Goal: Communication & Community: Answer question/provide support

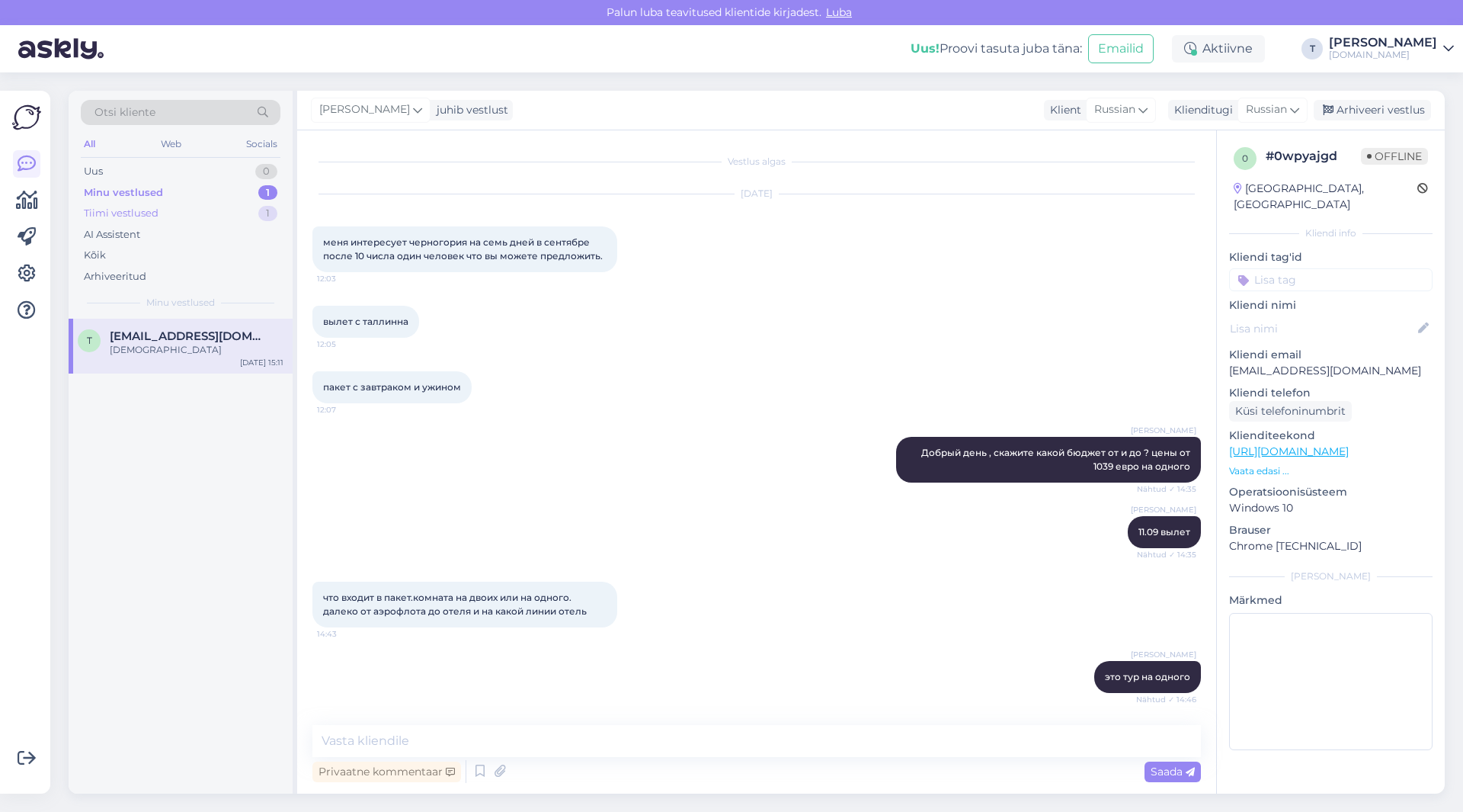
scroll to position [550, 0]
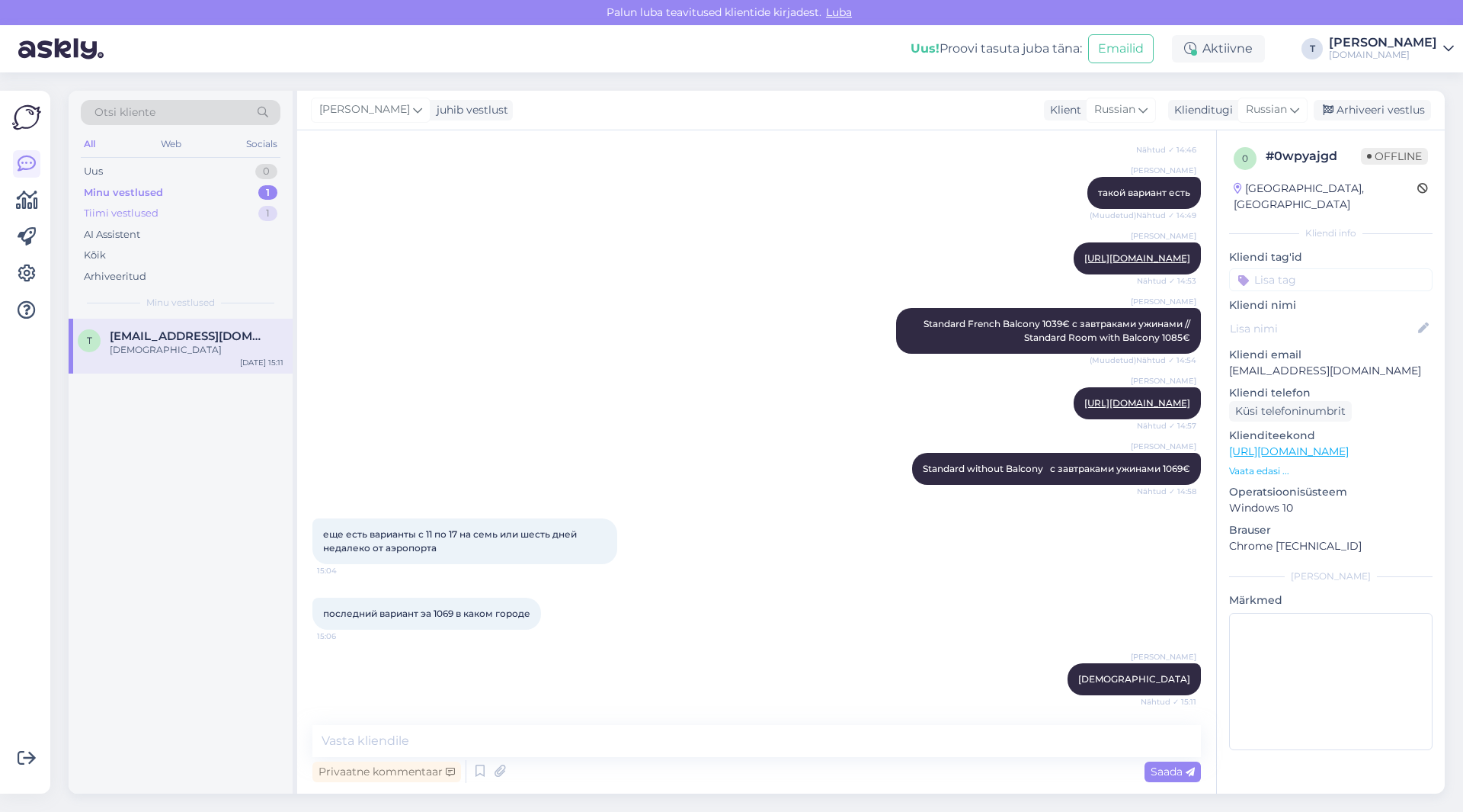
click at [139, 208] on div "Tiimi vestlused" at bounding box center [121, 213] width 74 height 16
click at [139, 191] on div "Minu vestlused" at bounding box center [122, 192] width 75 height 16
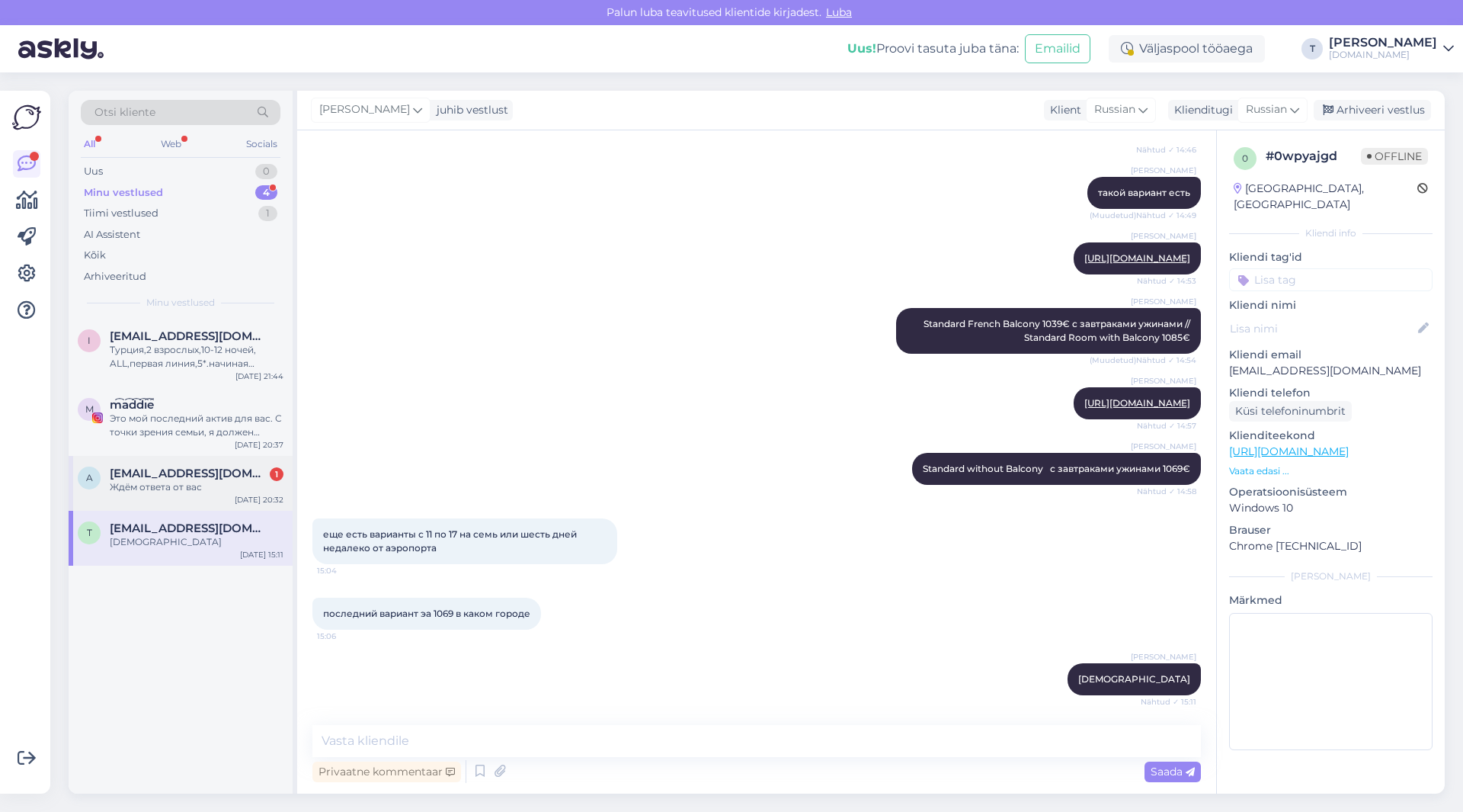
click at [168, 487] on div "Ждём ответа от вас" at bounding box center [196, 487] width 173 height 14
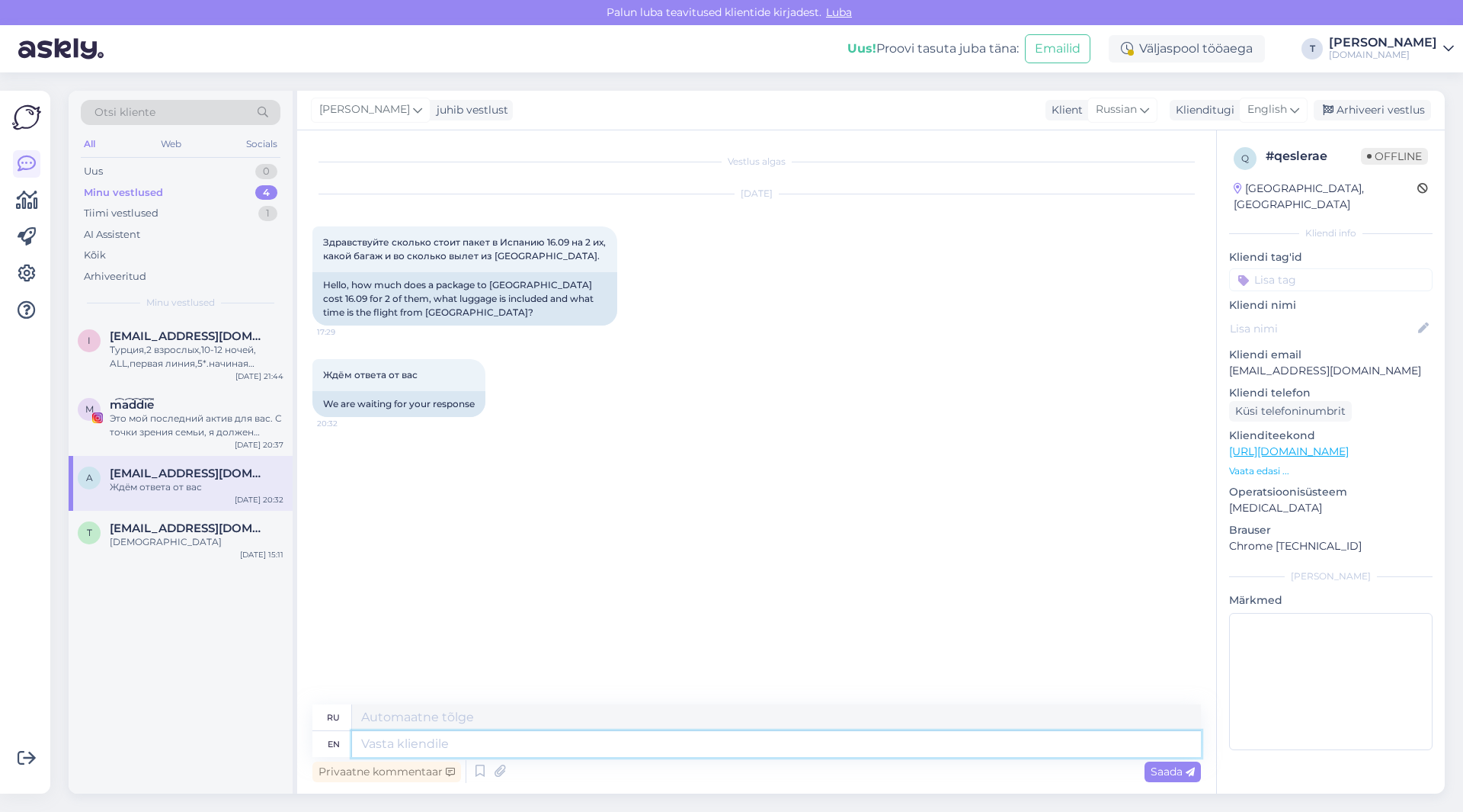
click at [473, 741] on textarea at bounding box center [777, 744] width 849 height 26
click at [1270, 105] on span "English" at bounding box center [1268, 110] width 39 height 17
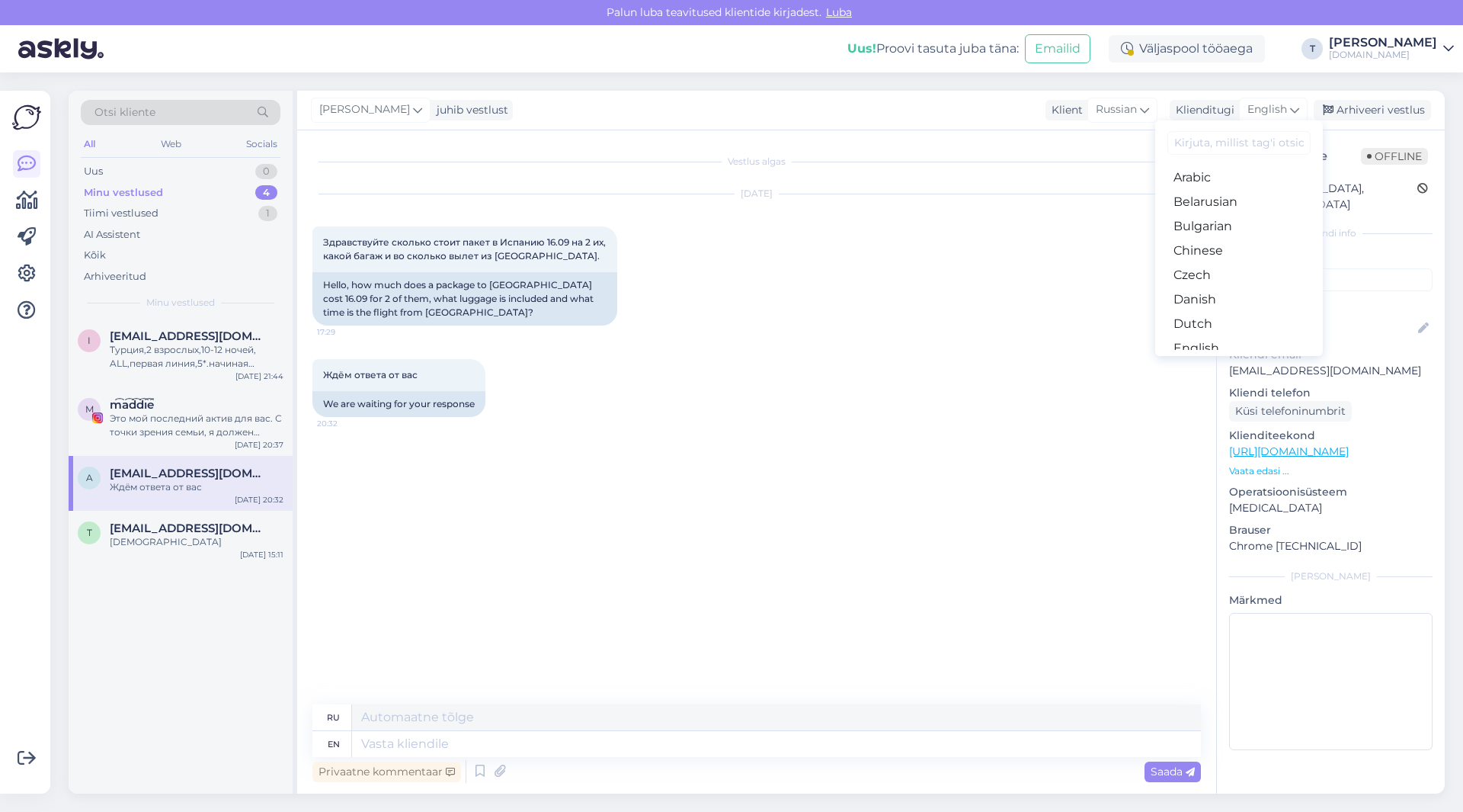
scroll to position [474, 0]
click at [1202, 309] on link "Russian" at bounding box center [1239, 313] width 168 height 25
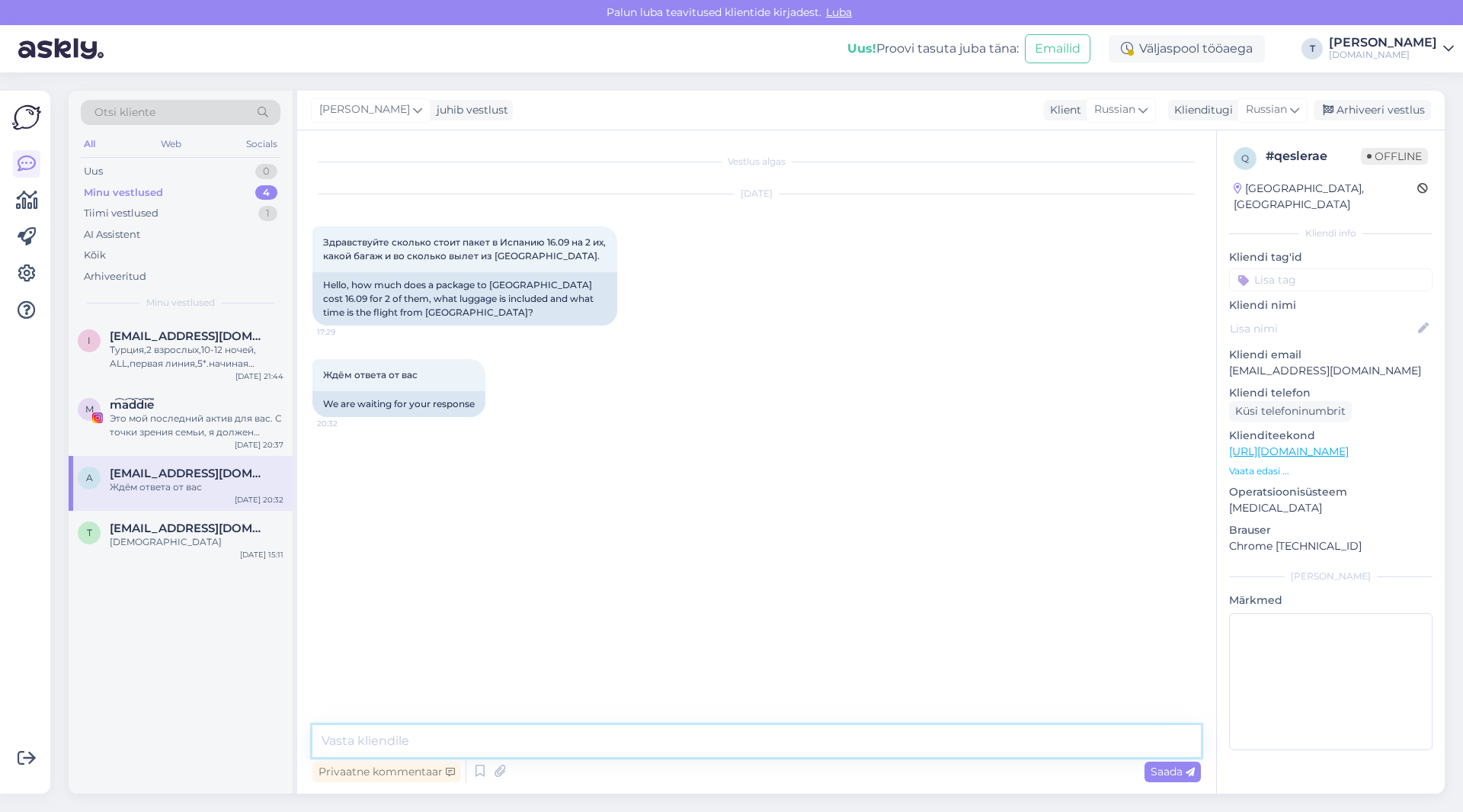
click at [433, 741] on textarea at bounding box center [756, 740] width 889 height 32
type textarea "Добрый день , 16.09 туры начинаются цены от 1335 и выше на двоих , багаж 20кг +…"
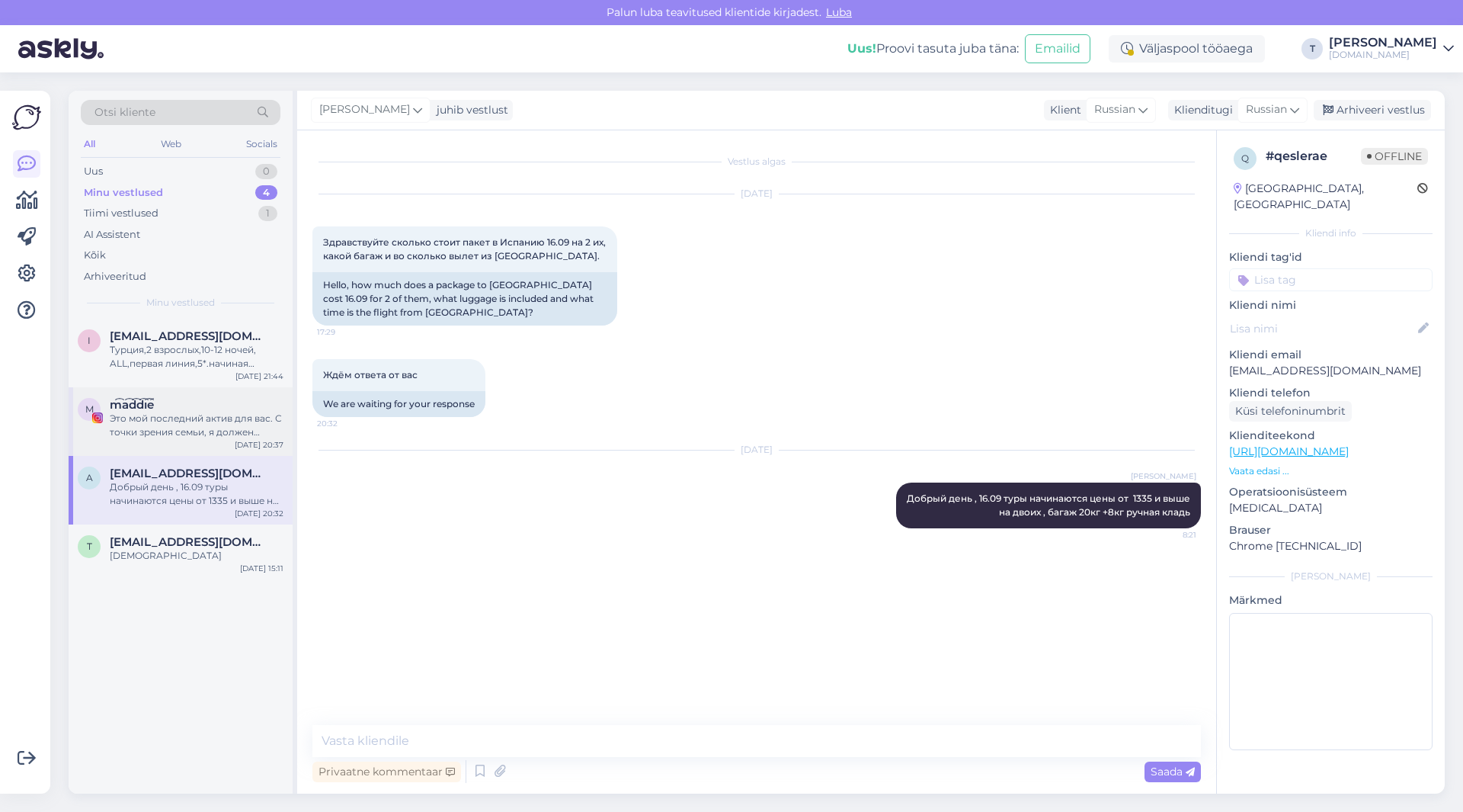
click at [181, 427] on div "Это мой последний актив для вас. С точки зрения семьи, я должен отдать тебе эти…" at bounding box center [196, 425] width 173 height 28
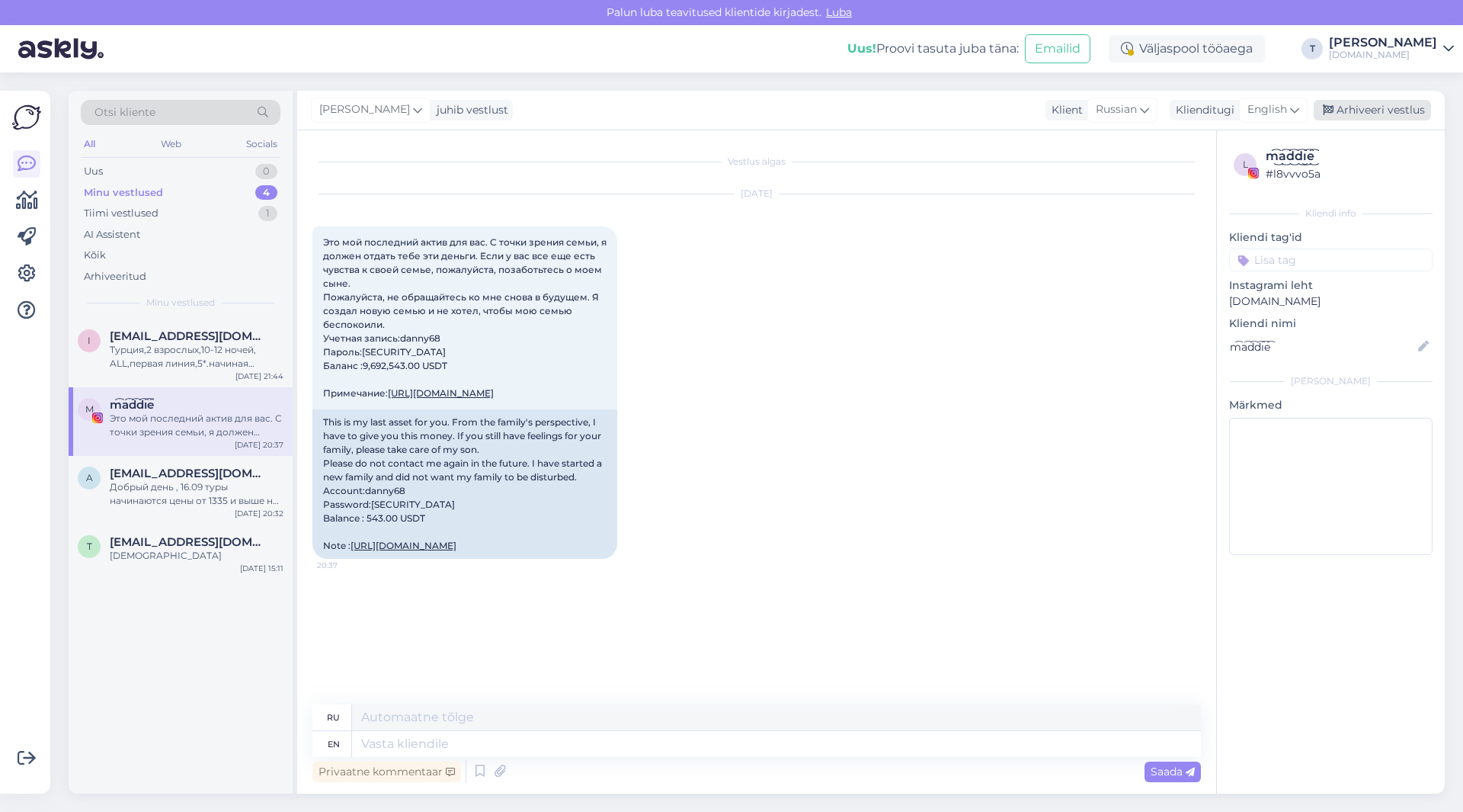
click at [1360, 110] on div "Arhiveeri vestlus" at bounding box center [1373, 110] width 118 height 20
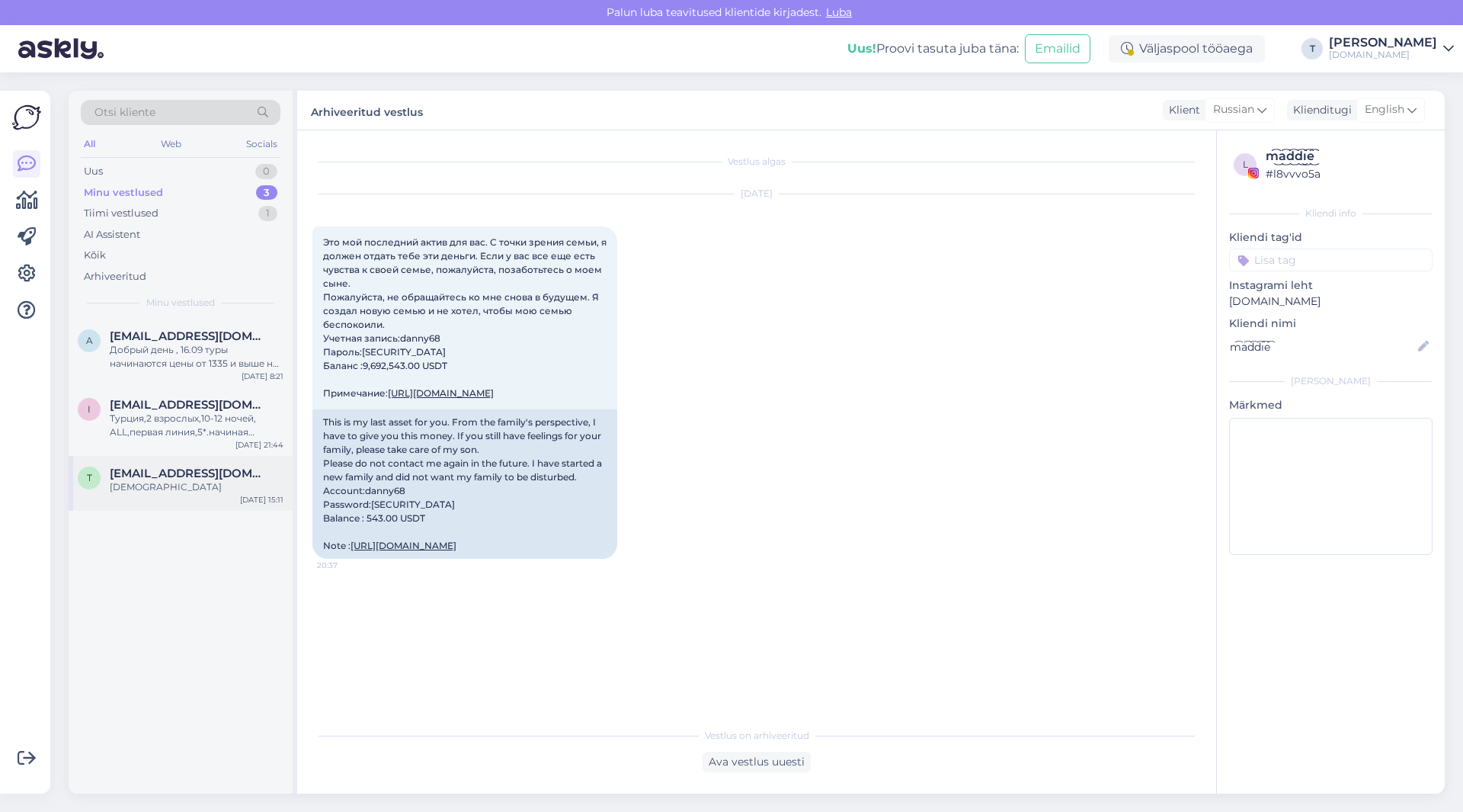
click at [167, 483] on div "[DEMOGRAPHIC_DATA]" at bounding box center [196, 487] width 173 height 14
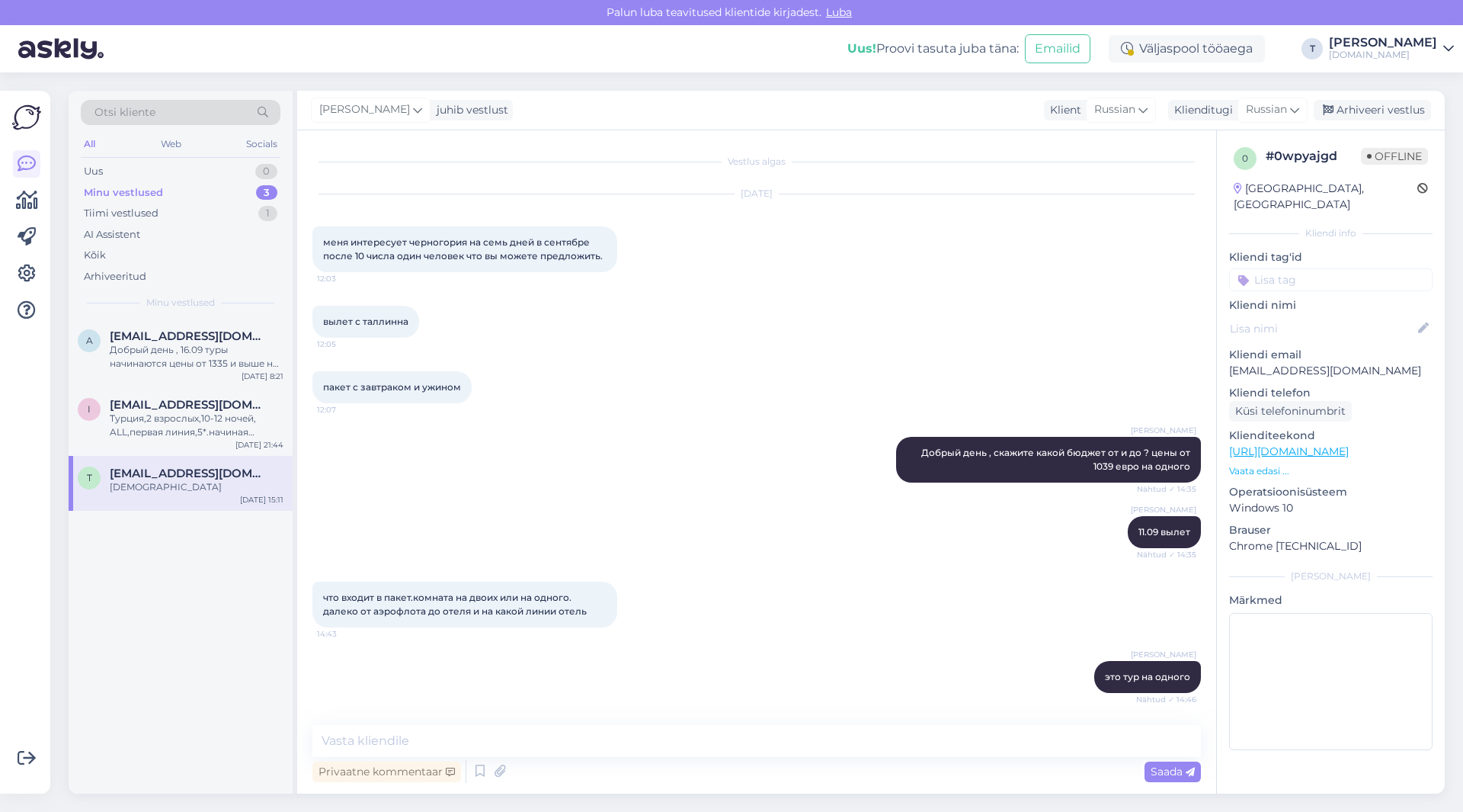
scroll to position [550, 0]
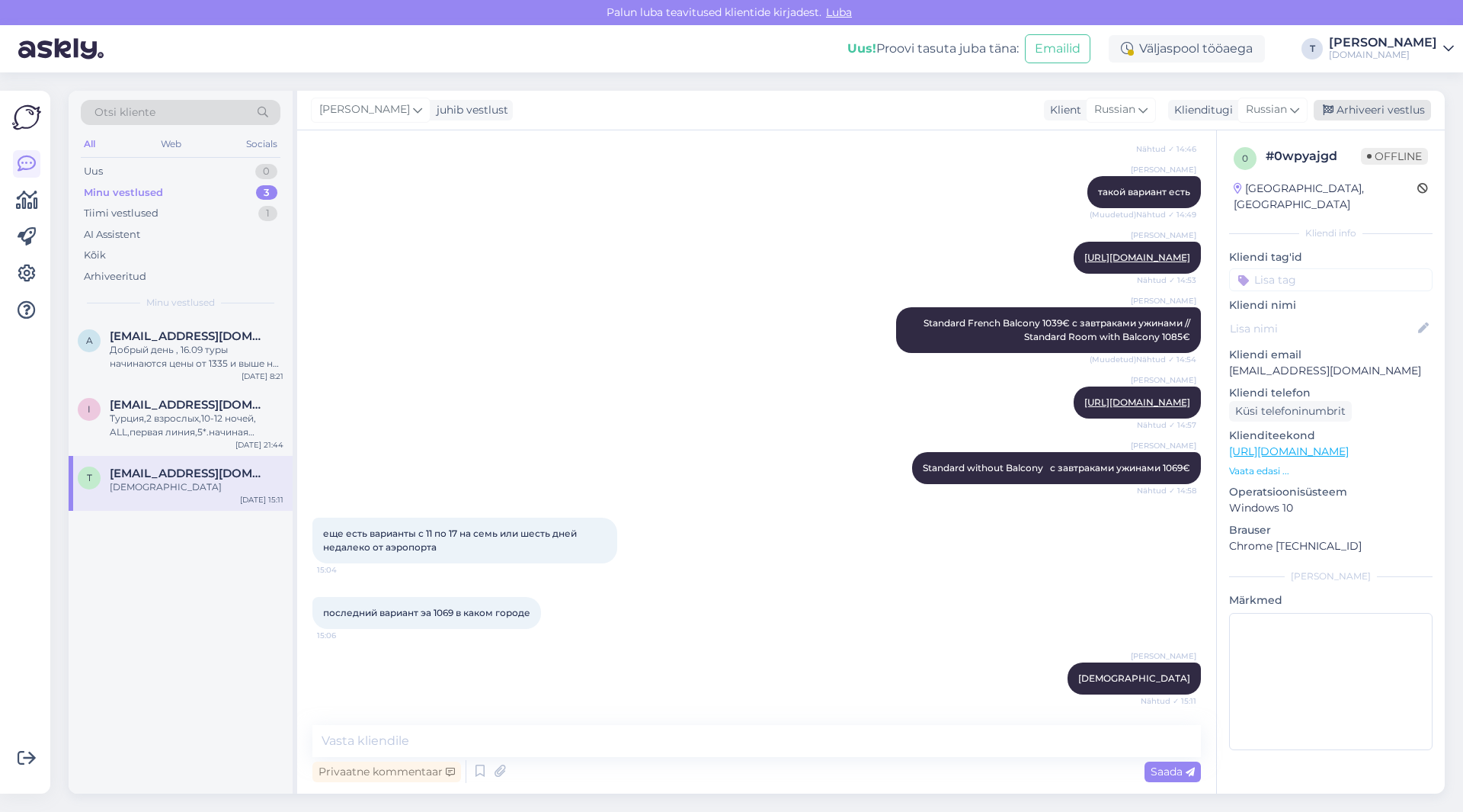
click at [1413, 110] on div "Arhiveeri vestlus" at bounding box center [1373, 110] width 118 height 20
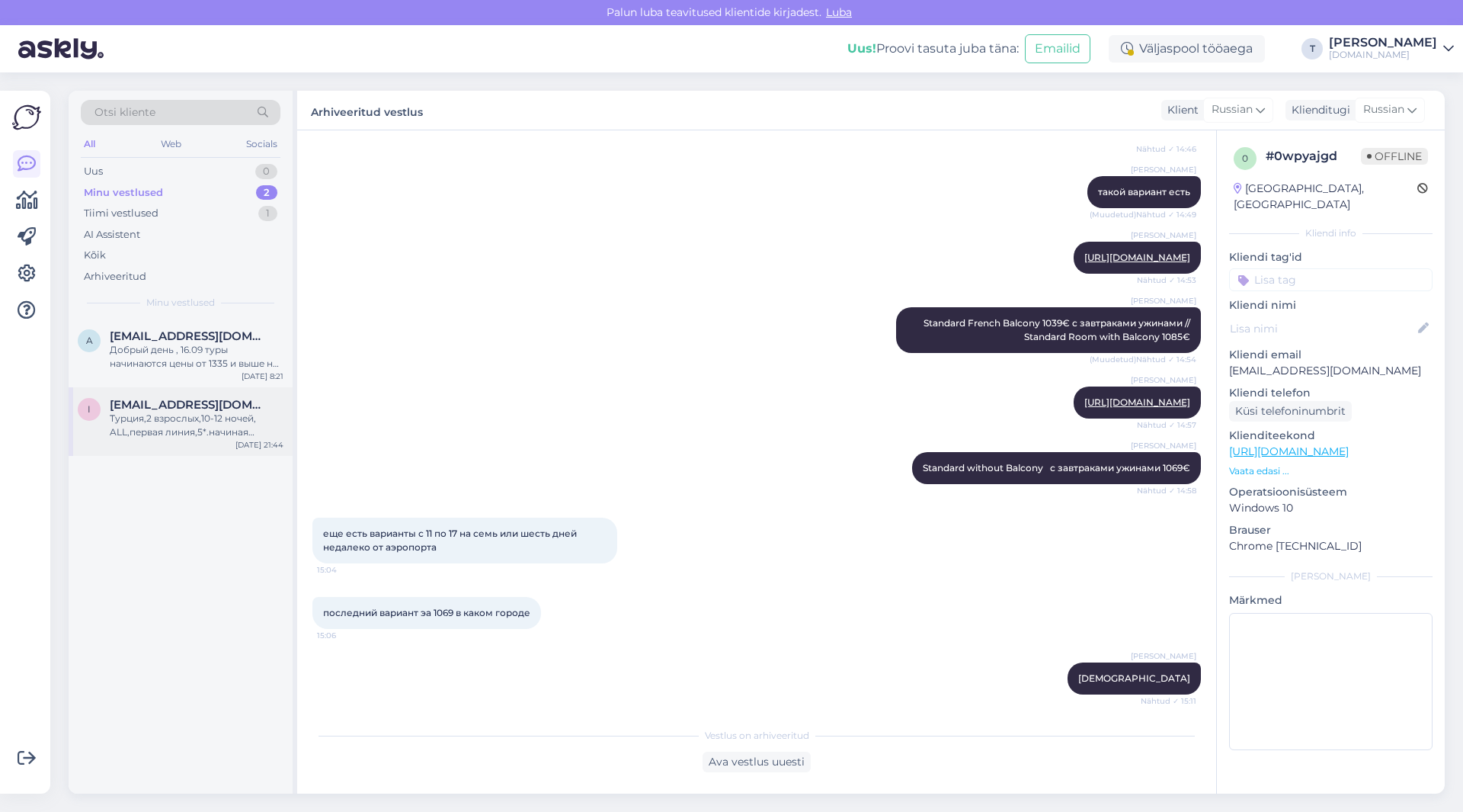
click at [211, 421] on div "Турция,2 взрослых,10-12 ночей, ALL,первая линия,5*.начиная примерно с [DATE]" at bounding box center [196, 425] width 173 height 28
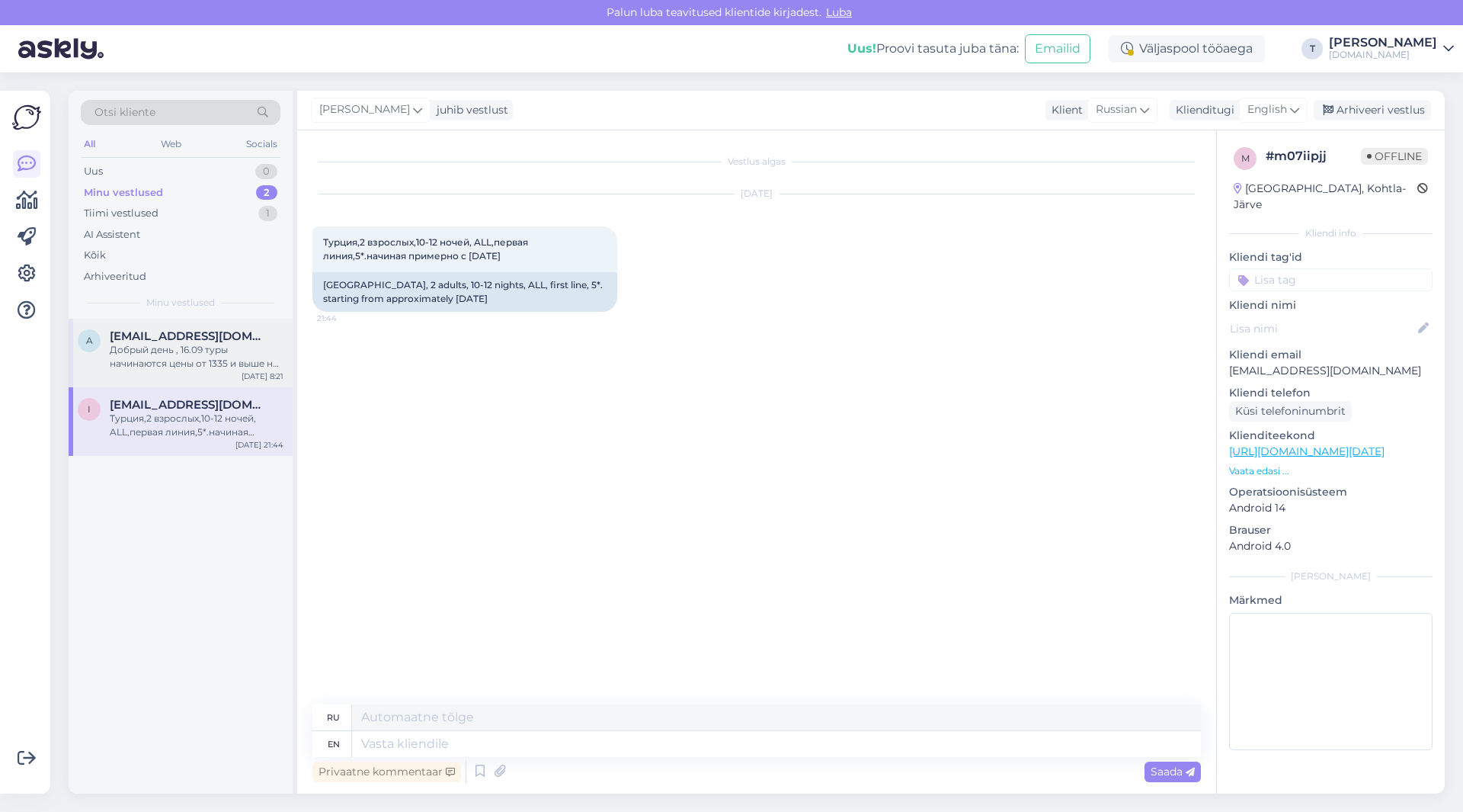
click at [218, 360] on div "Добрый день , 16.09 туры начинаются цены от 1335 и выше на двоих , багаж 20кг +…" at bounding box center [196, 357] width 173 height 28
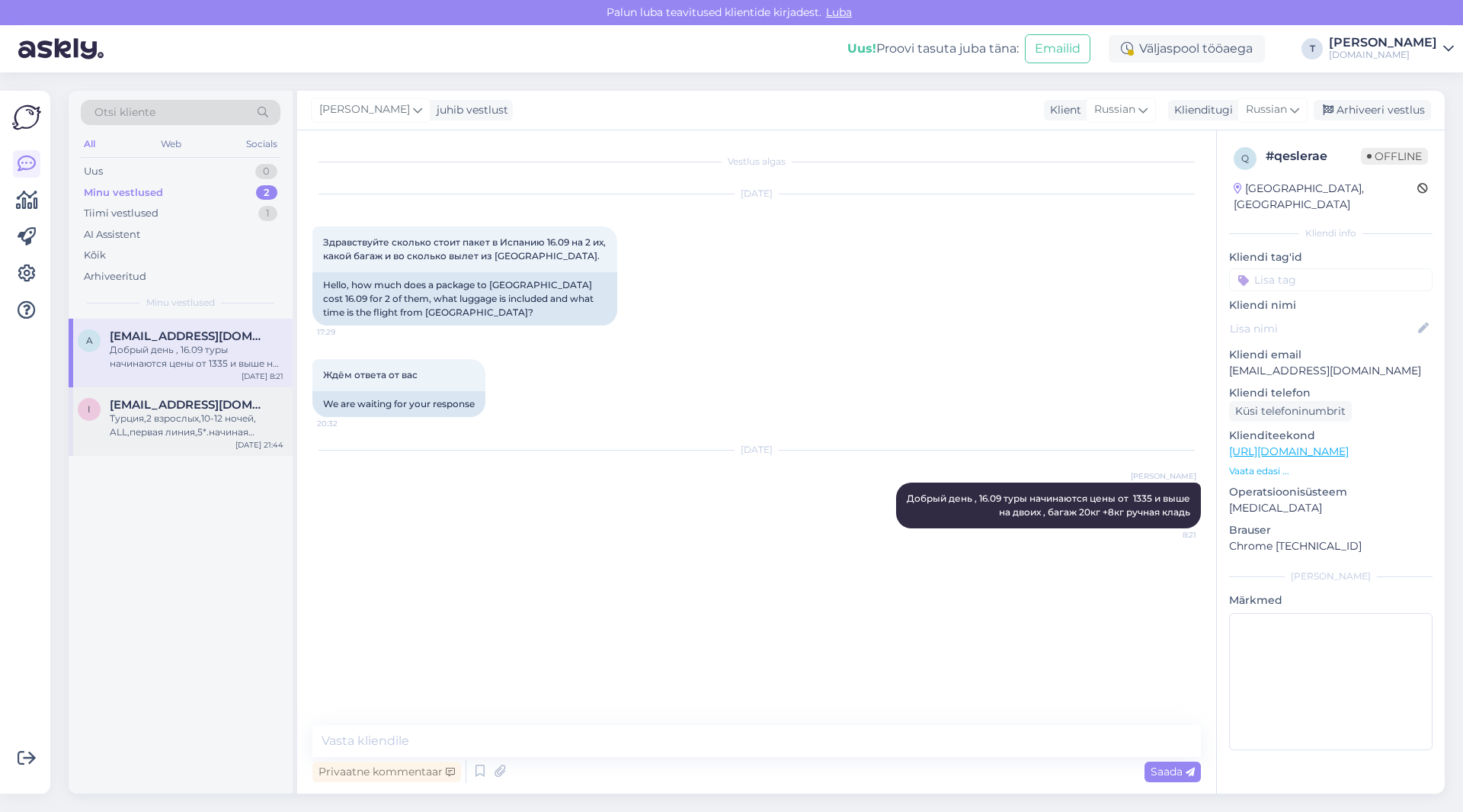
click at [211, 415] on div "Турция,2 взрослых,10-12 ночей, ALL,первая линия,5*.начиная примерно с [DATE]" at bounding box center [196, 425] width 173 height 28
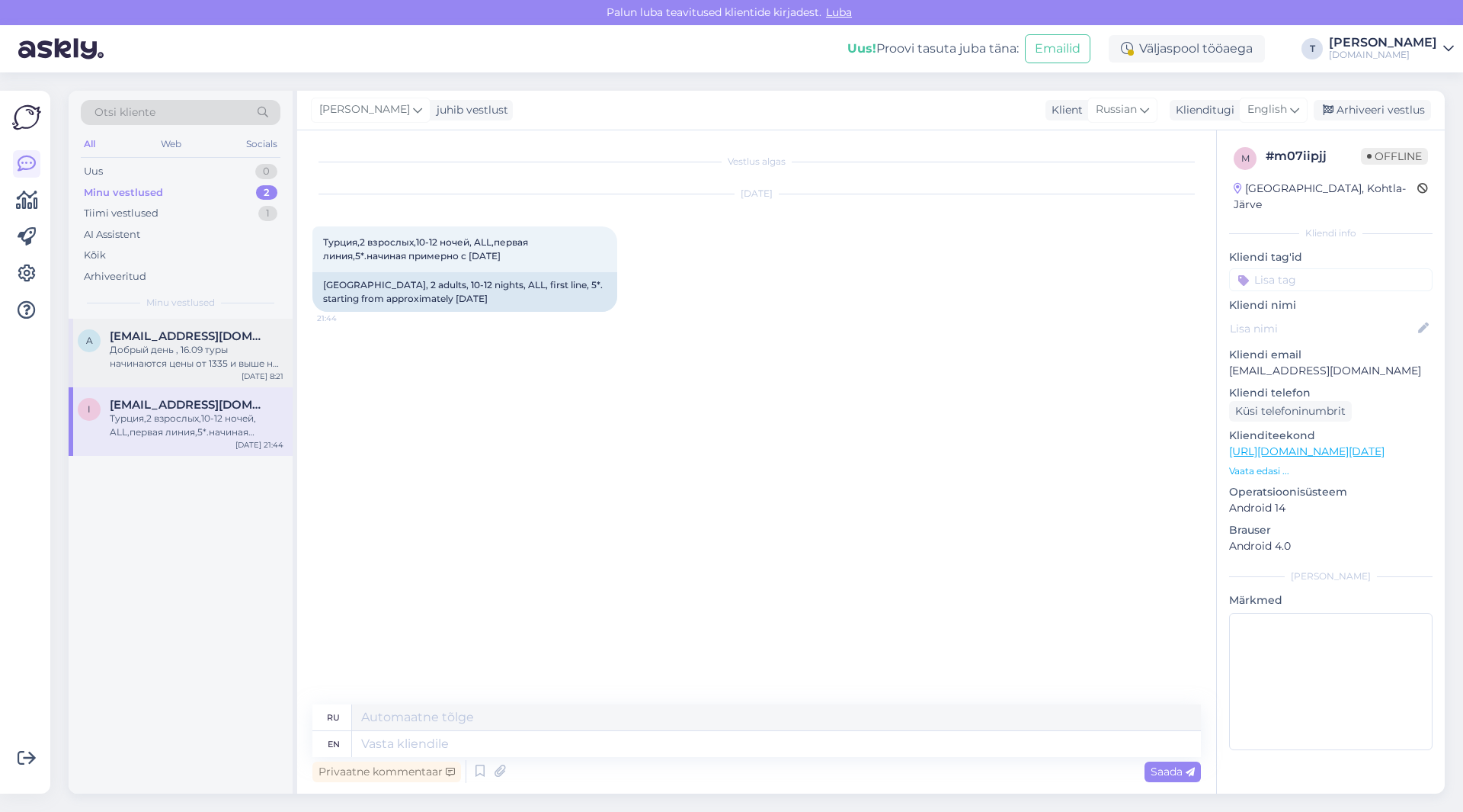
click at [195, 363] on div "Добрый день , 16.09 туры начинаются цены от 1335 и выше на двоих , багаж 20кг +…" at bounding box center [196, 357] width 173 height 28
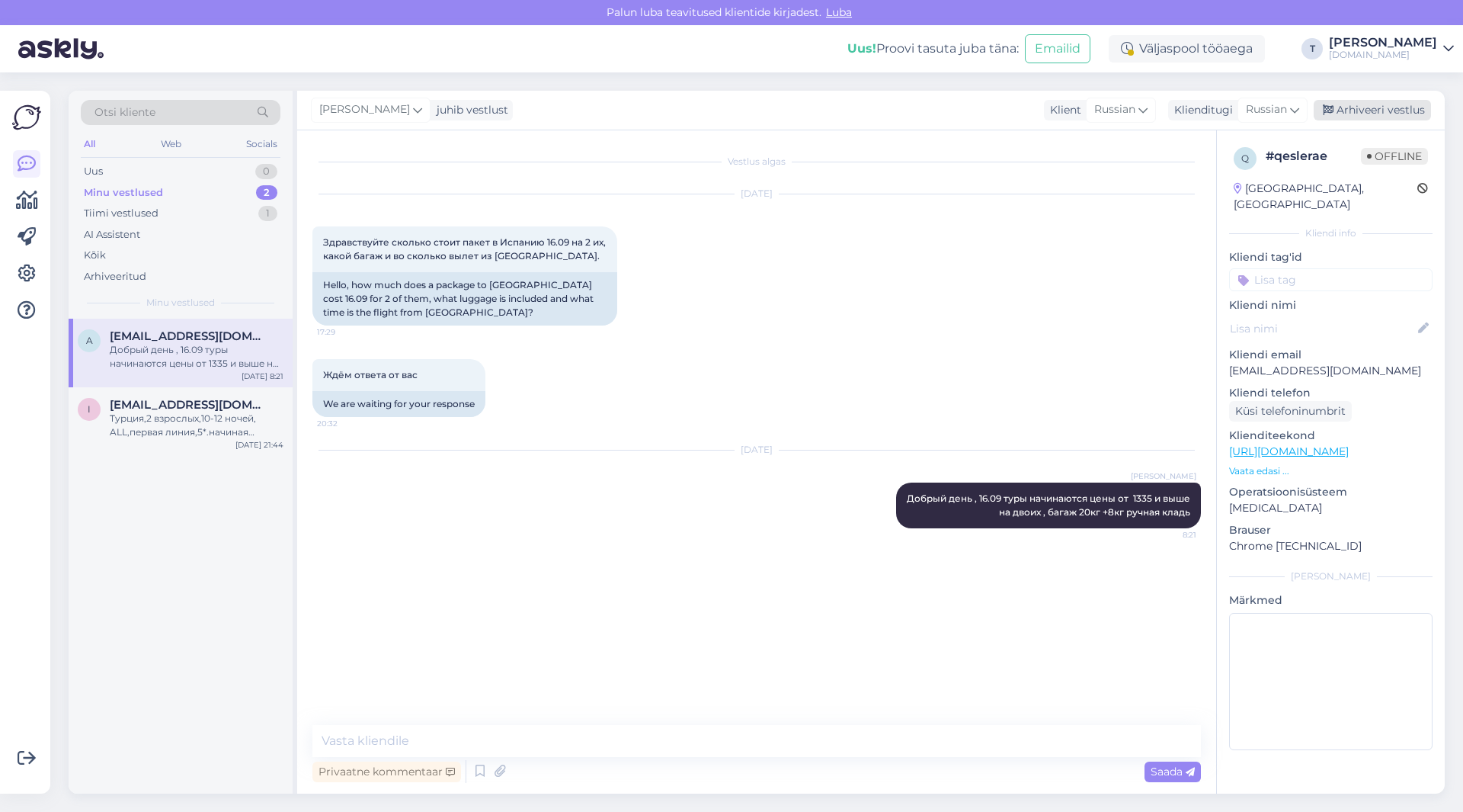
click at [1379, 112] on div "Arhiveeri vestlus" at bounding box center [1373, 110] width 118 height 20
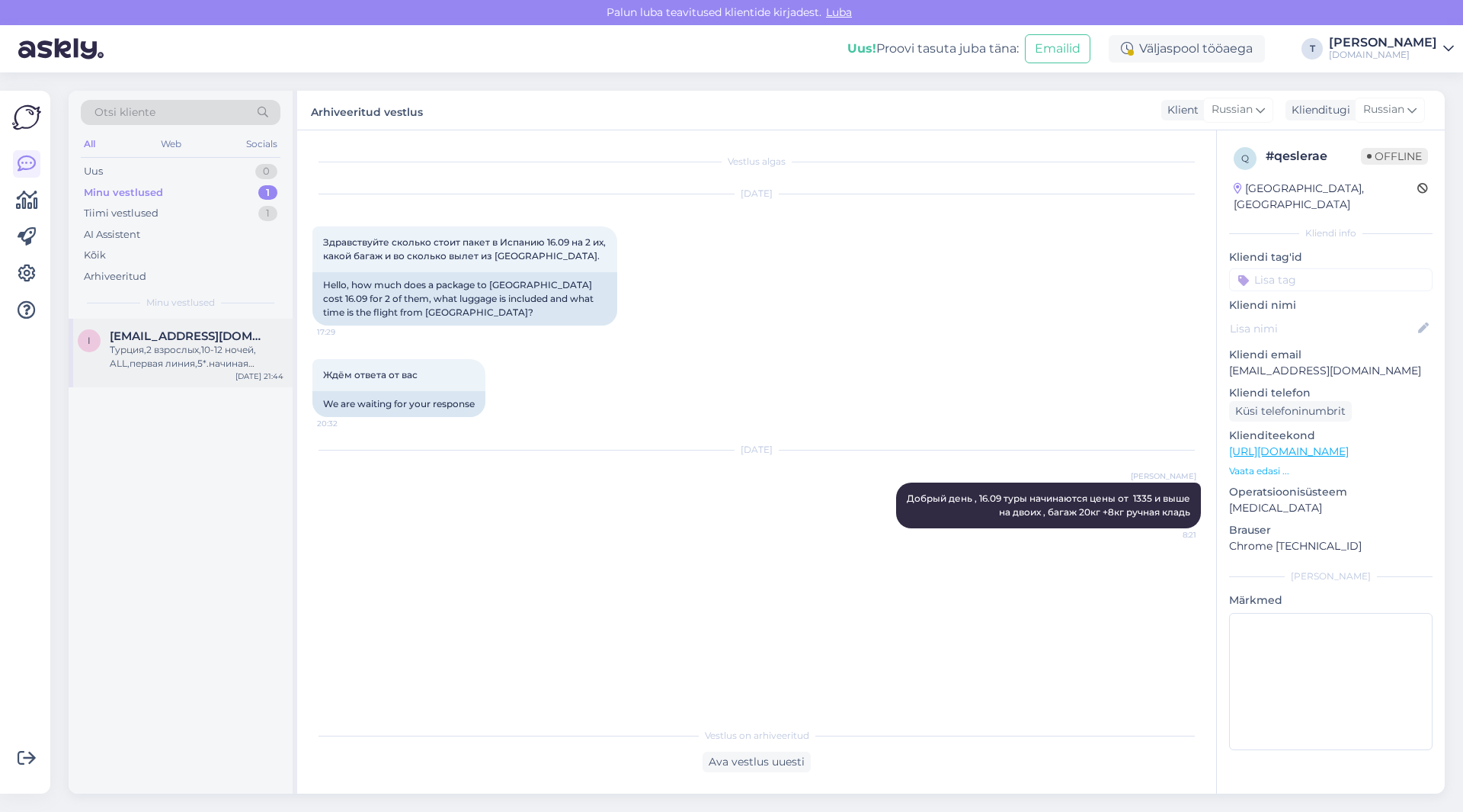
click at [159, 362] on div "Турция,2 взрослых,10-12 ночей, ALL,первая линия,5*.начиная примерно с [DATE]" at bounding box center [196, 357] width 173 height 28
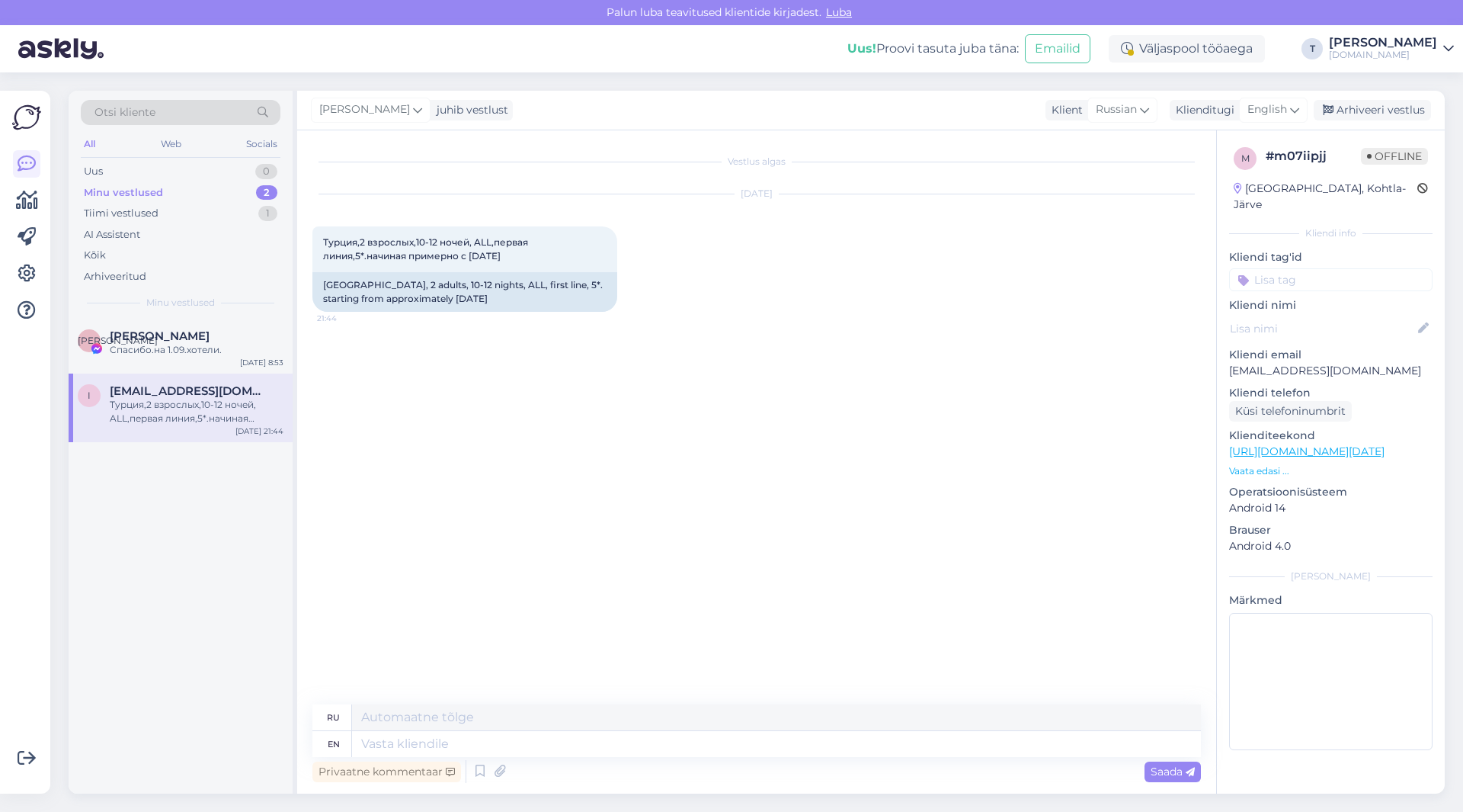
click at [189, 194] on div "Minu vestlused 2" at bounding box center [181, 193] width 200 height 21
click at [182, 348] on div "Спасибо.на 1.09.хотели." at bounding box center [196, 349] width 173 height 14
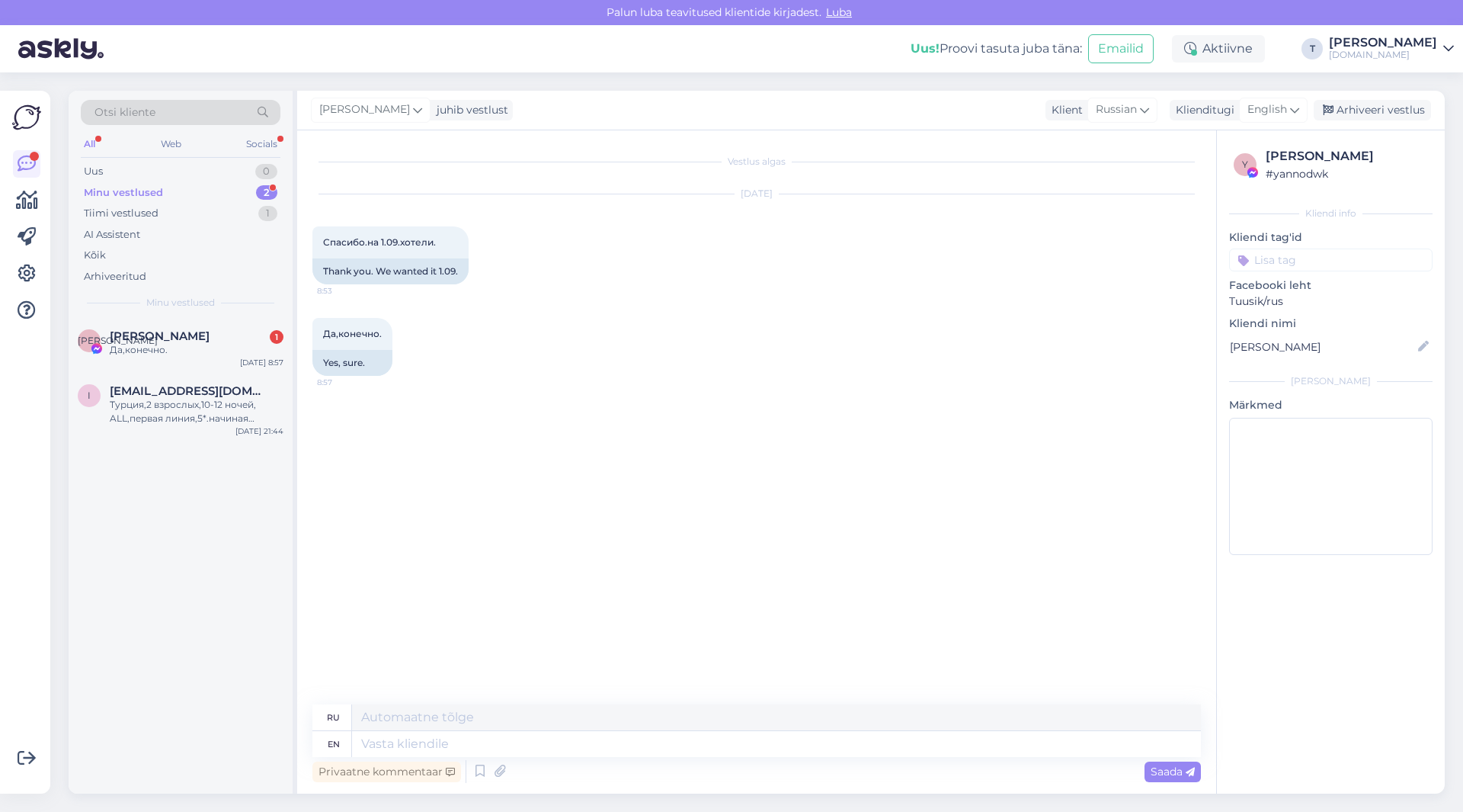
click at [555, 381] on div "Да,конечно. 8:57 Yes, sure." at bounding box center [756, 347] width 889 height 92
click at [1373, 111] on div "Arhiveeri vestlus" at bounding box center [1373, 110] width 118 height 20
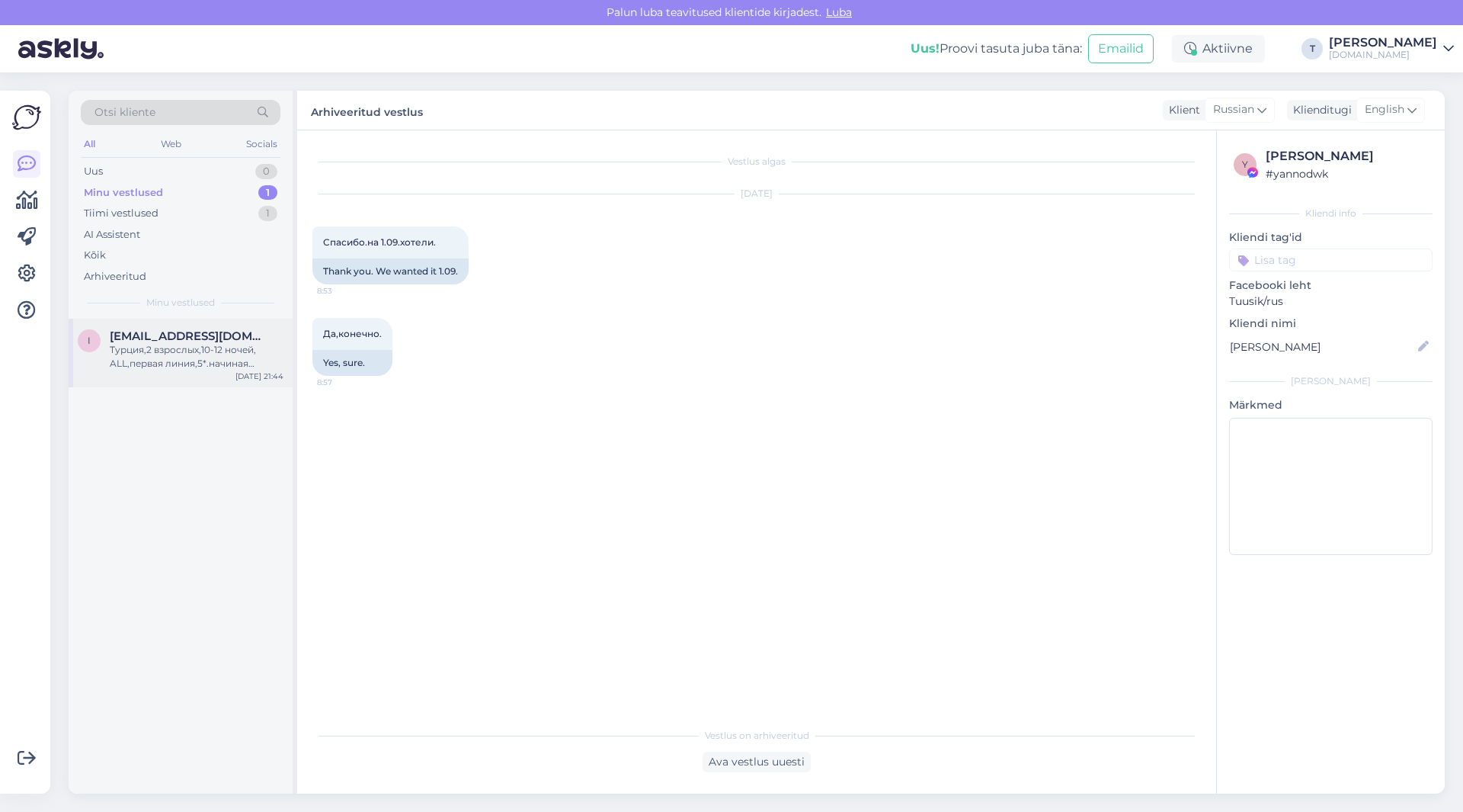
click at [189, 357] on div "Турция,2 взрослых,10-12 ночей, ALL,первая линия,5*.начиная примерно с [DATE]" at bounding box center [196, 357] width 173 height 28
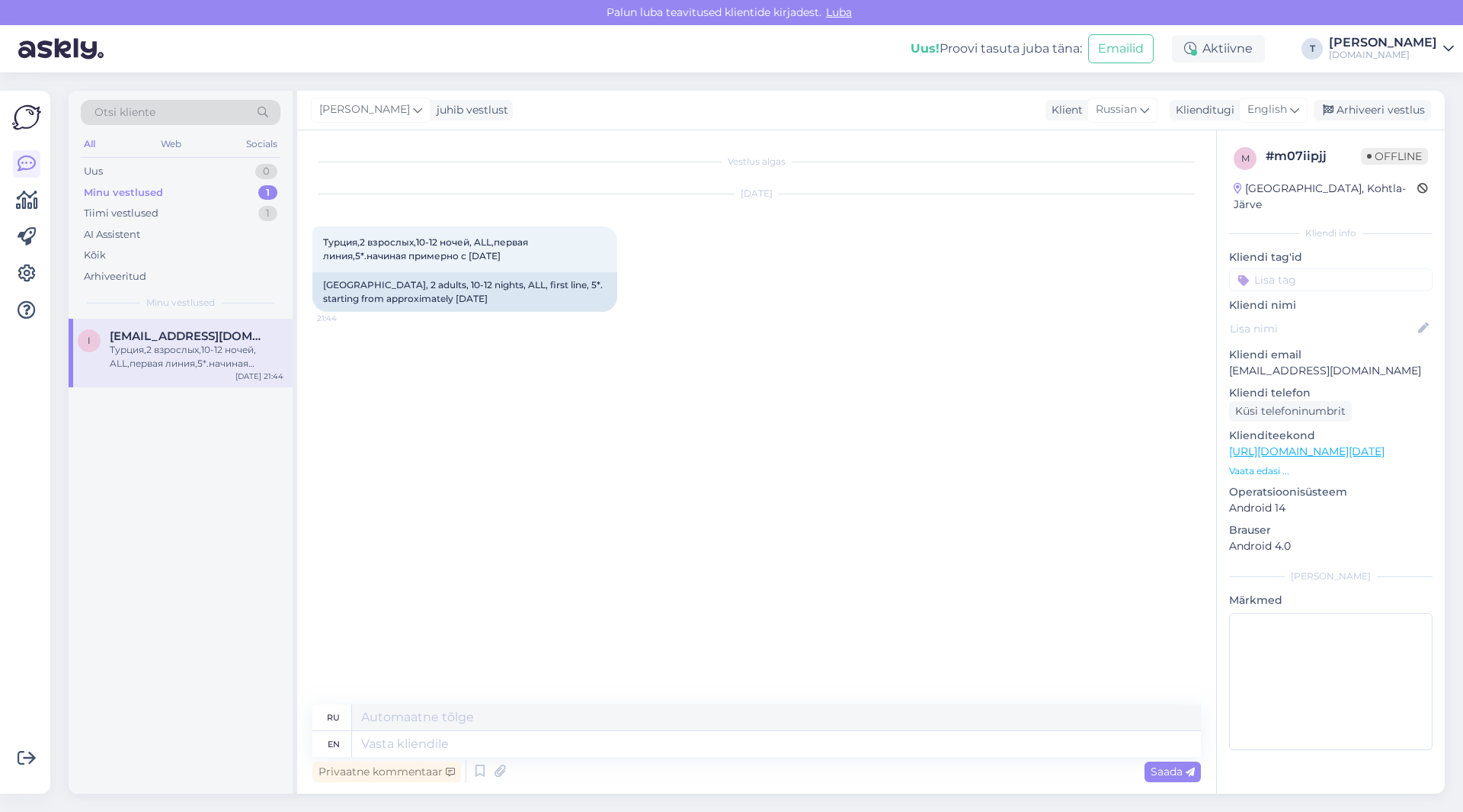
click at [225, 186] on div "Minu vestlused 1" at bounding box center [181, 193] width 200 height 21
drag, startPoint x: 523, startPoint y: 252, endPoint x: 342, endPoint y: 248, distance: 181.0
click at [311, 235] on div "Vestlus algas [DATE] [GEOGRAPHIC_DATA],2 взрослых,10-12 ночей, ALL,первая линия…" at bounding box center [756, 461] width 919 height 663
copy span "Турция,2 взрослых,10-12 ночей, ALL,первая линия,5*.начиная примерно с [DATE]"
click at [1258, 464] on p "Vaata edasi ..." at bounding box center [1331, 471] width 204 height 14
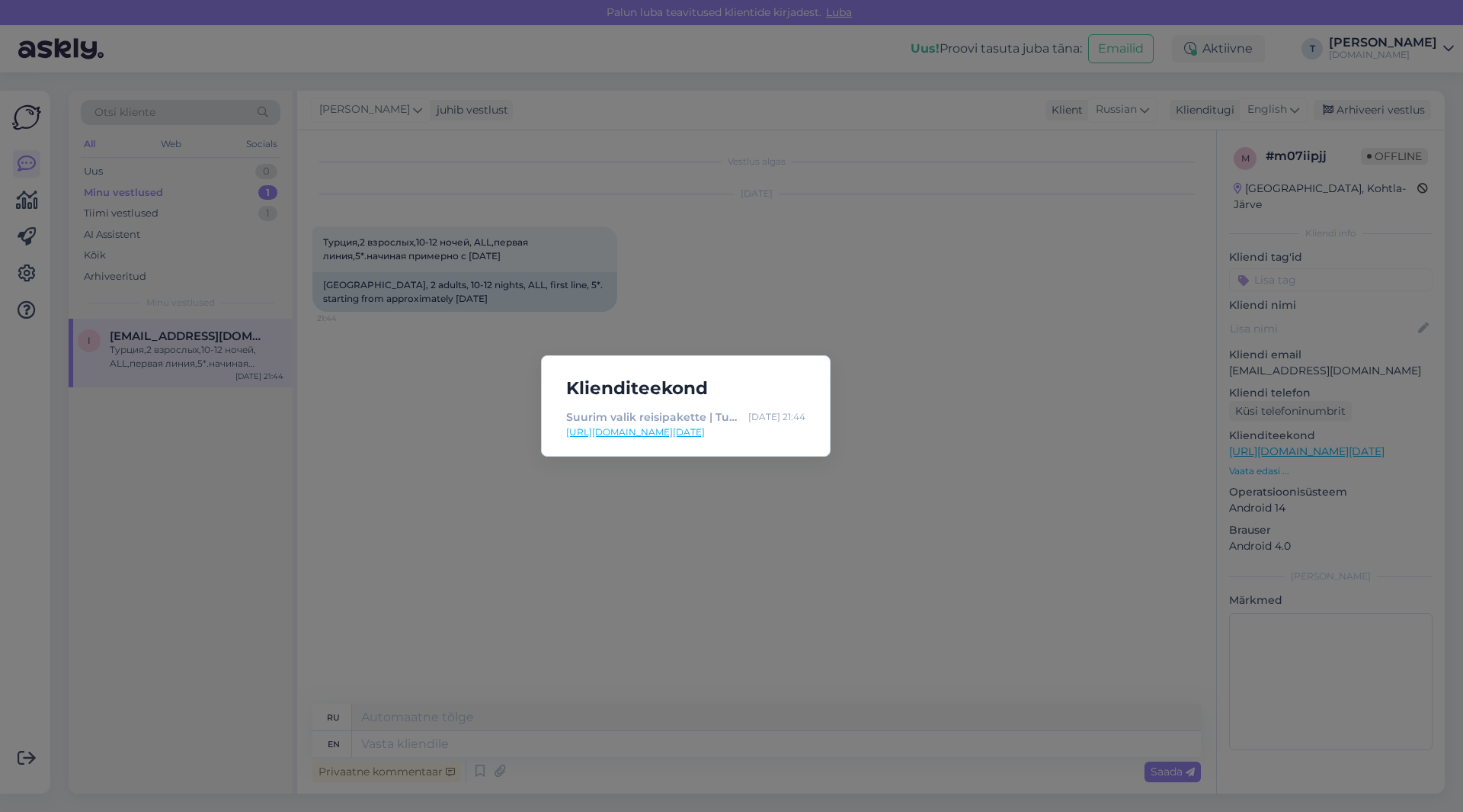
click at [956, 459] on div "Klienditeekond Suurim valik reisipakette | Tuusik [DATE] 21:44 [URL][DOMAIN_NAM…" at bounding box center [731, 406] width 1463 height 812
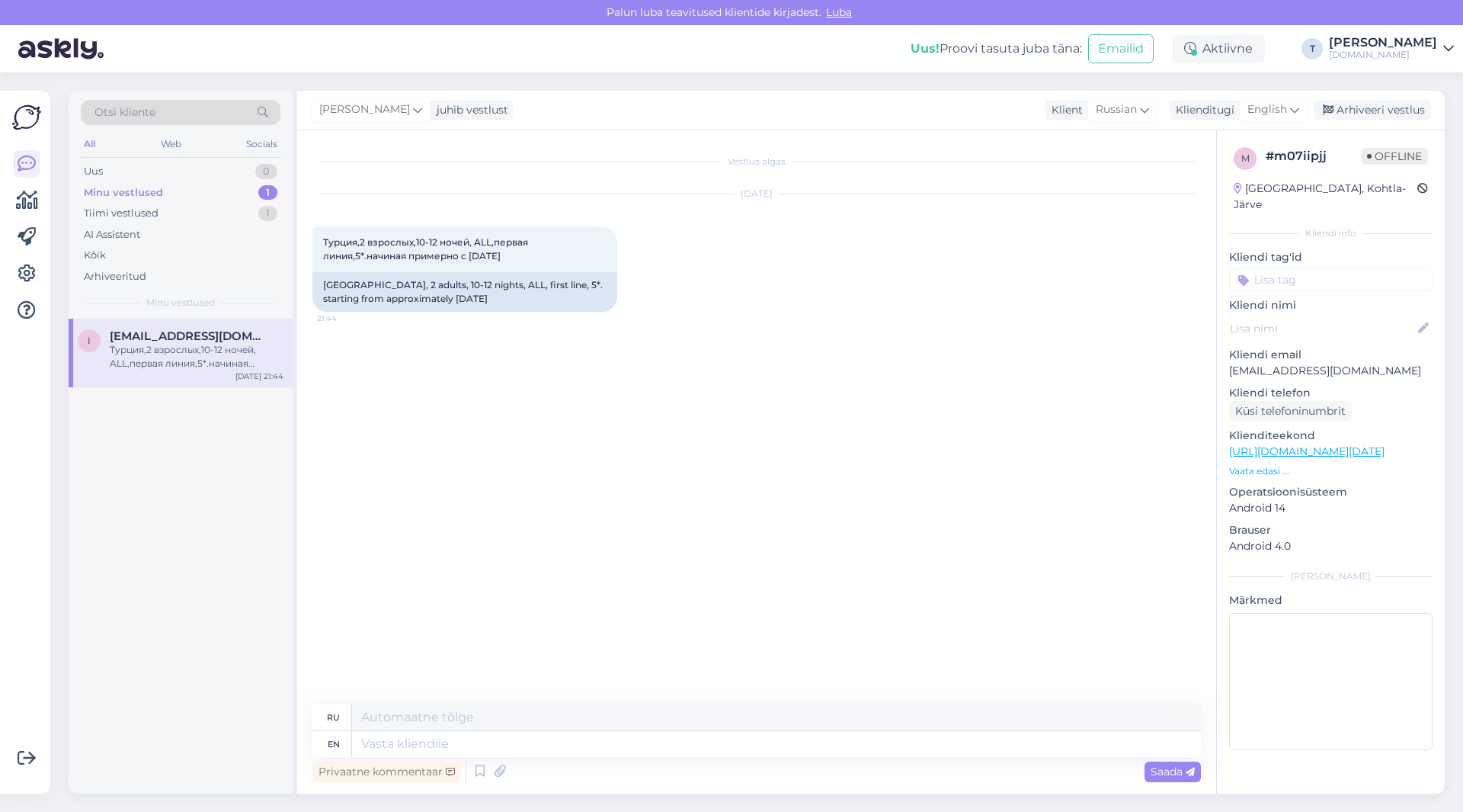
click at [632, 451] on div "Vestlus algas [DATE] [GEOGRAPHIC_DATA],2 взрослых,10-12 ночей, ALL,первая линия…" at bounding box center [763, 418] width 902 height 545
click at [1286, 363] on p "[EMAIL_ADDRESS][DOMAIN_NAME]" at bounding box center [1331, 371] width 204 height 16
copy p "[EMAIL_ADDRESS][DOMAIN_NAME]"
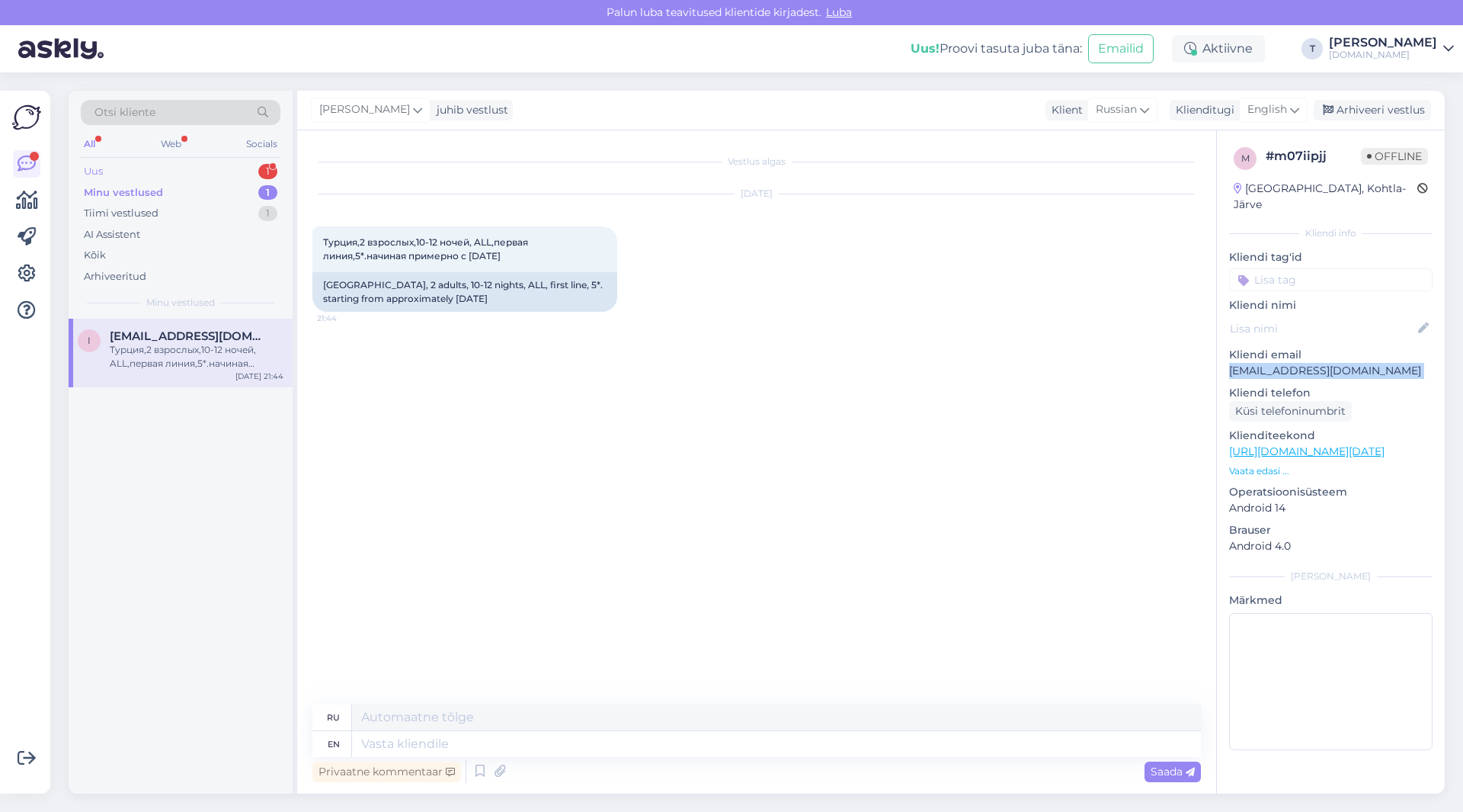
click at [193, 168] on div "Uus 1" at bounding box center [181, 172] width 200 height 21
click at [179, 368] on div "Континенталь Плаца какой пляж?и Заход в море." at bounding box center [196, 357] width 173 height 28
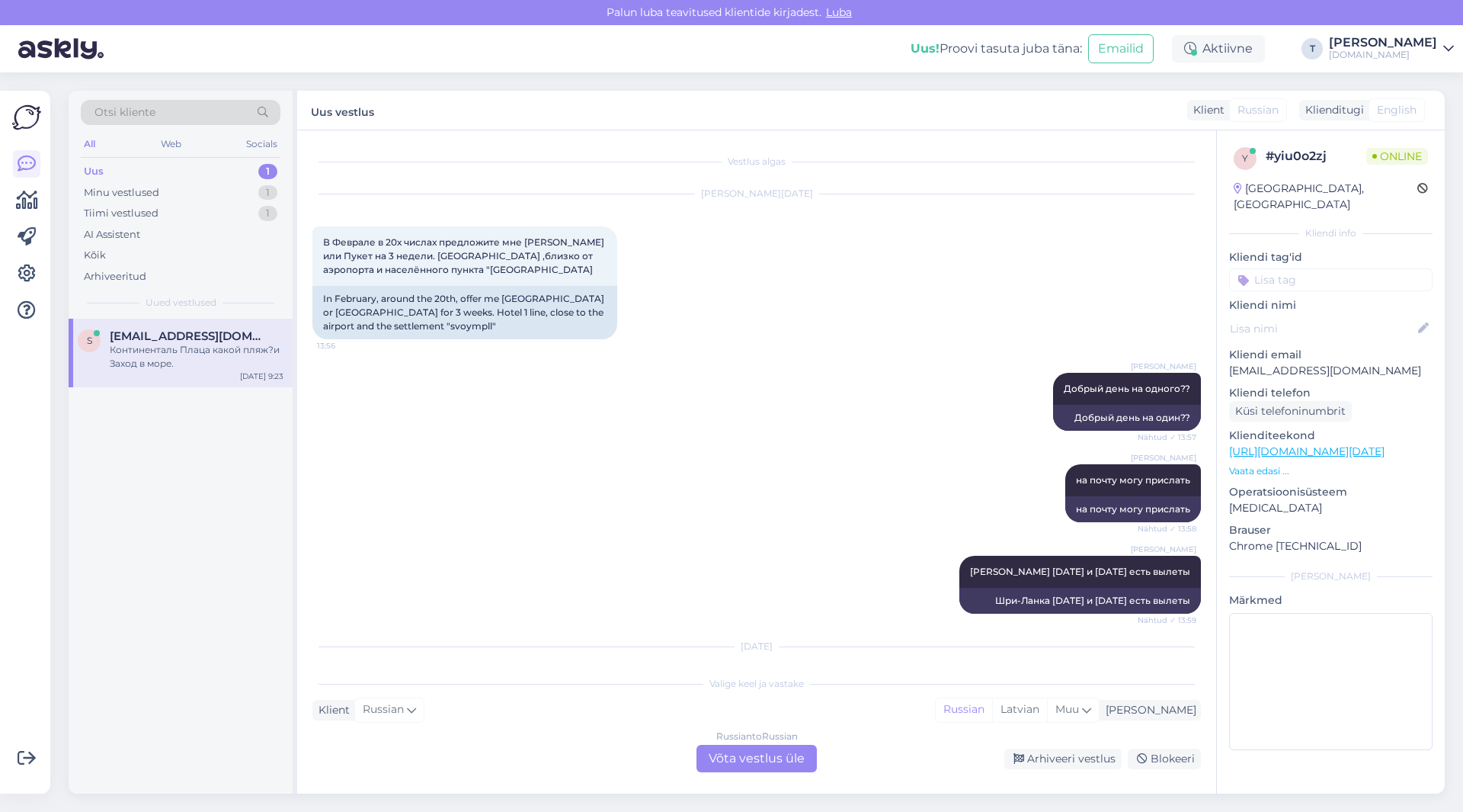
scroll to position [671, 0]
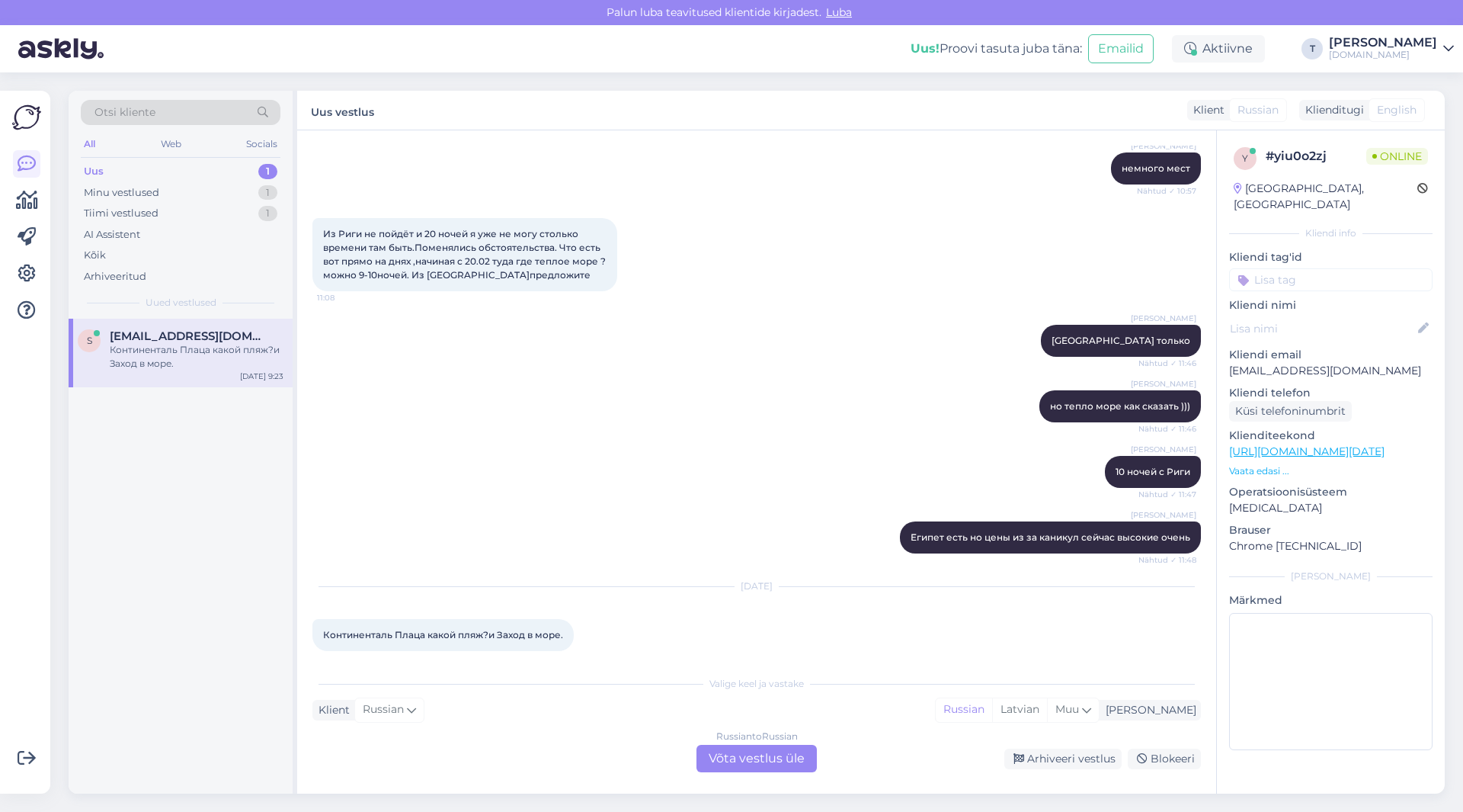
click at [783, 753] on div "Russian to Russian Võta vestlus üle" at bounding box center [756, 759] width 120 height 28
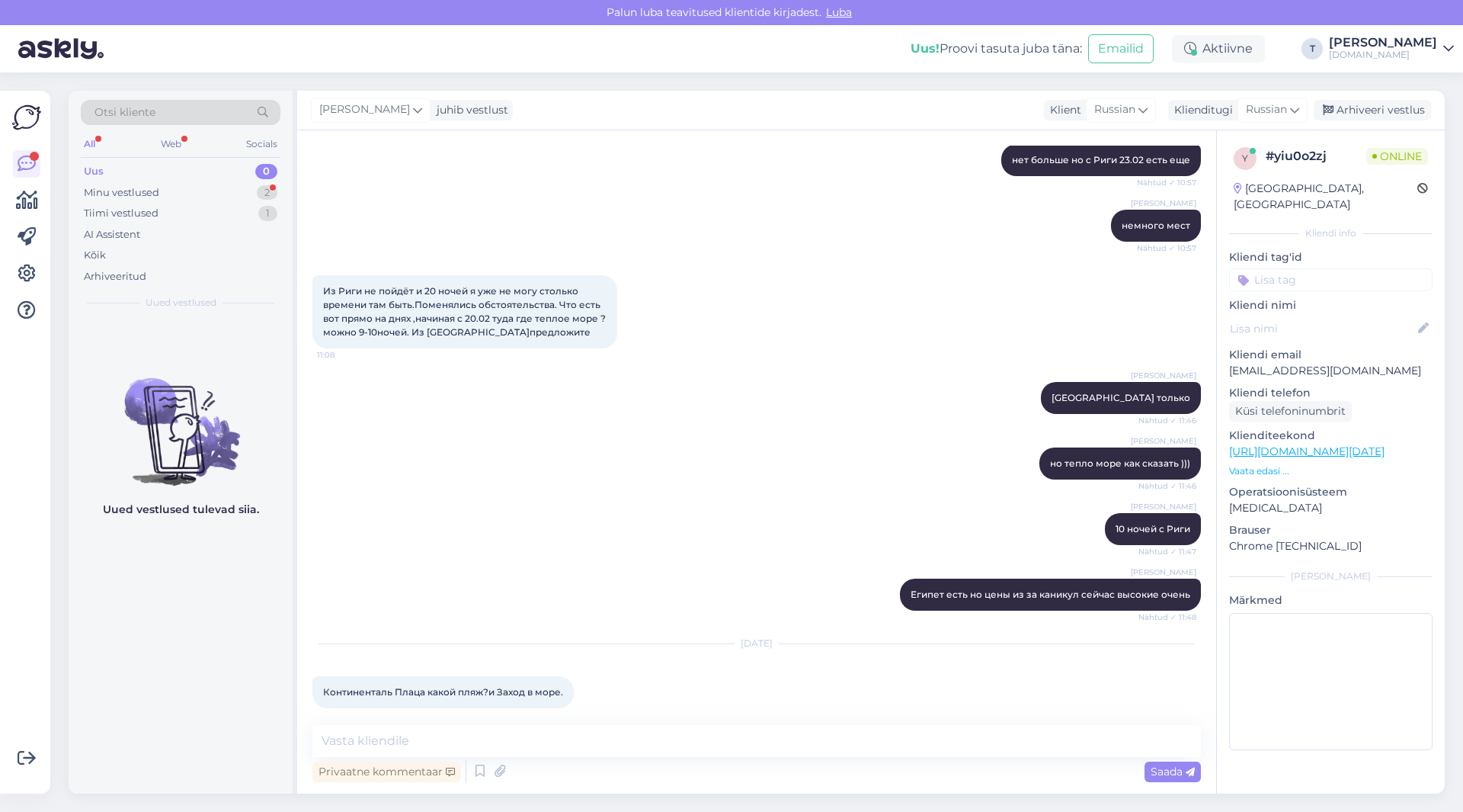
scroll to position [680, 0]
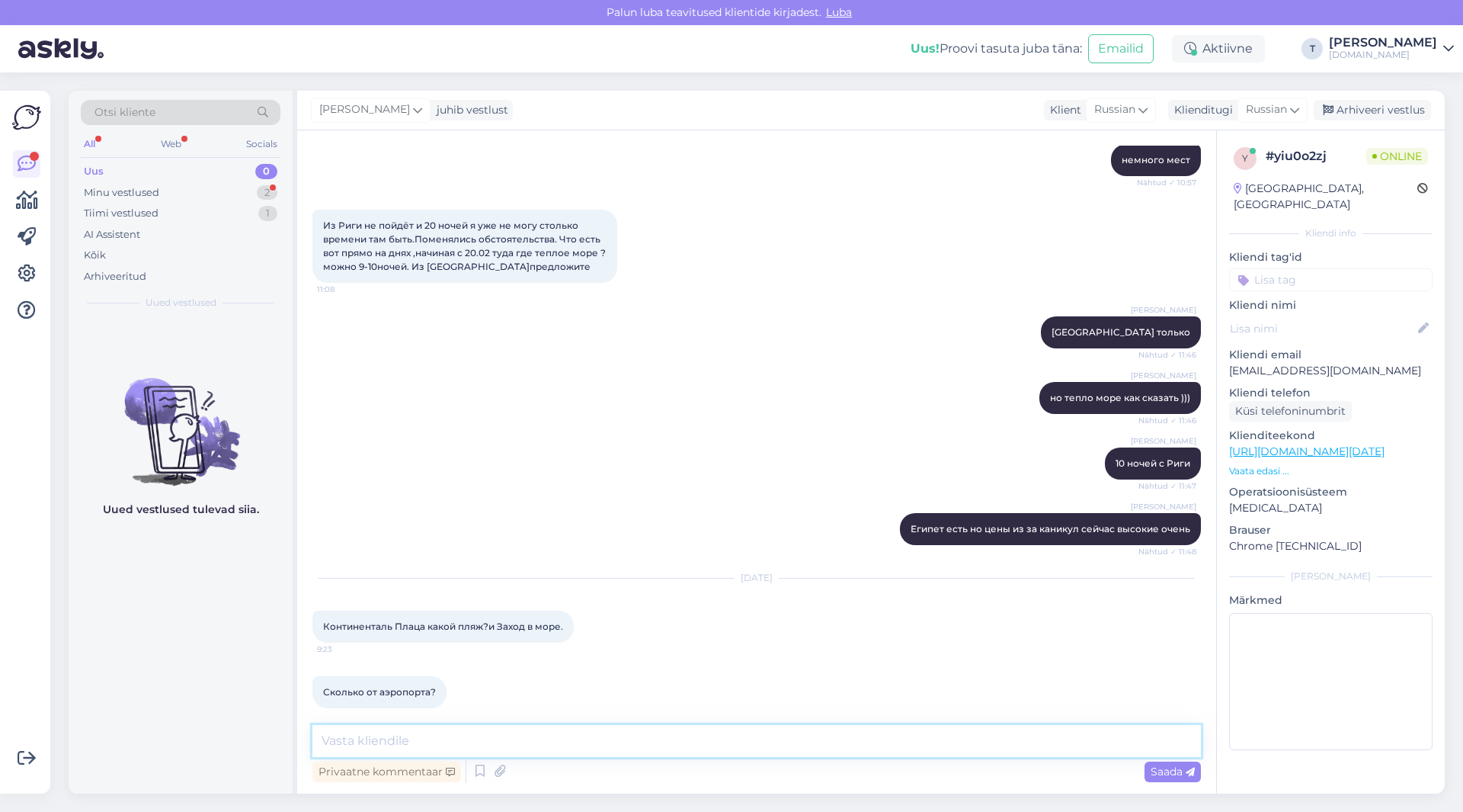
click at [476, 738] on textarea at bounding box center [756, 740] width 889 height 32
click at [482, 728] on textarea at bounding box center [756, 740] width 889 height 32
type textarea "Добрый день , везде нужна специальная обсувь"
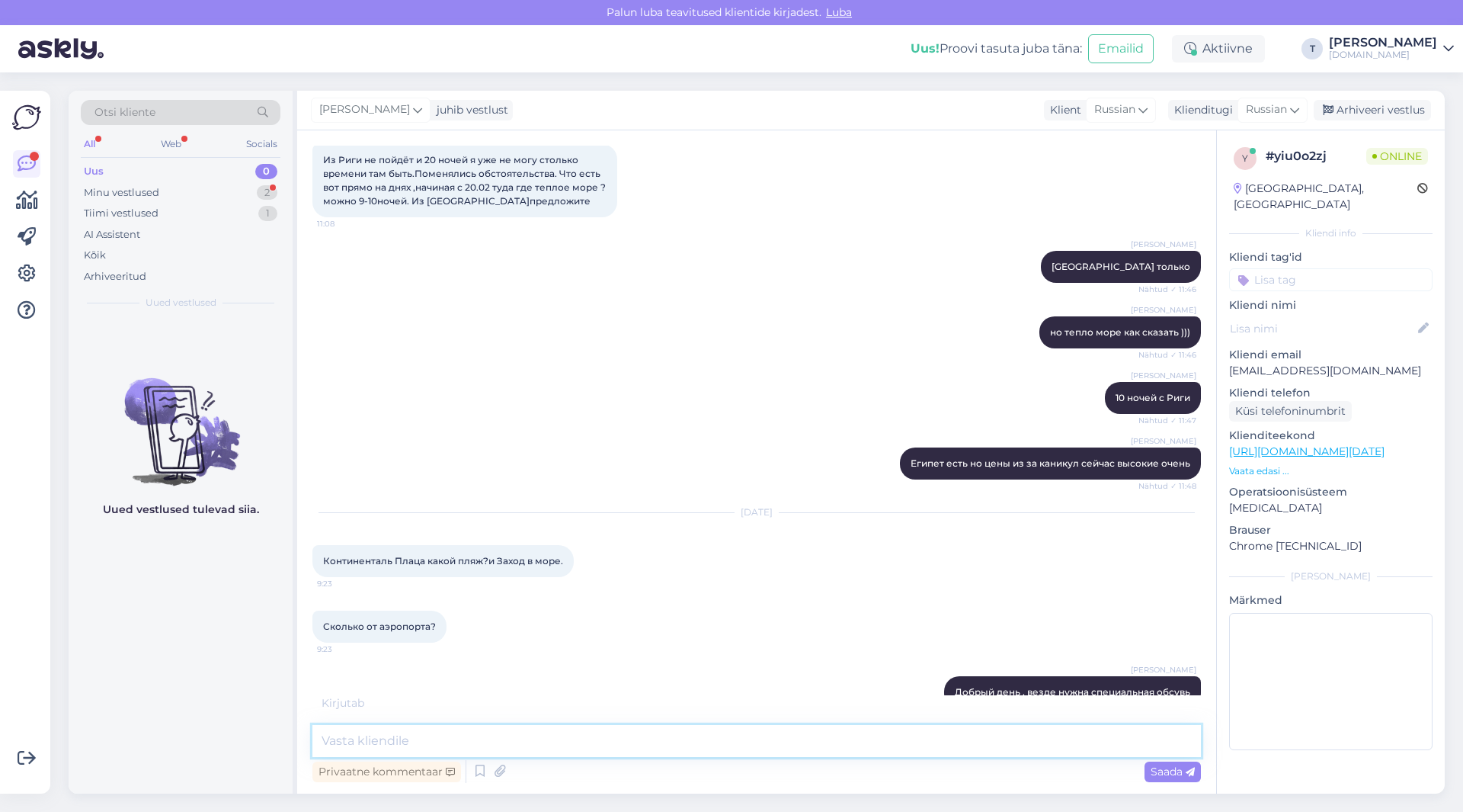
scroll to position [824, 0]
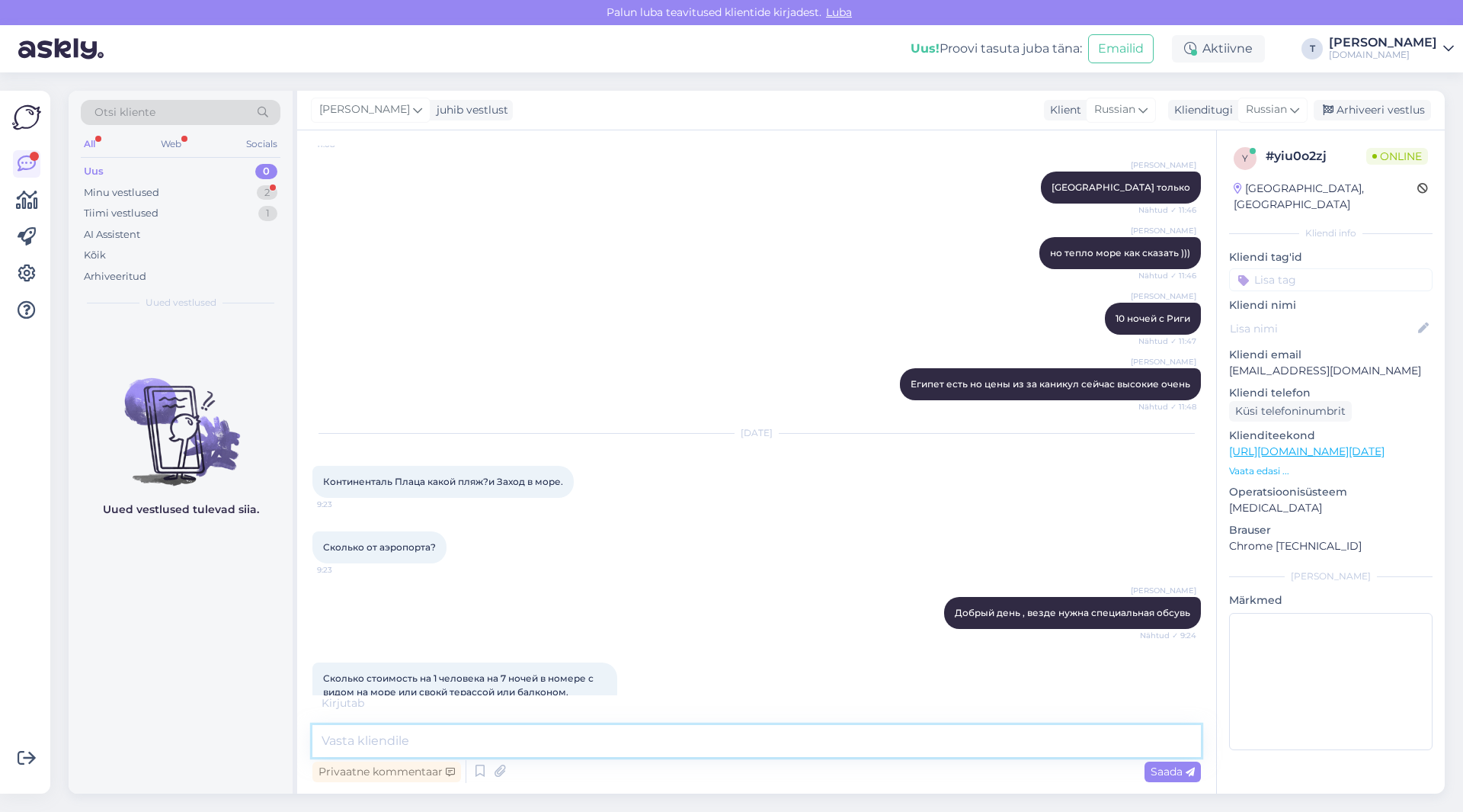
click at [543, 738] on textarea at bounding box center [756, 740] width 889 height 32
type textarea "7км от аэропорта"
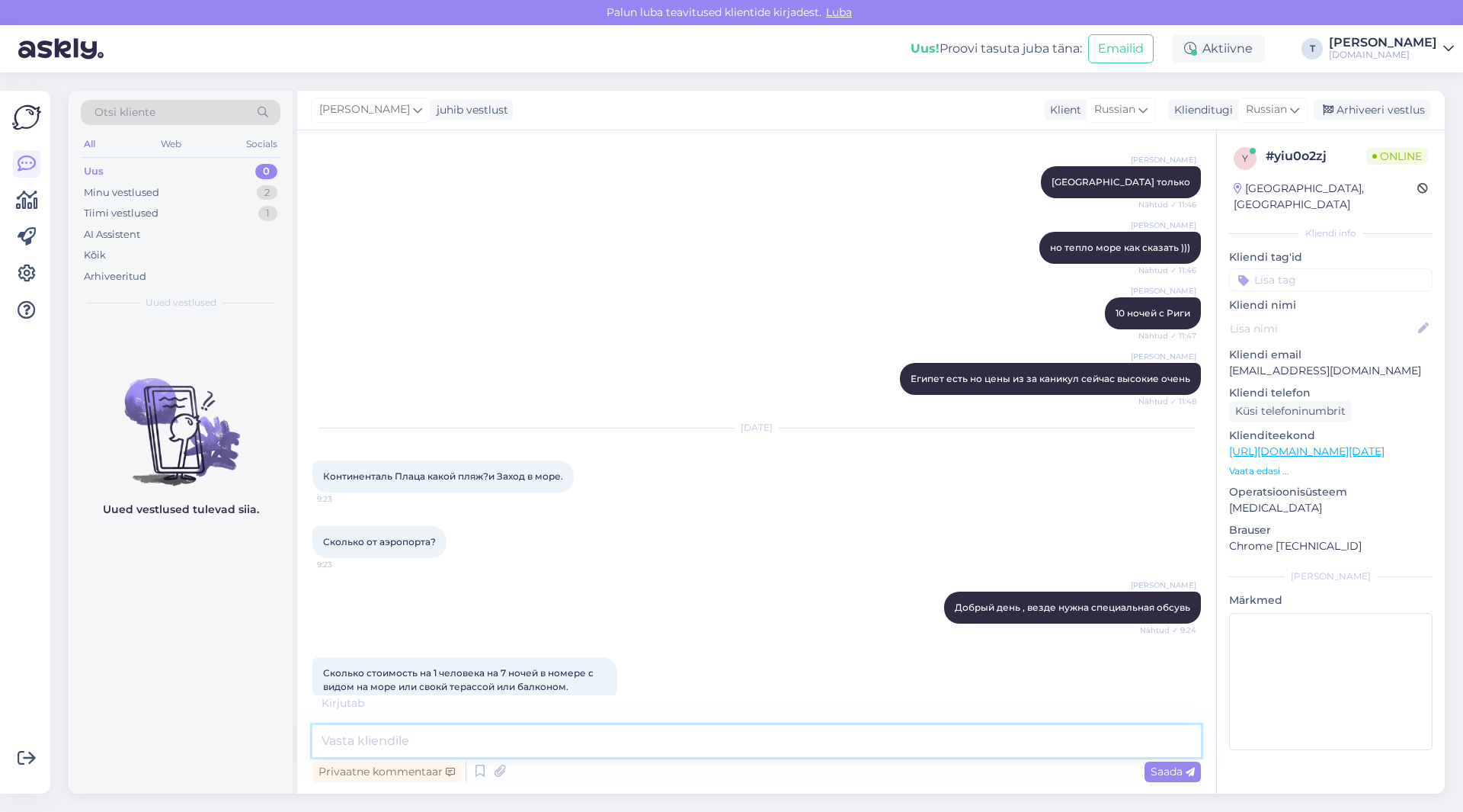
scroll to position [906, 0]
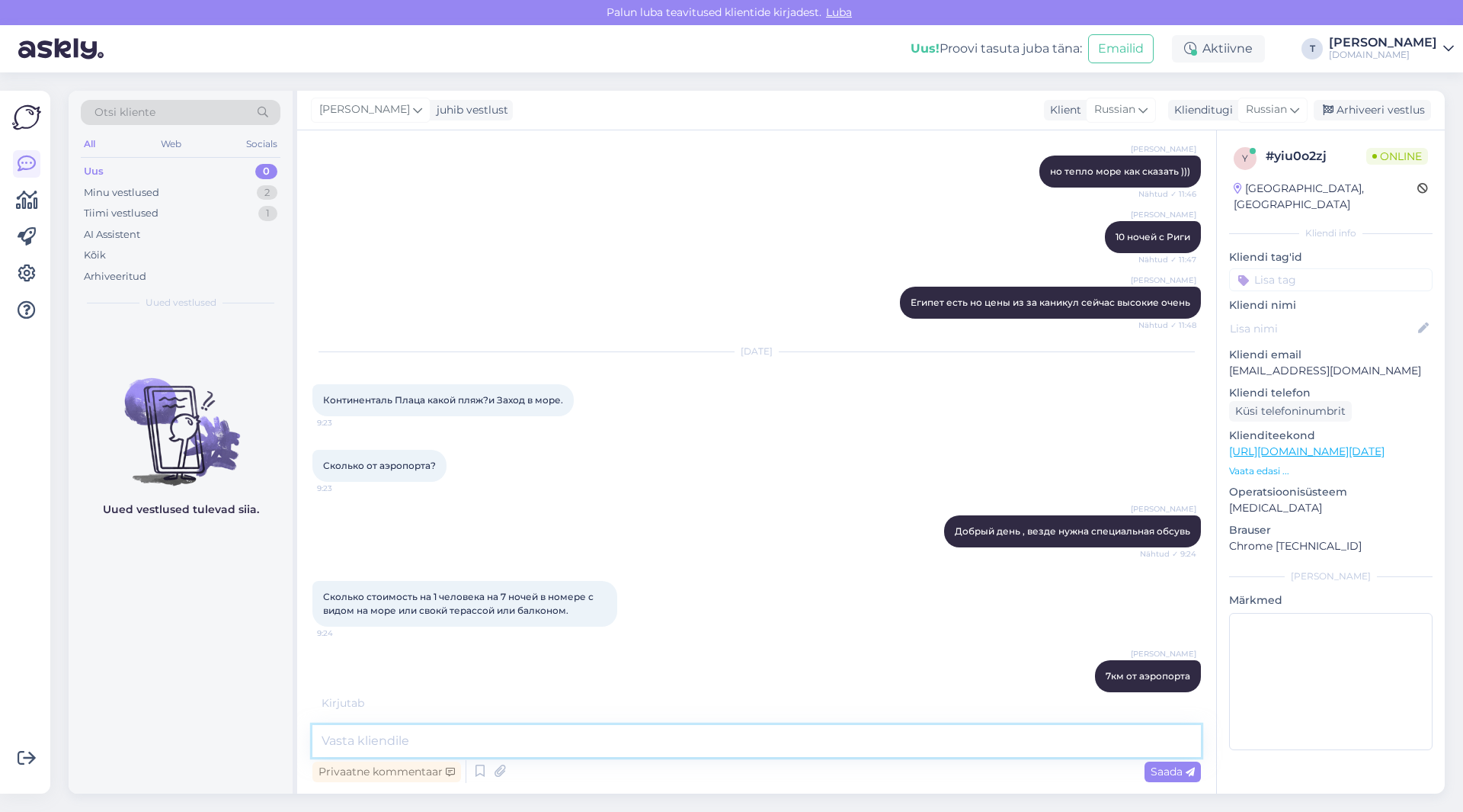
click at [554, 734] on textarea at bounding box center [756, 740] width 889 height 32
type textarea "какая дата?"
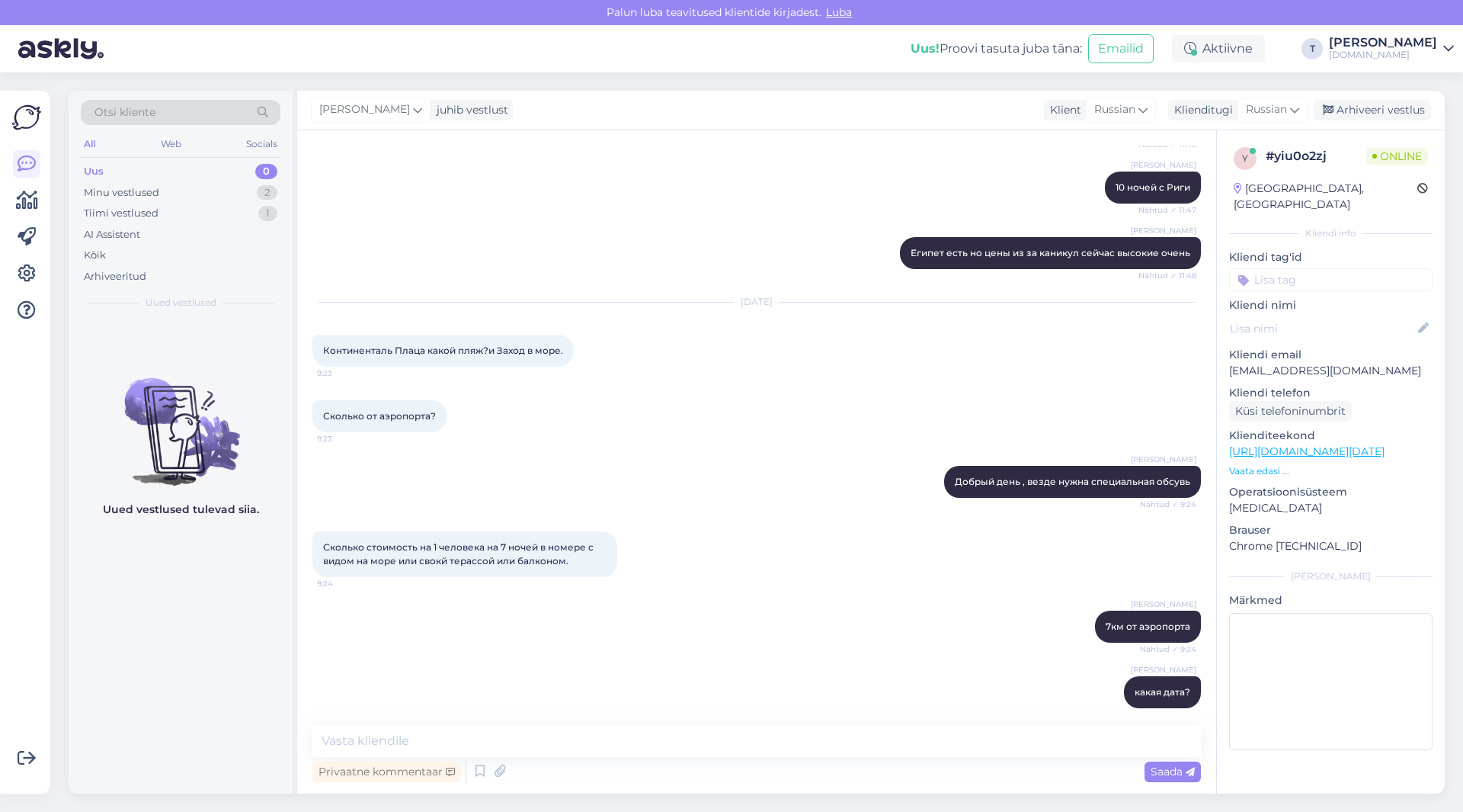
click at [1245, 464] on p "Vaata edasi ..." at bounding box center [1331, 471] width 204 height 14
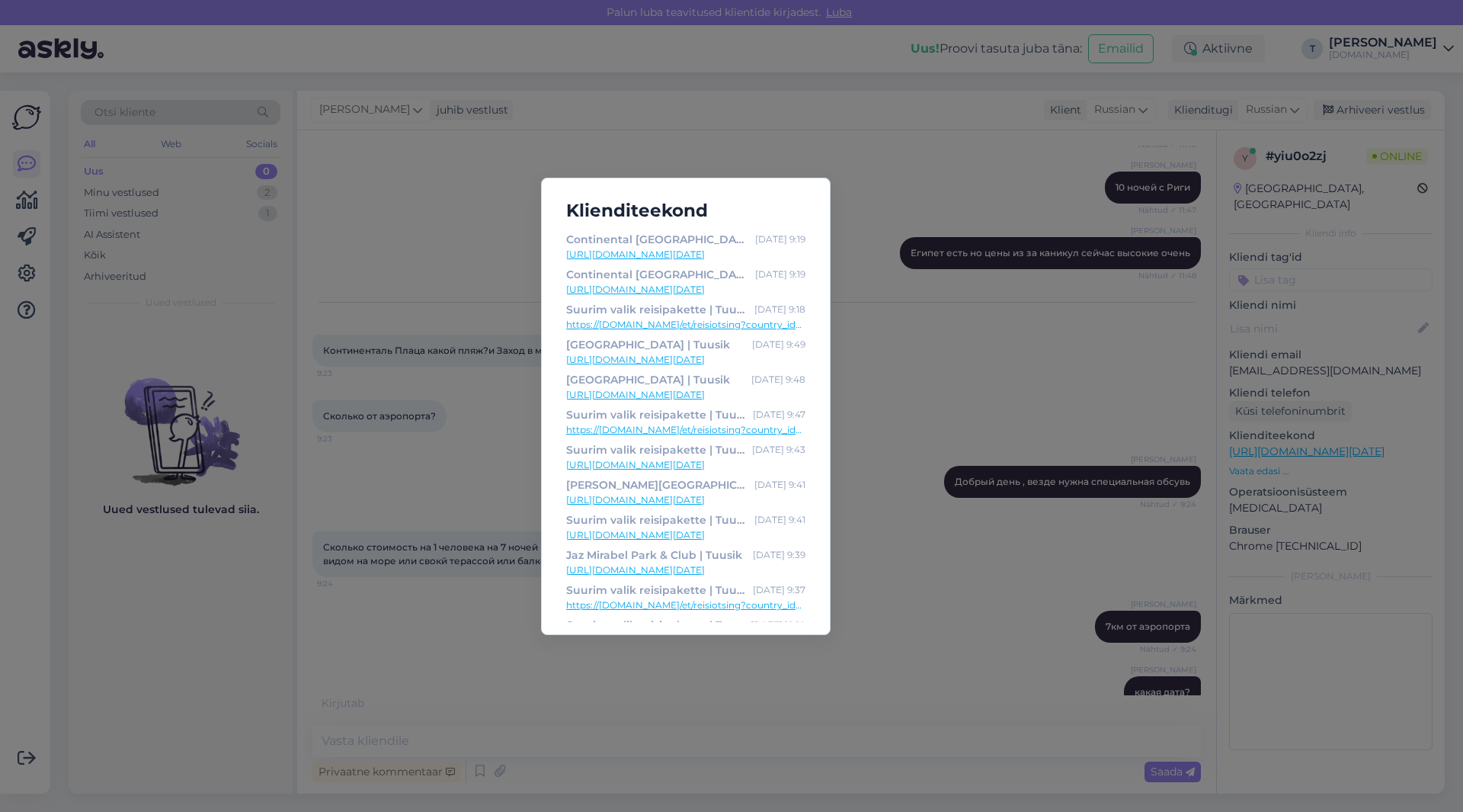
scroll to position [971, 0]
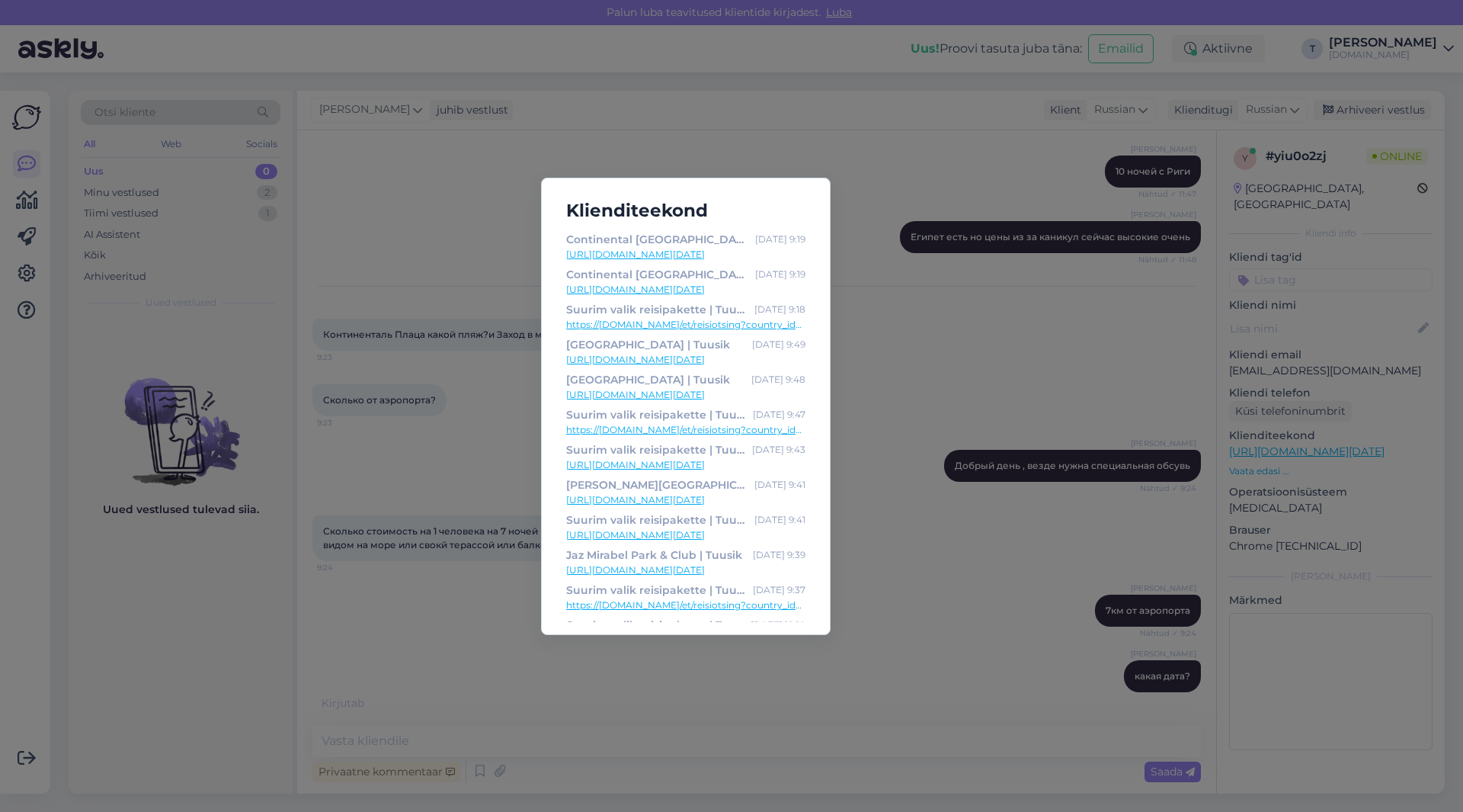
click at [298, 226] on div "Klienditeekond [GEOGRAPHIC_DATA] | Tuusik [DATE] 9:19 [URL][DOMAIN_NAME][DATE] …" at bounding box center [731, 406] width 1463 height 812
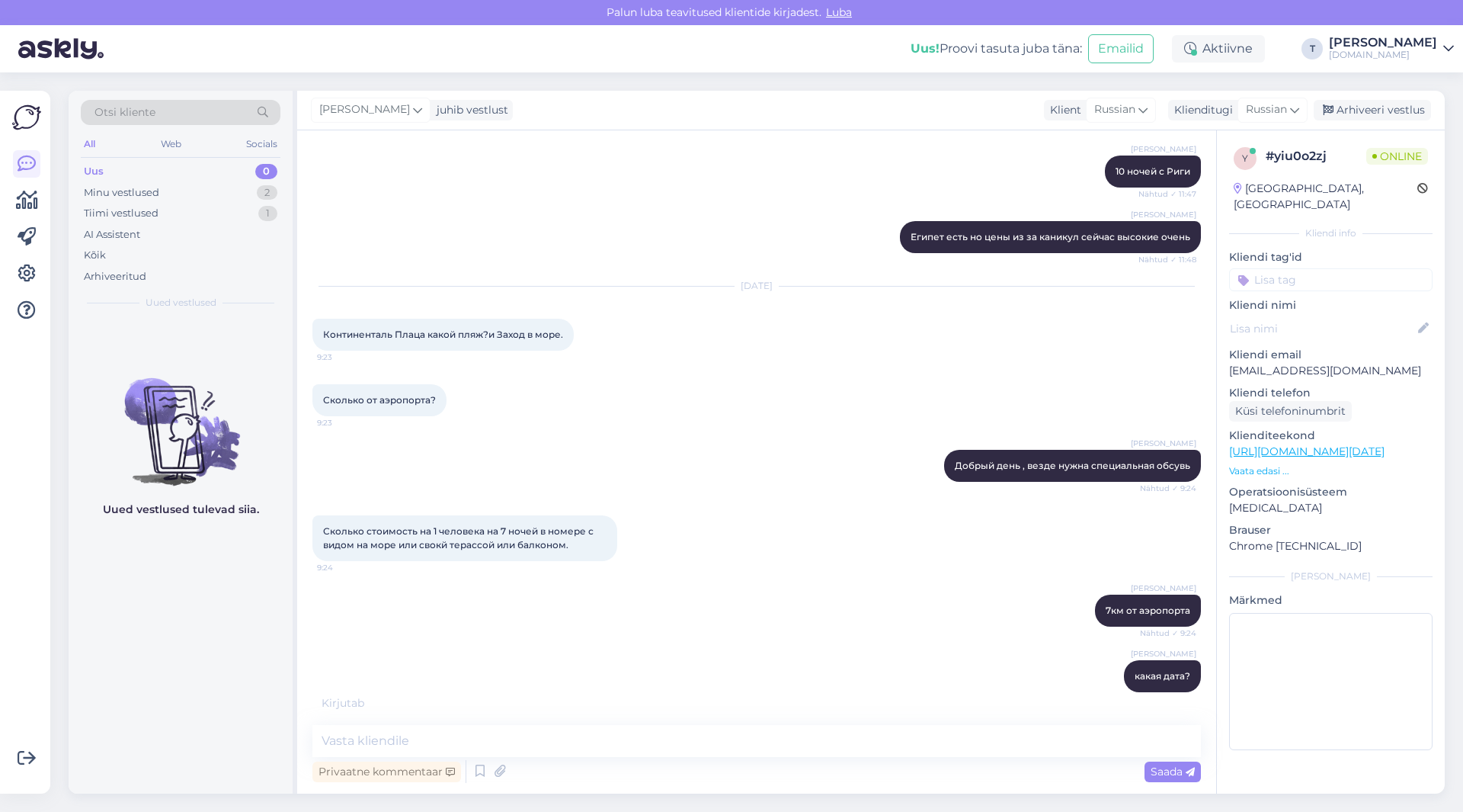
click at [744, 604] on div "[PERSON_NAME] 7км от аэропорта Nähtud ✓ 9:24" at bounding box center [756, 610] width 889 height 65
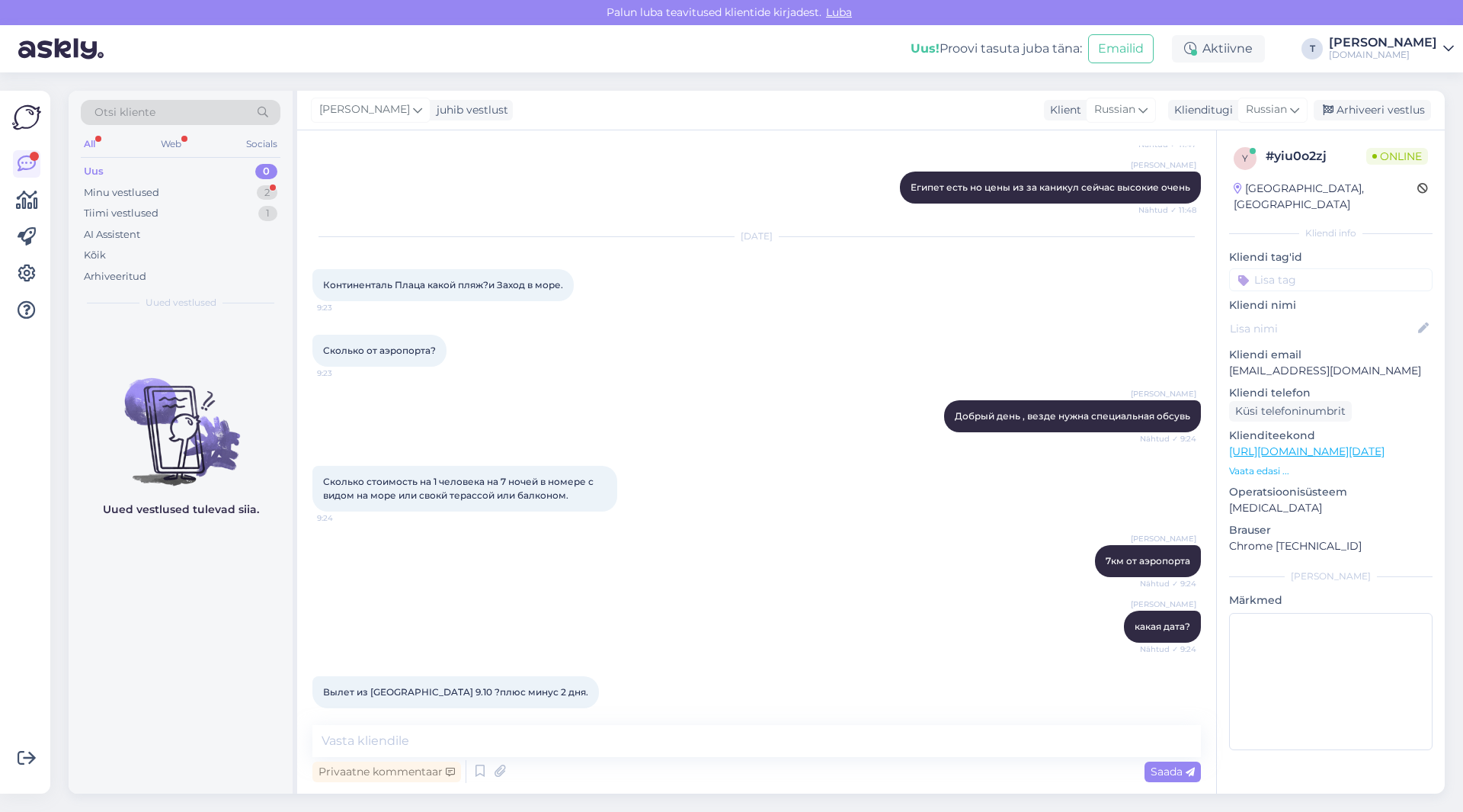
scroll to position [1166, 0]
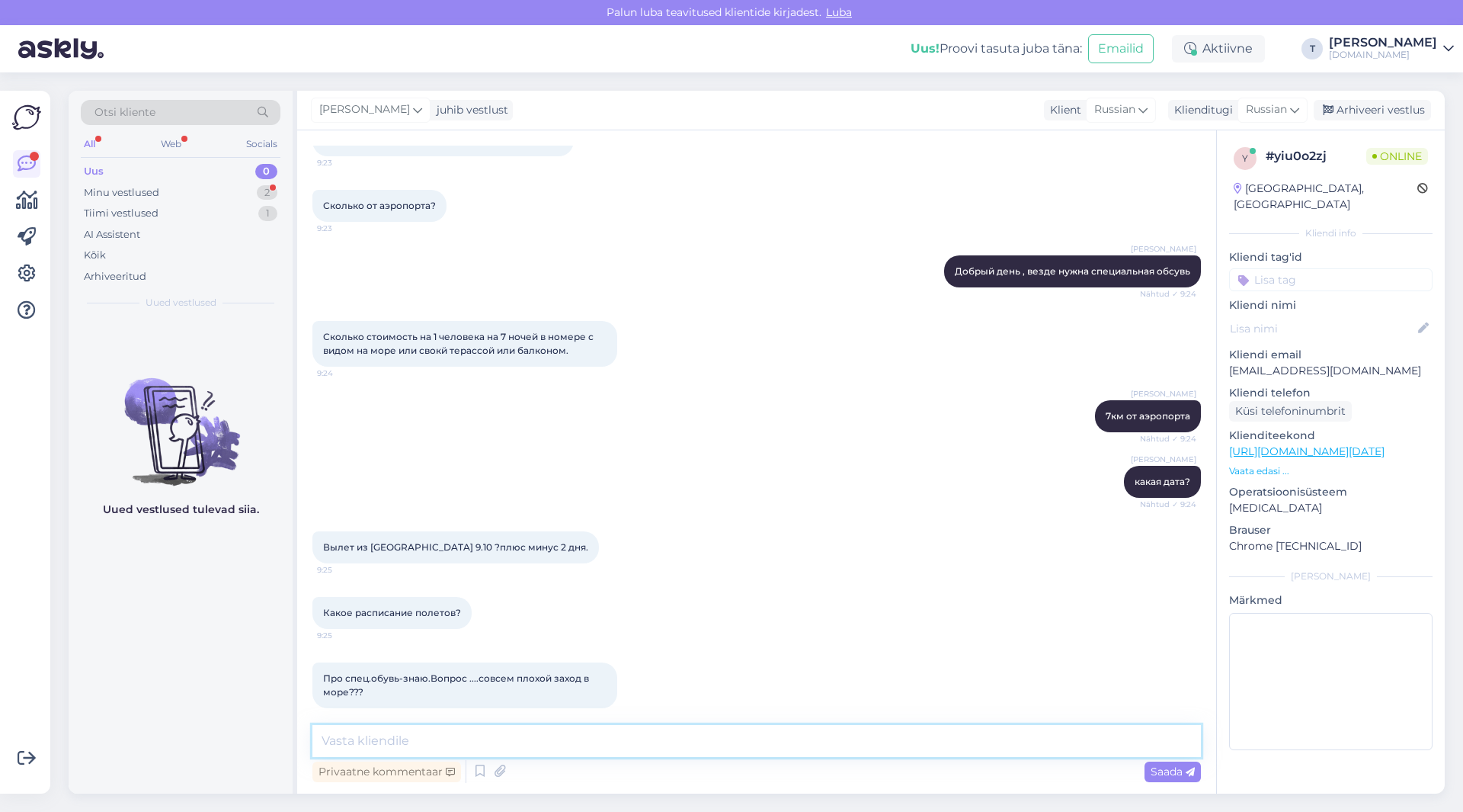
click at [580, 735] on textarea at bounding box center [756, 740] width 889 height 32
click at [523, 742] on textarea at bounding box center [756, 740] width 889 height 32
type textarea "ну там кораллы будут не так чтоб легко прям войти"
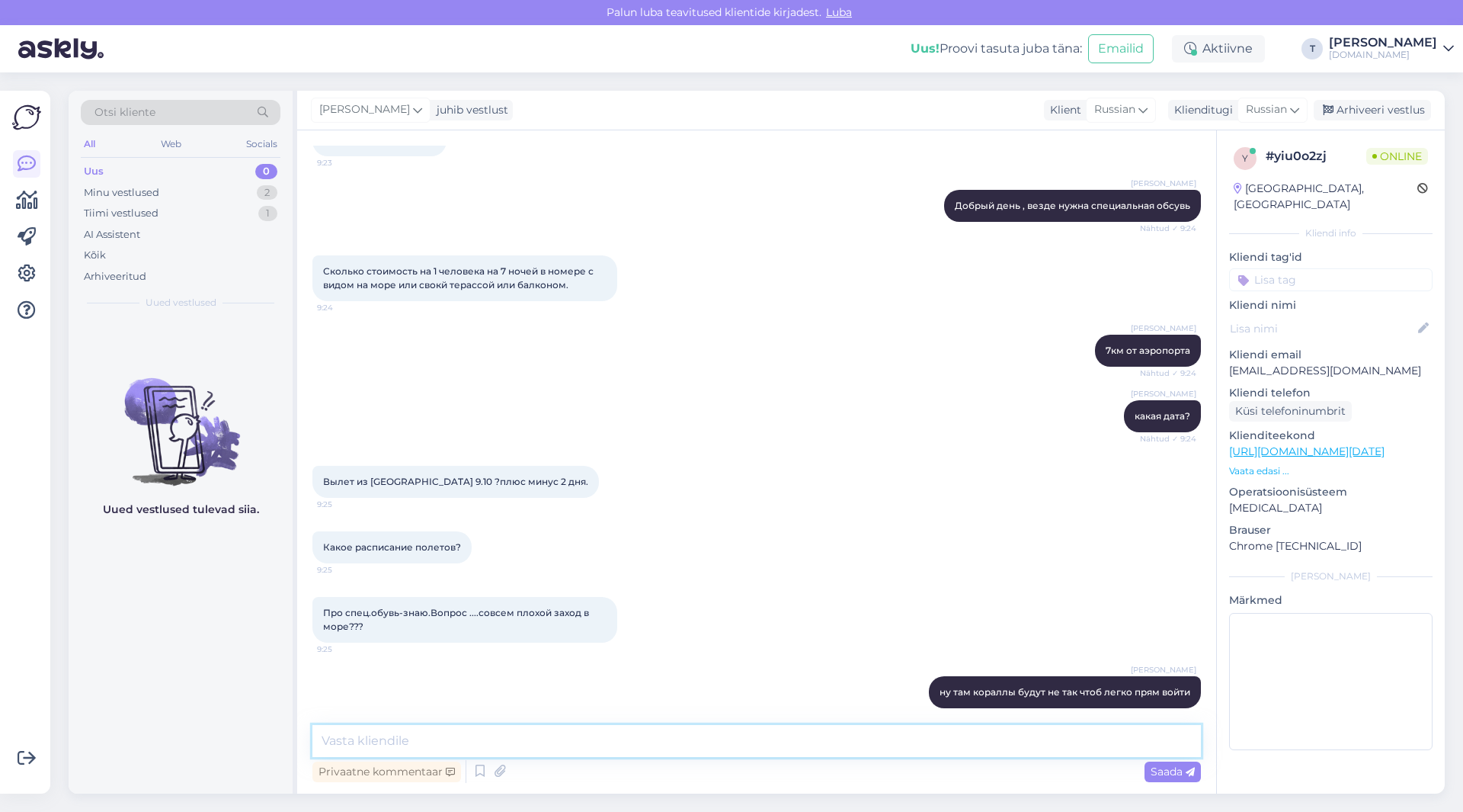
click at [605, 746] on textarea at bounding box center [756, 740] width 889 height 32
click at [624, 733] on textarea at bounding box center [756, 740] width 889 height 32
type textarea "я вначале цены посмотрю и потом скажу про полёты зависит от цен"
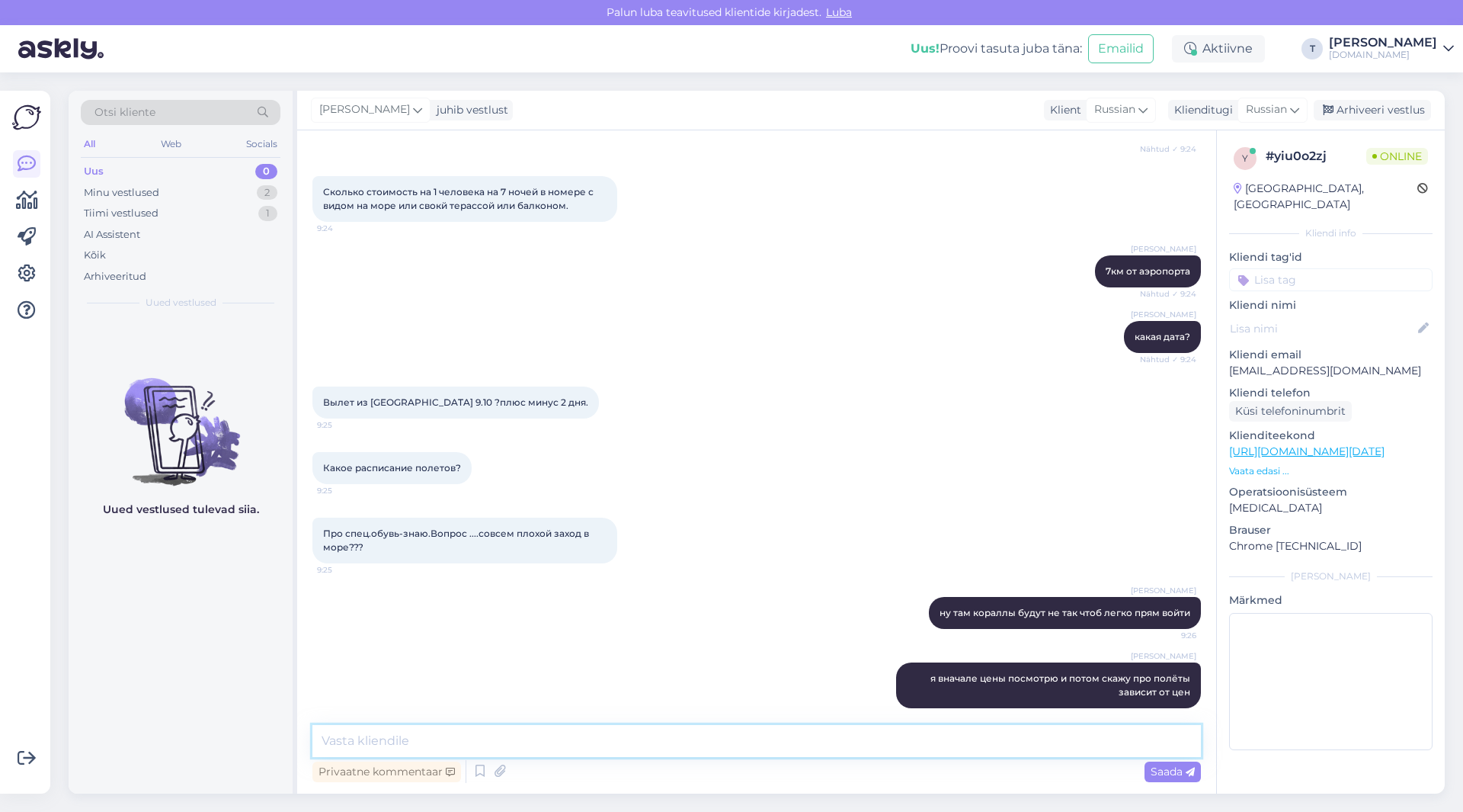
click at [486, 754] on textarea at bounding box center [756, 740] width 889 height 32
paste textarea "Sea View"
type textarea "10.10 Sea View 1077€"
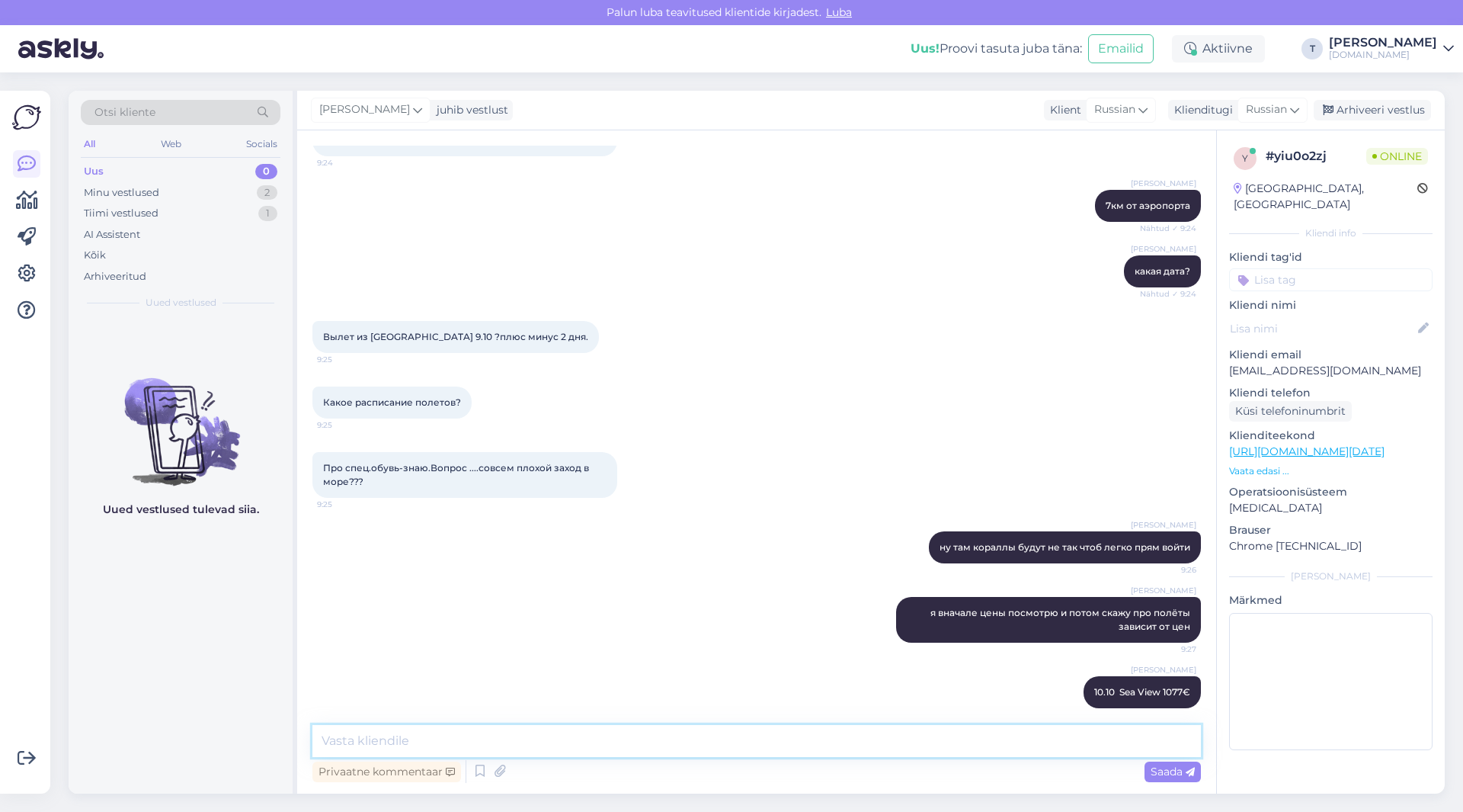
click at [465, 739] on textarea at bounding box center [756, 740] width 889 height 32
click at [335, 742] on textarea "11/10 1005€" at bounding box center [756, 740] width 889 height 32
click at [348, 742] on textarea "11.10 1005€" at bounding box center [756, 740] width 889 height 32
paste textarea "Sea View"
type textarea "11.10 Sea View 1005€"
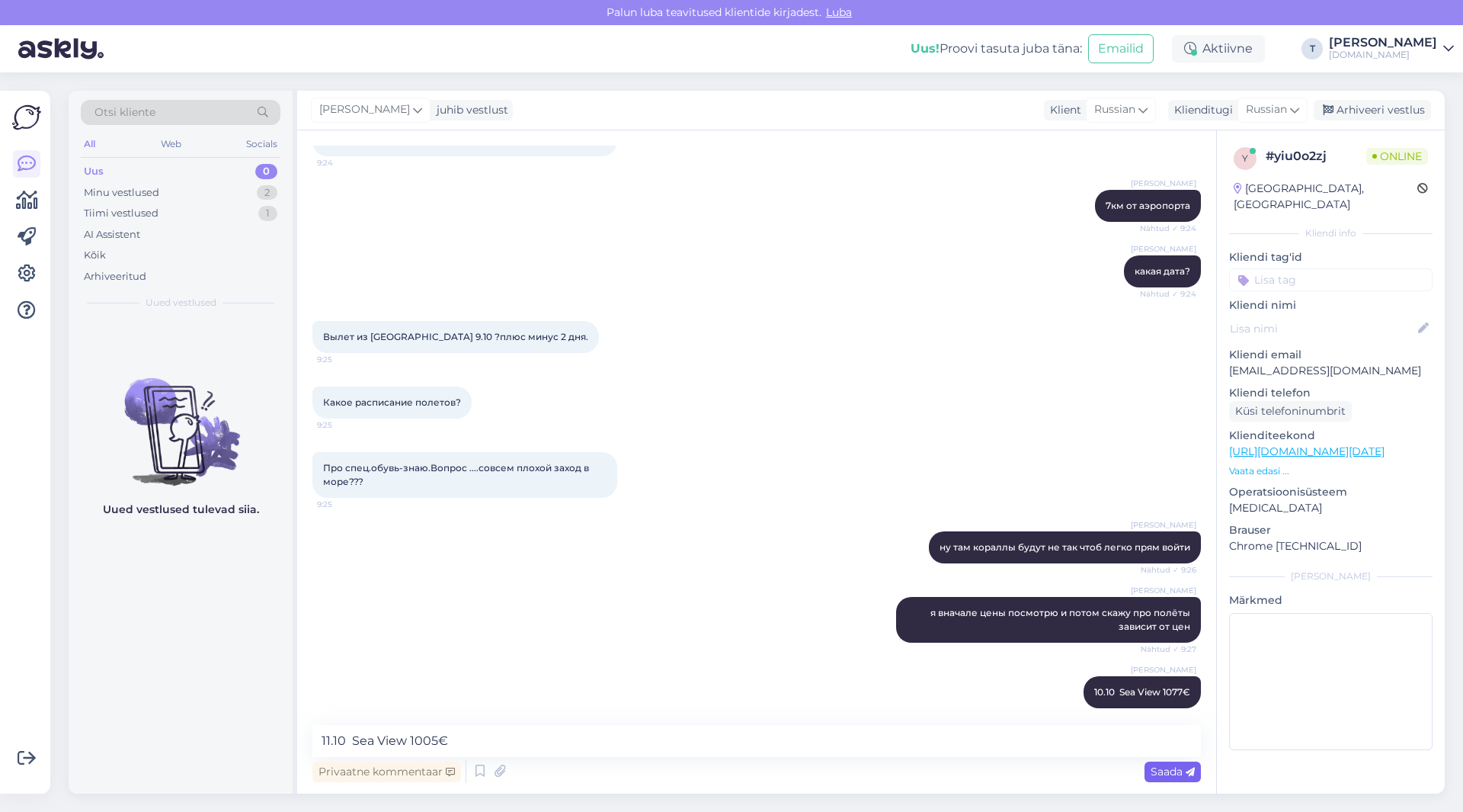
click at [1170, 776] on span "Saada" at bounding box center [1173, 771] width 44 height 14
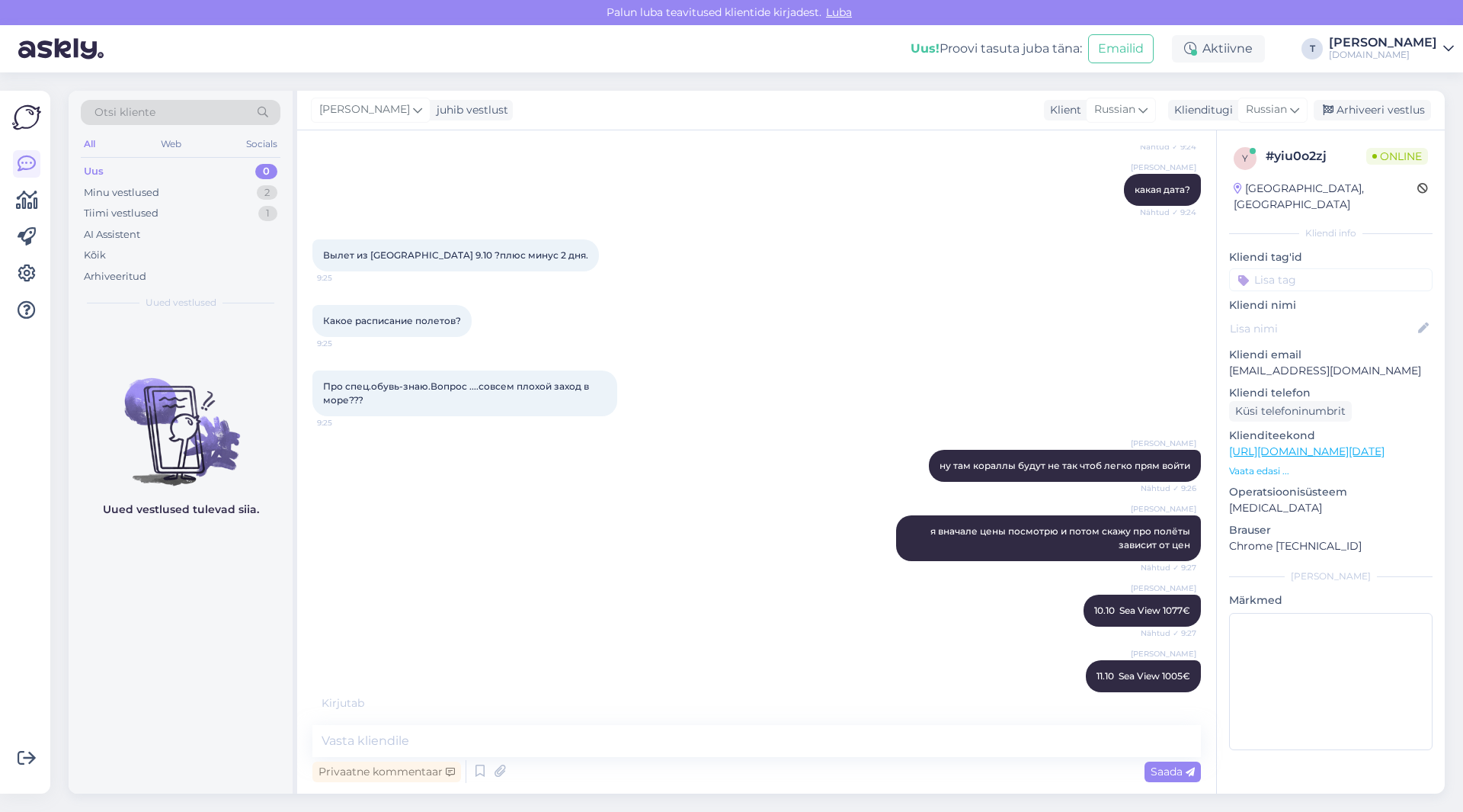
scroll to position [1442, 0]
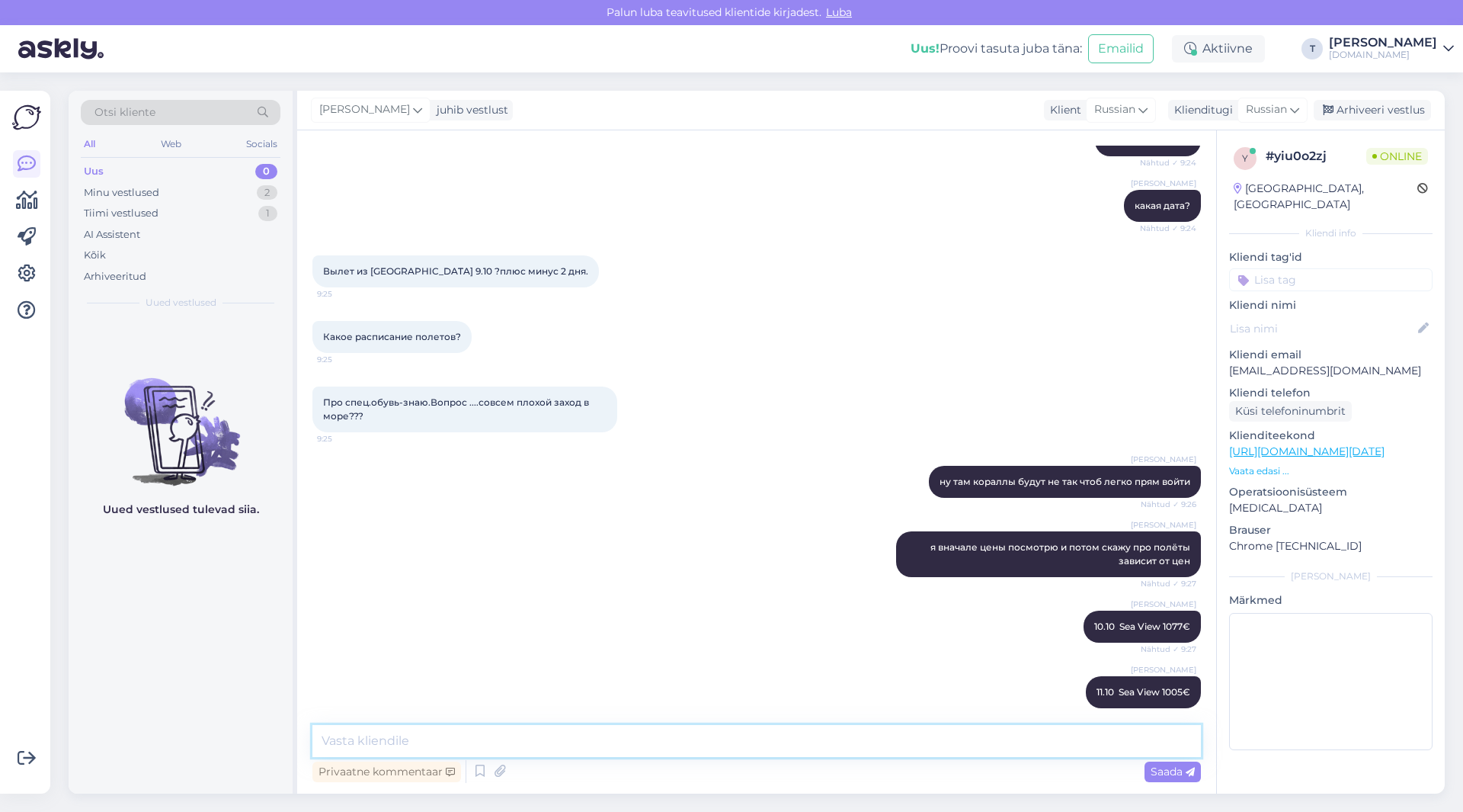
click at [536, 742] on textarea at bounding box center [756, 740] width 889 height 32
type textarea "y"
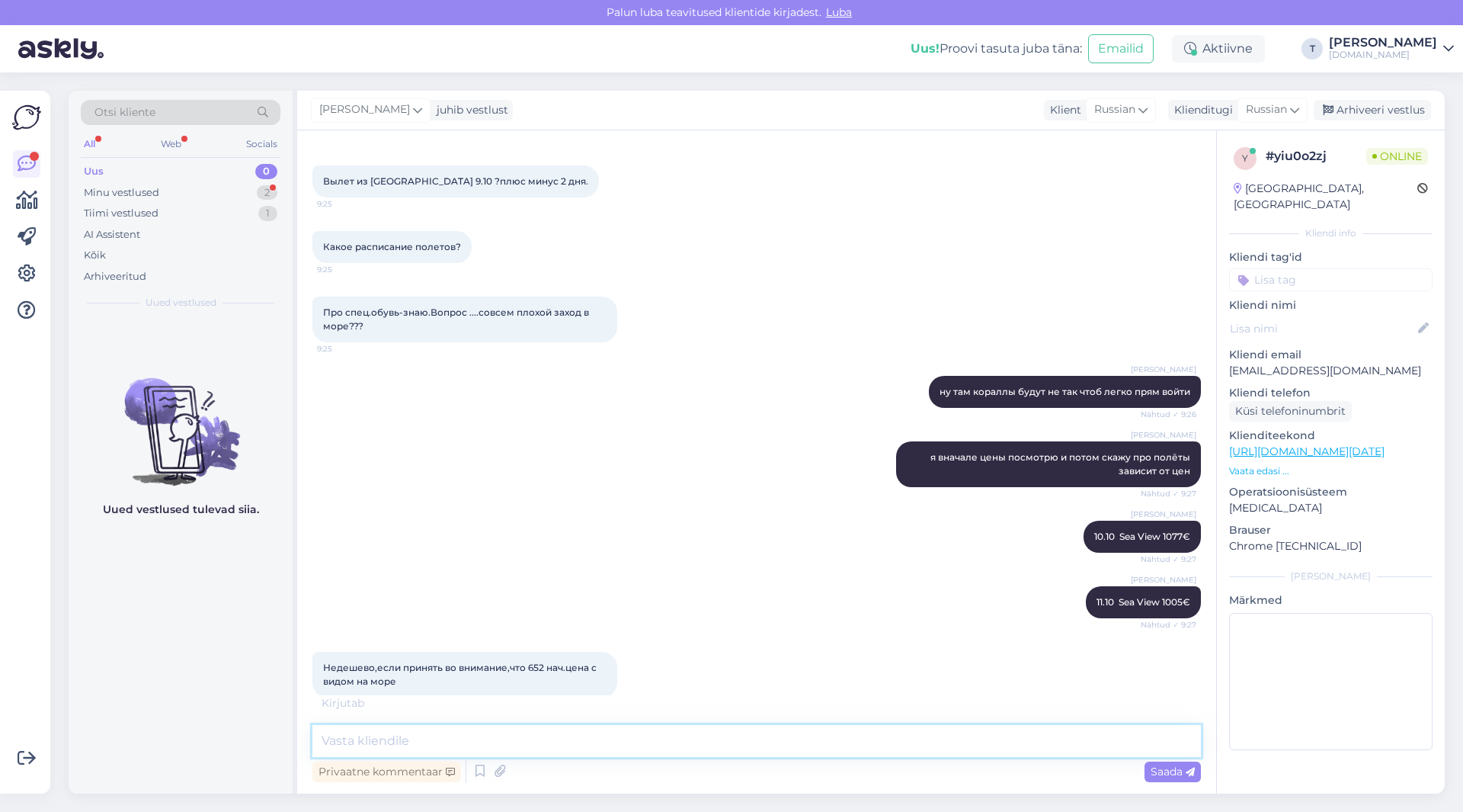
scroll to position [1537, 0]
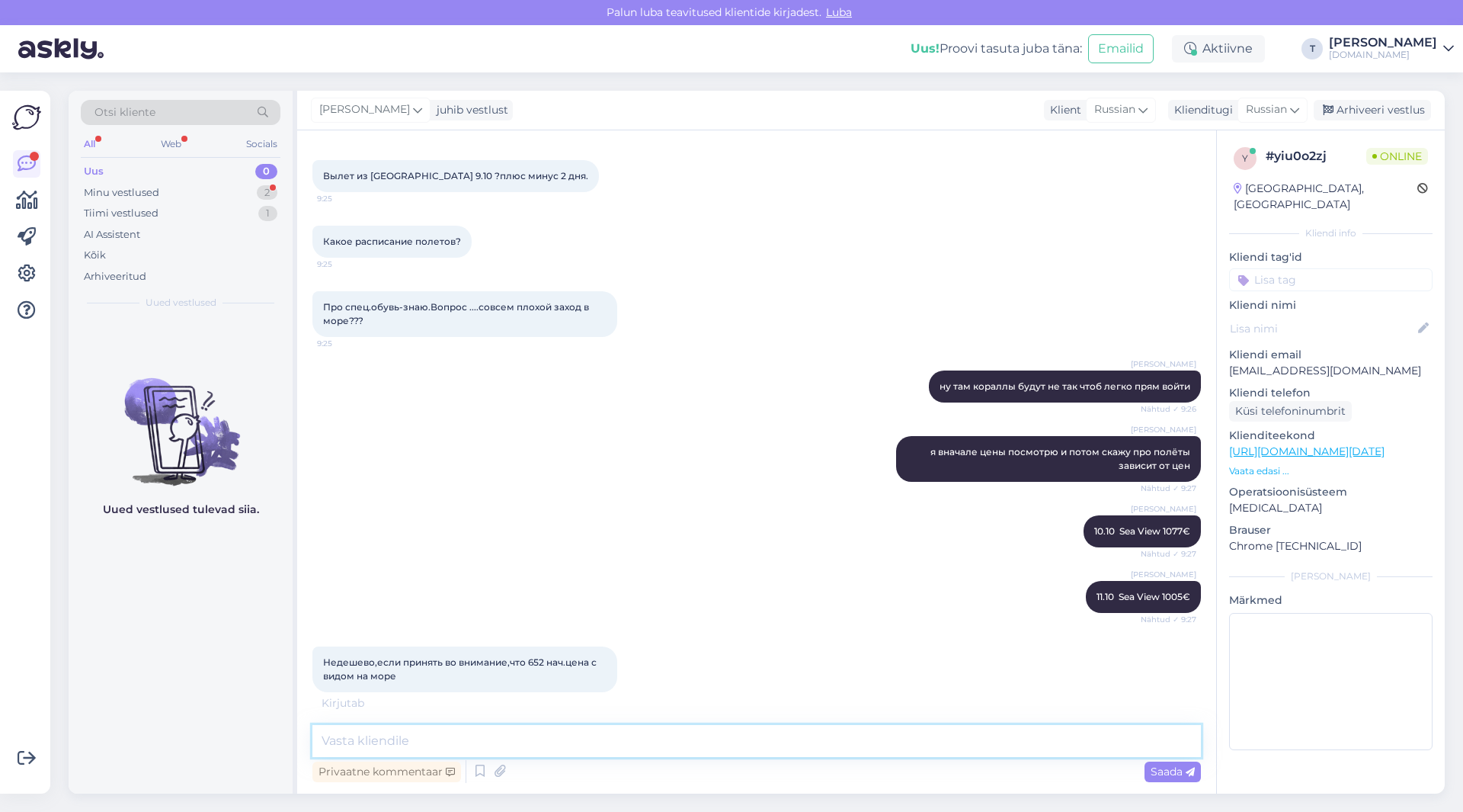
click at [582, 725] on textarea at bounding box center [756, 740] width 889 height 32
type textarea "w"
type textarea "у"
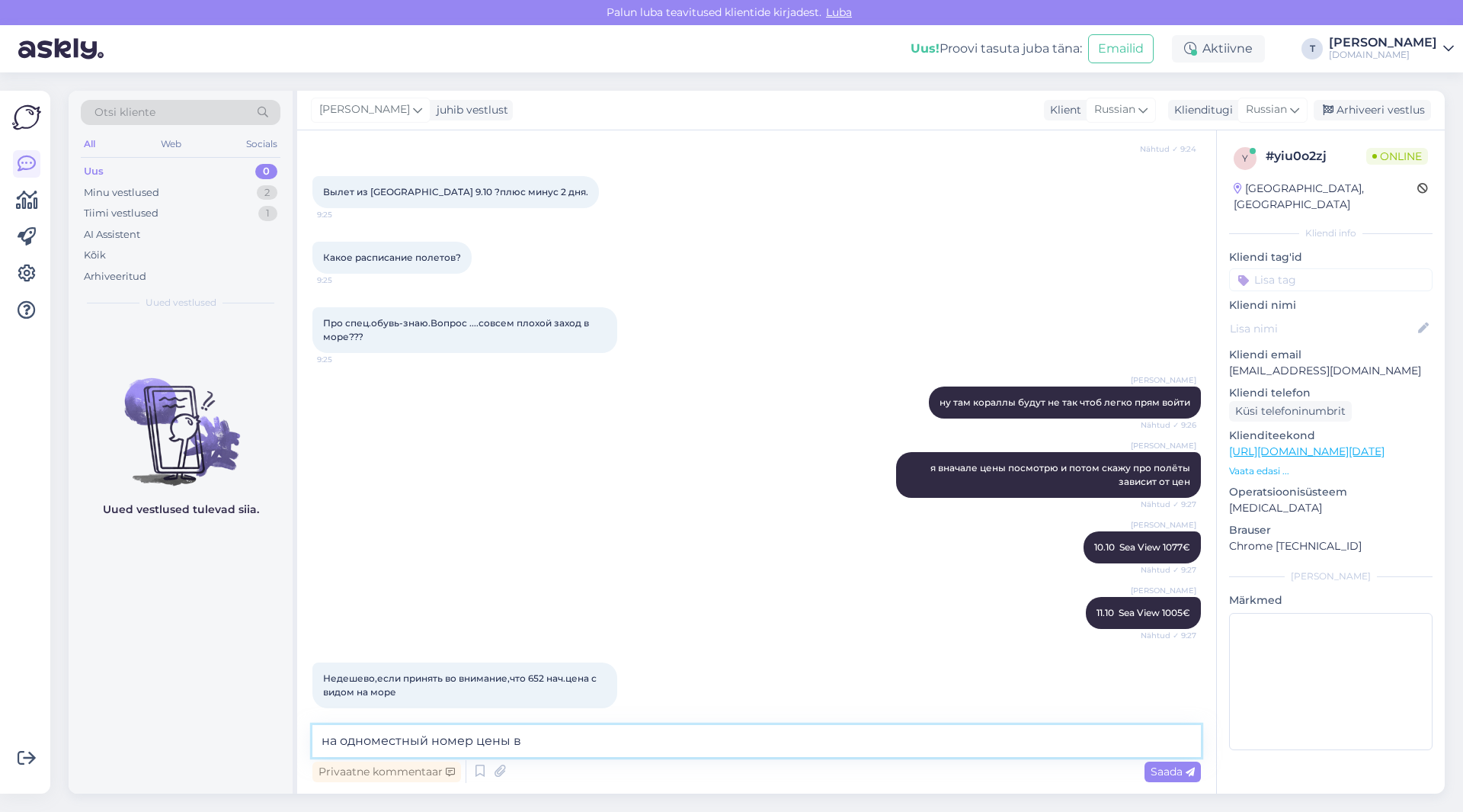
scroll to position [1586, 0]
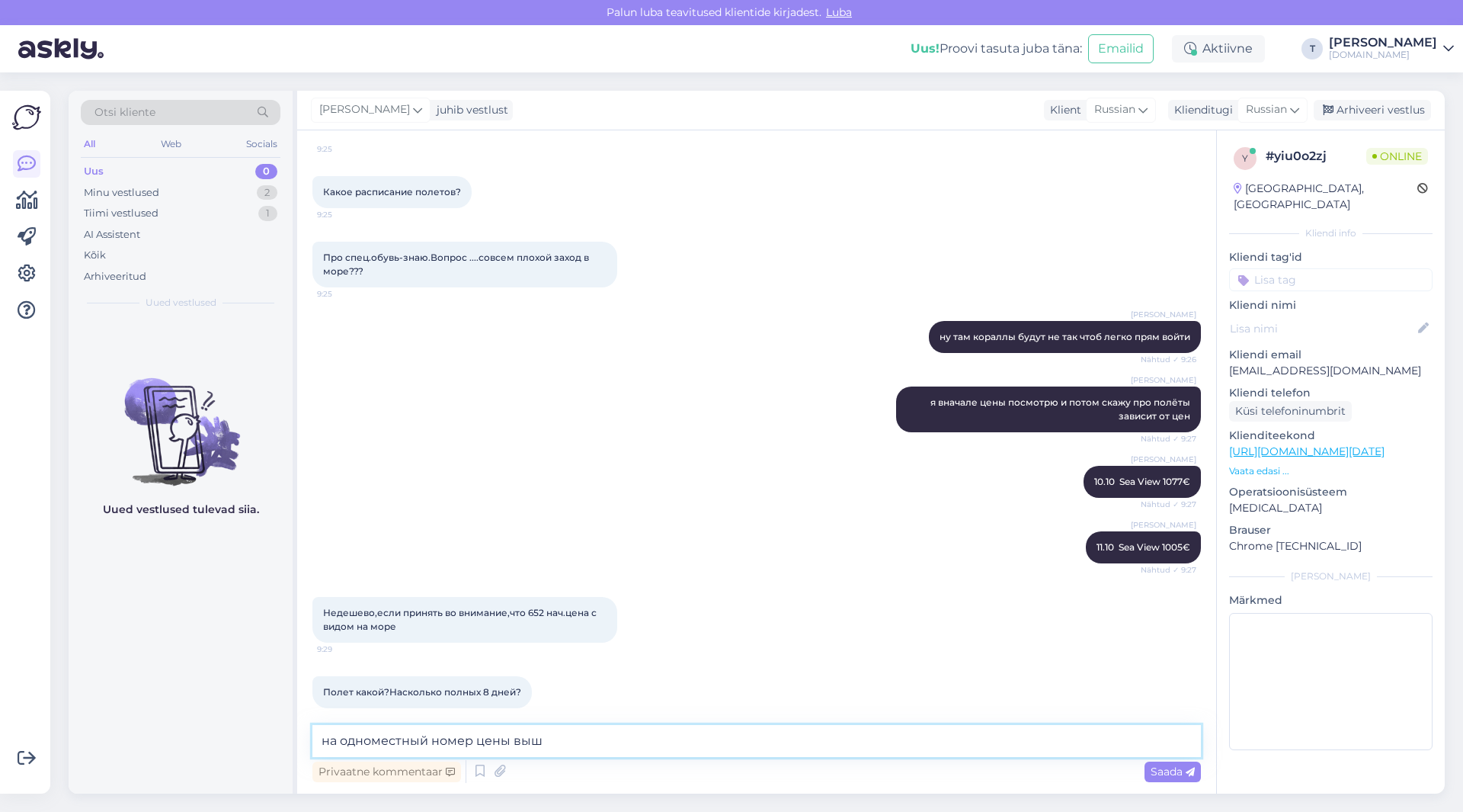
type textarea "на одноместный номер цены выше"
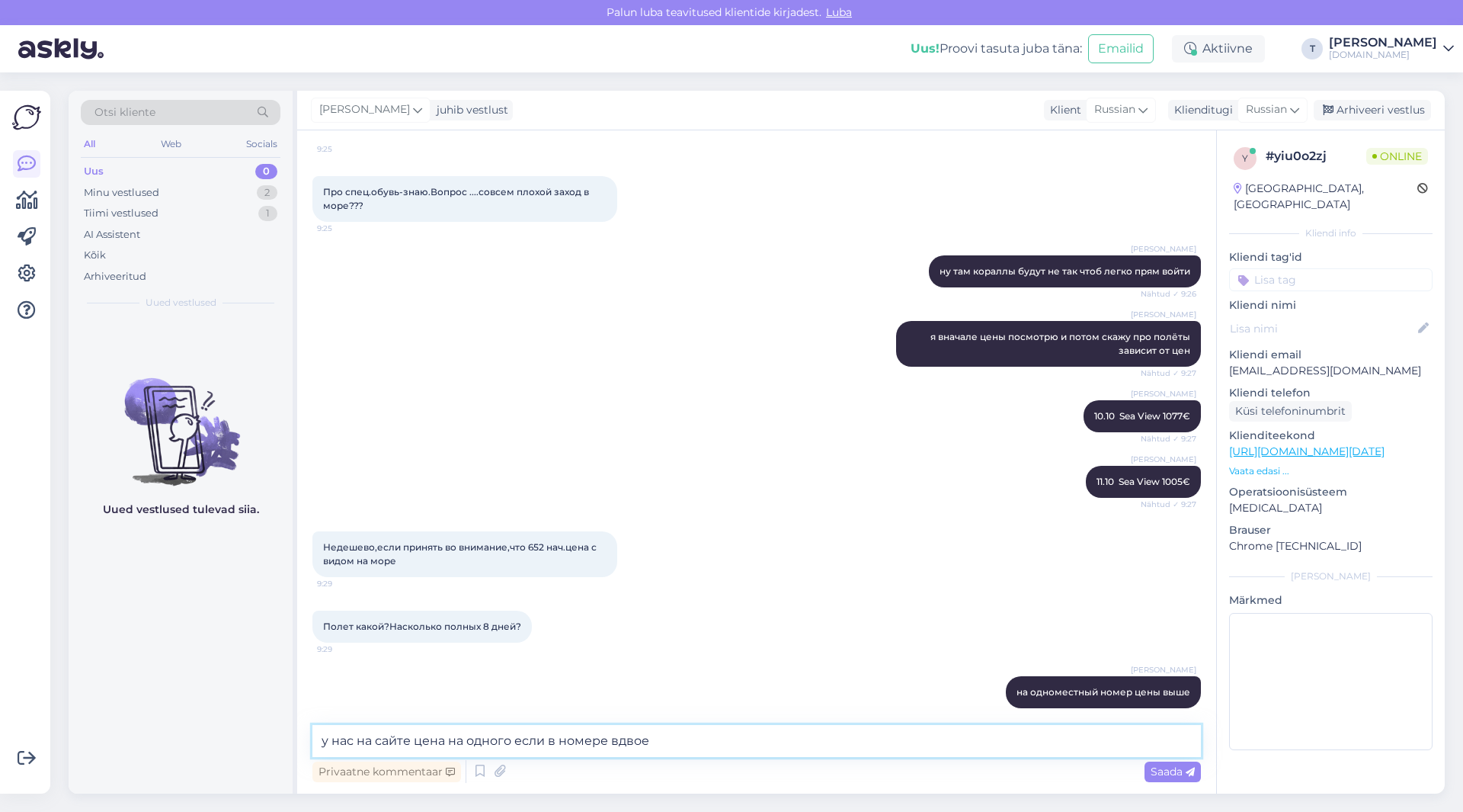
type textarea "у нас на сайте цена на одного если в номере вдвоем"
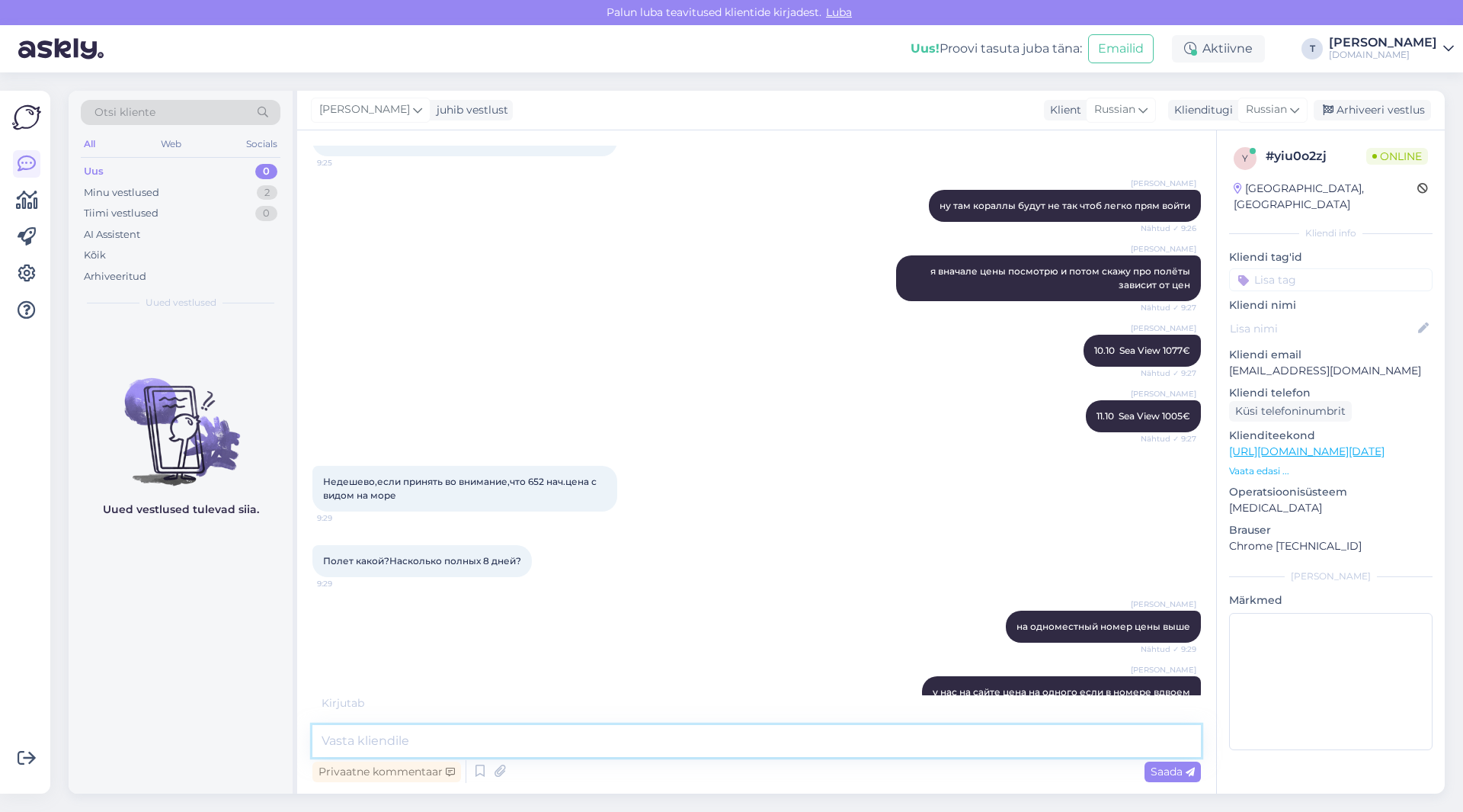
click at [583, 746] on textarea at bounding box center [756, 740] width 889 height 32
type textarea "да будет 8 дней полных"
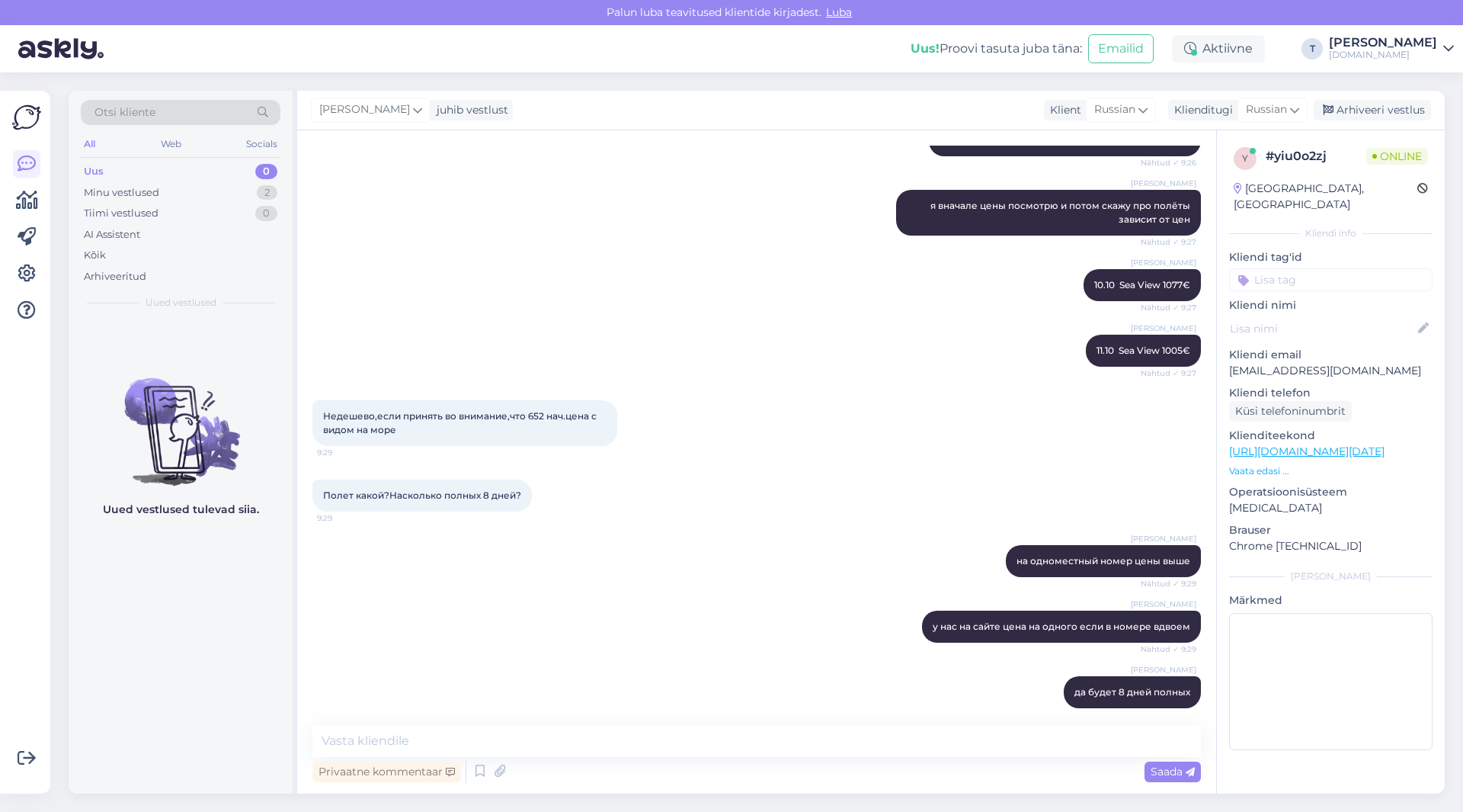
scroll to position [1863, 0]
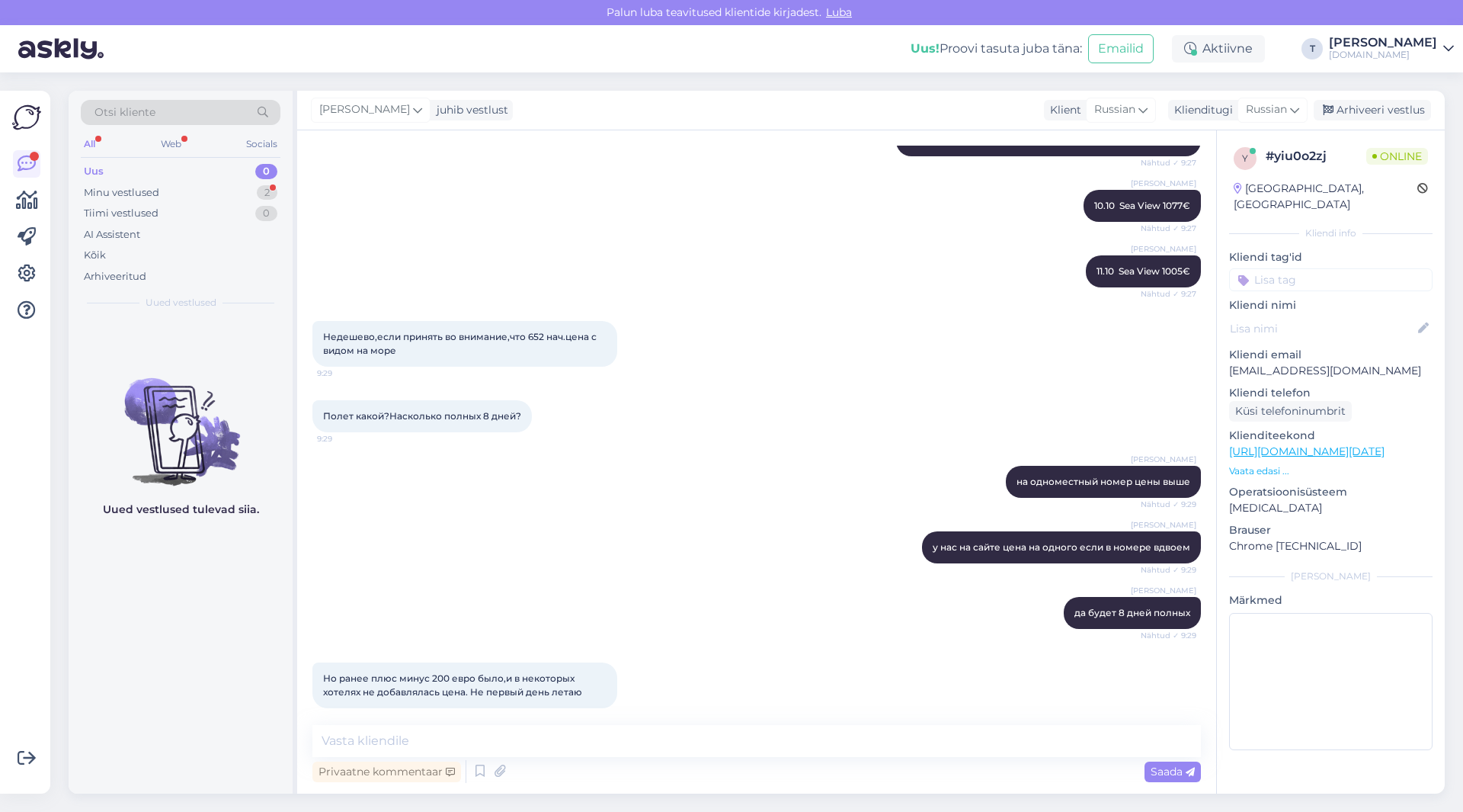
click at [581, 580] on div "[PERSON_NAME] да будет 8 дней полных Nähtud ✓ 9:29" at bounding box center [756, 612] width 889 height 65
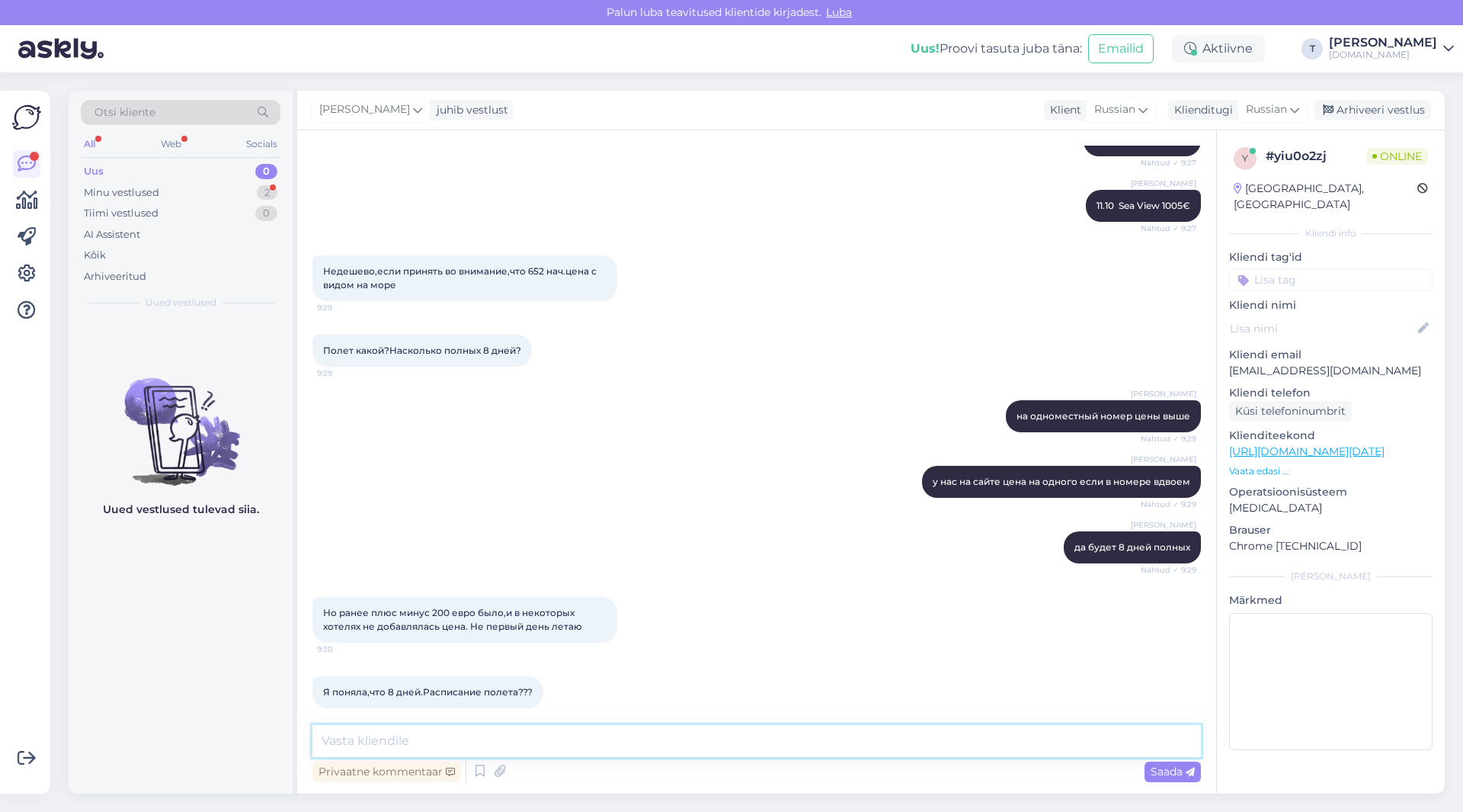
click at [425, 737] on textarea at bounding box center [756, 740] width 889 height 32
type textarea "какая из дат?"
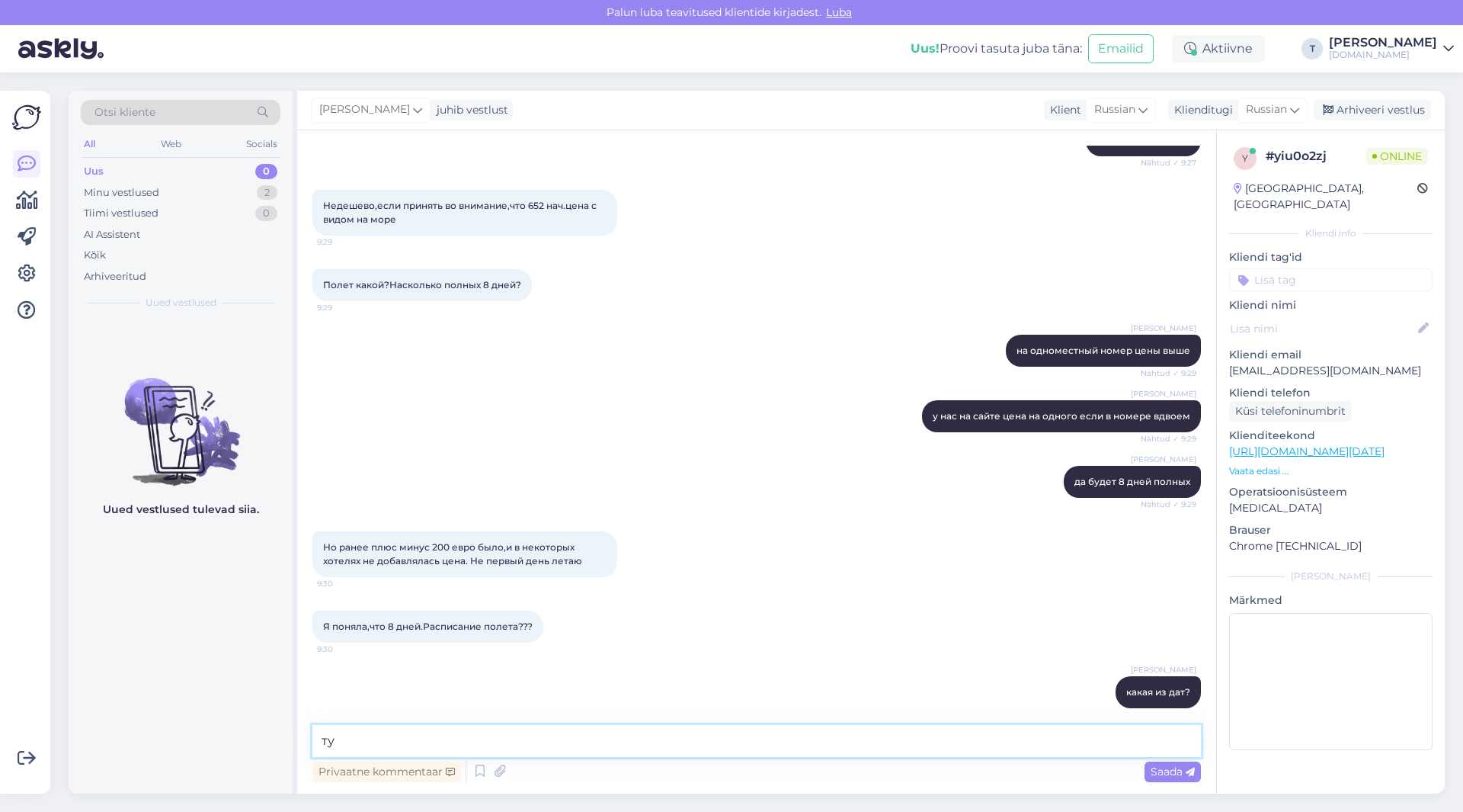
type textarea "т"
click at [613, 744] on textarea at bounding box center [756, 740] width 889 height 32
type textarea "11.10 туда в 4.40 и назад в 22.00"
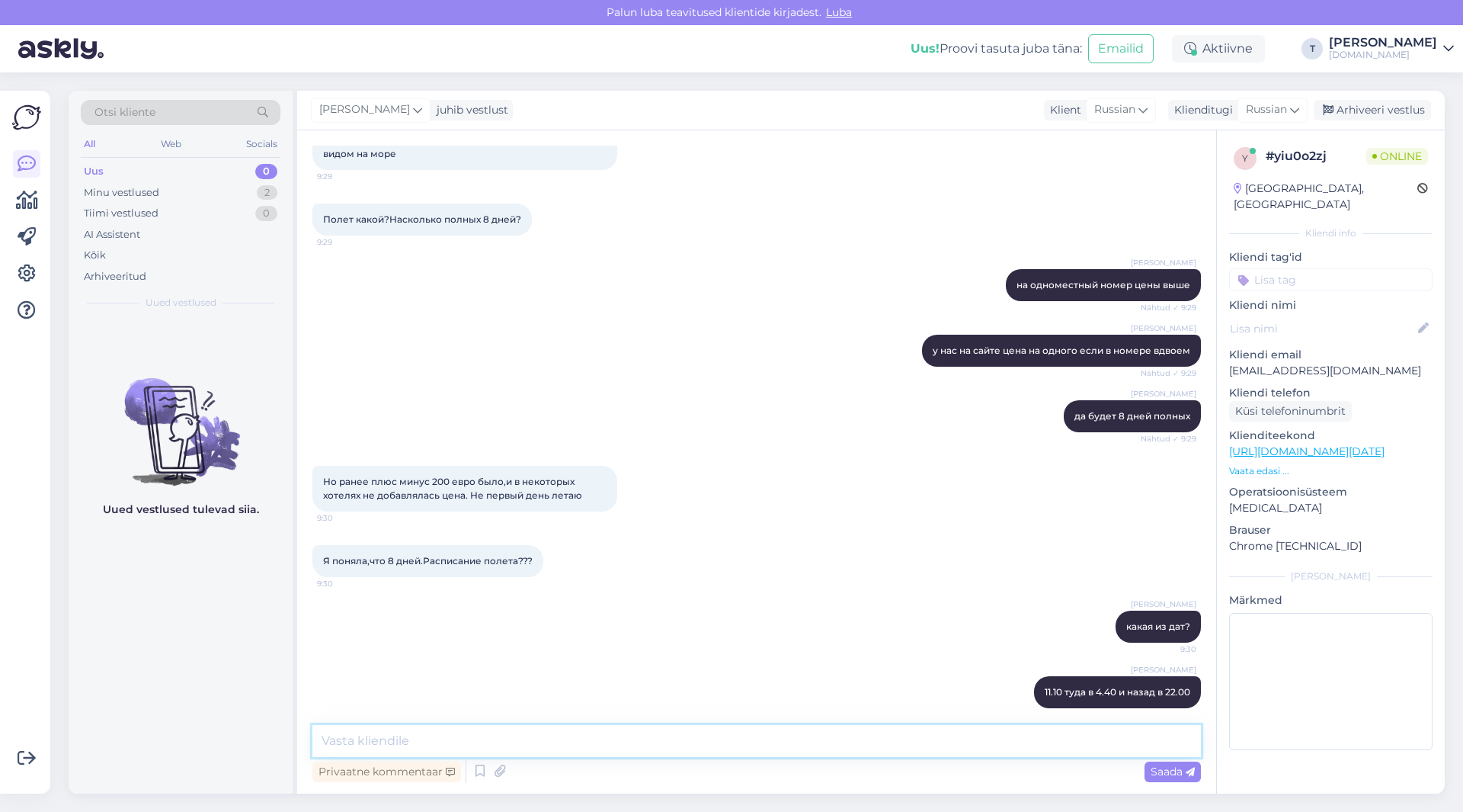
click at [609, 742] on textarea at bounding box center [756, 740] width 889 height 32
type textarea "10.10 в 3ю30 туда и 21.00 назад"
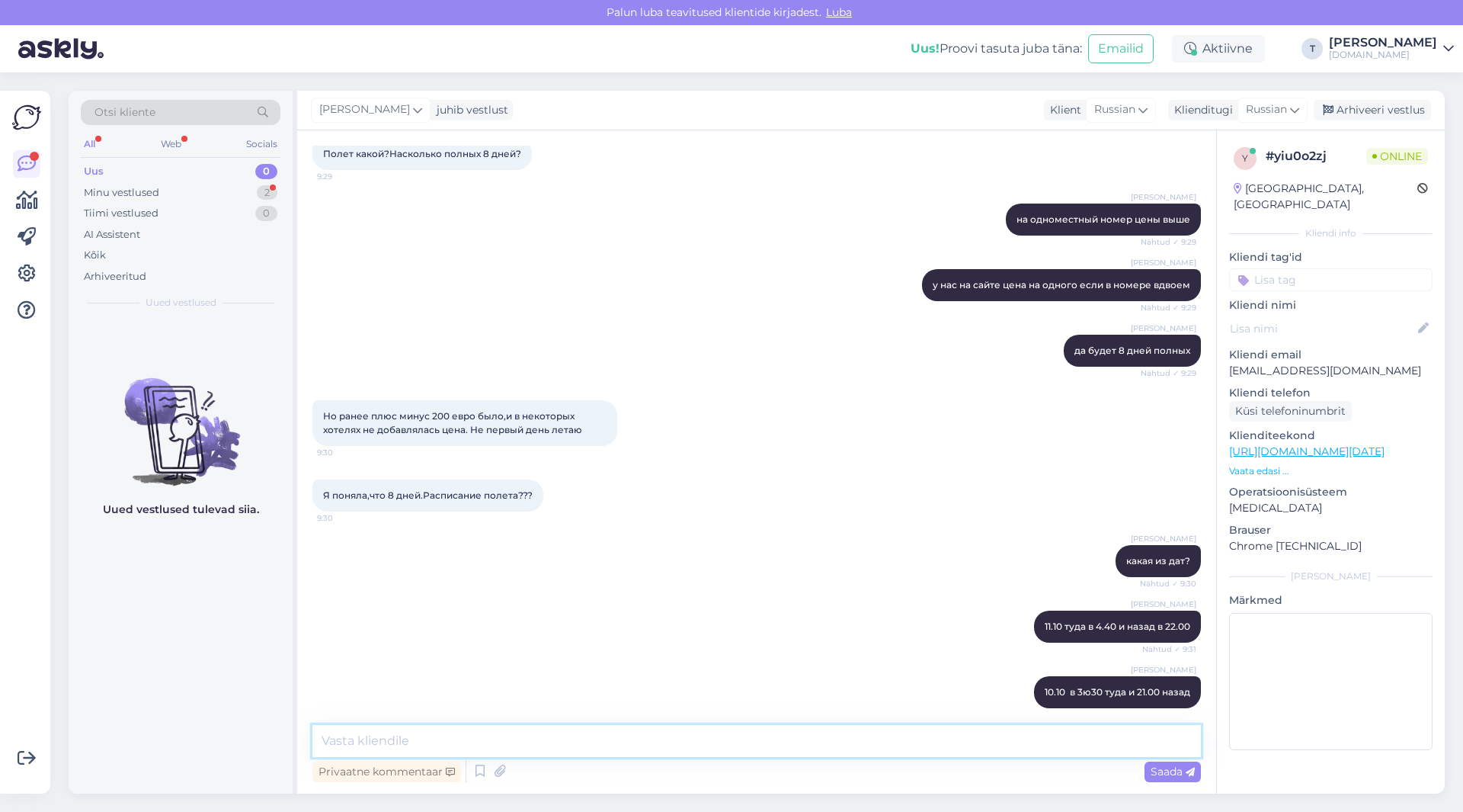
scroll to position [2191, 0]
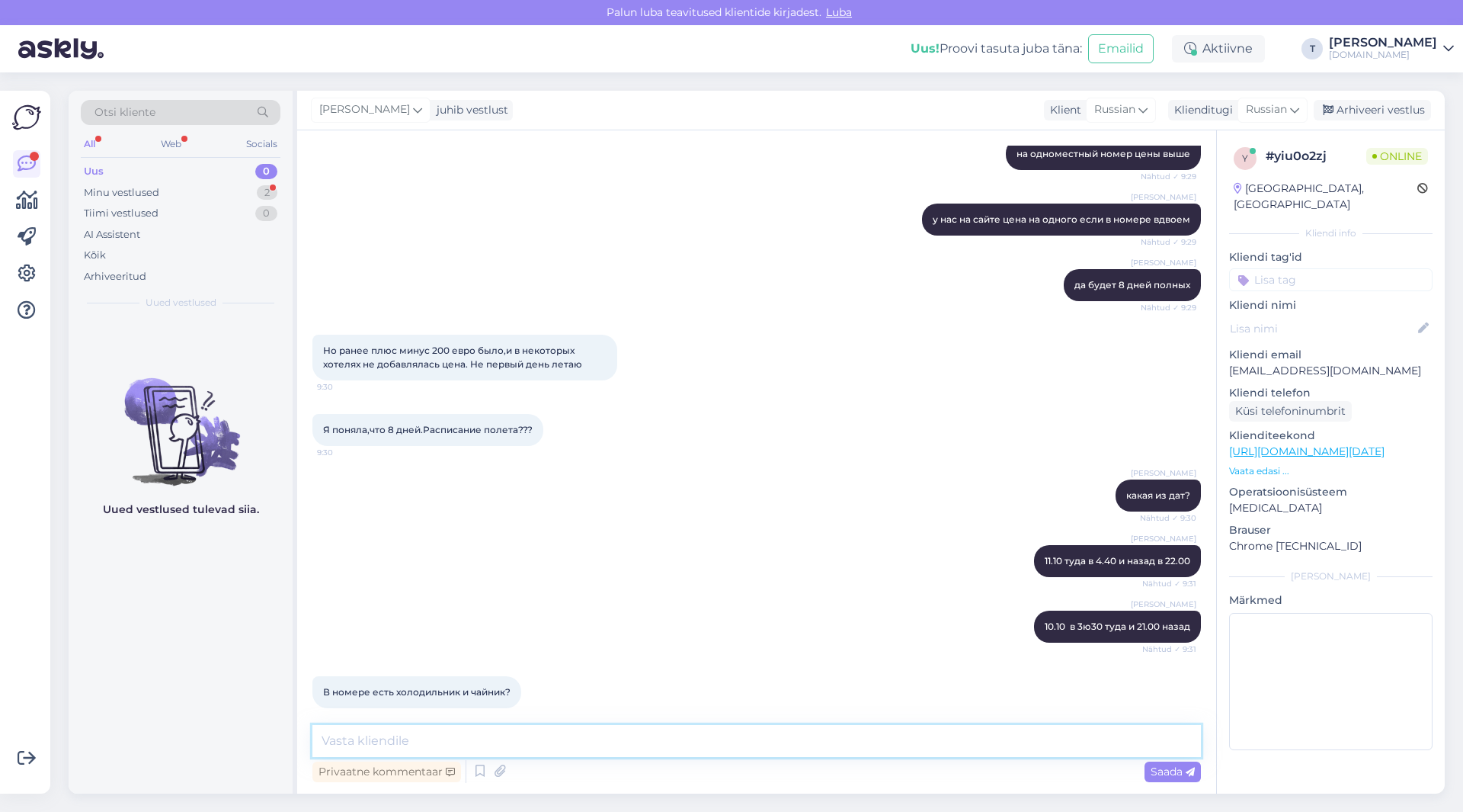
click at [482, 731] on textarea at bounding box center [756, 740] width 889 height 32
click at [474, 728] on textarea at bounding box center [756, 740] width 889 height 32
click at [476, 729] on textarea at bounding box center [756, 740] width 889 height 32
type textarea "обычно есть"
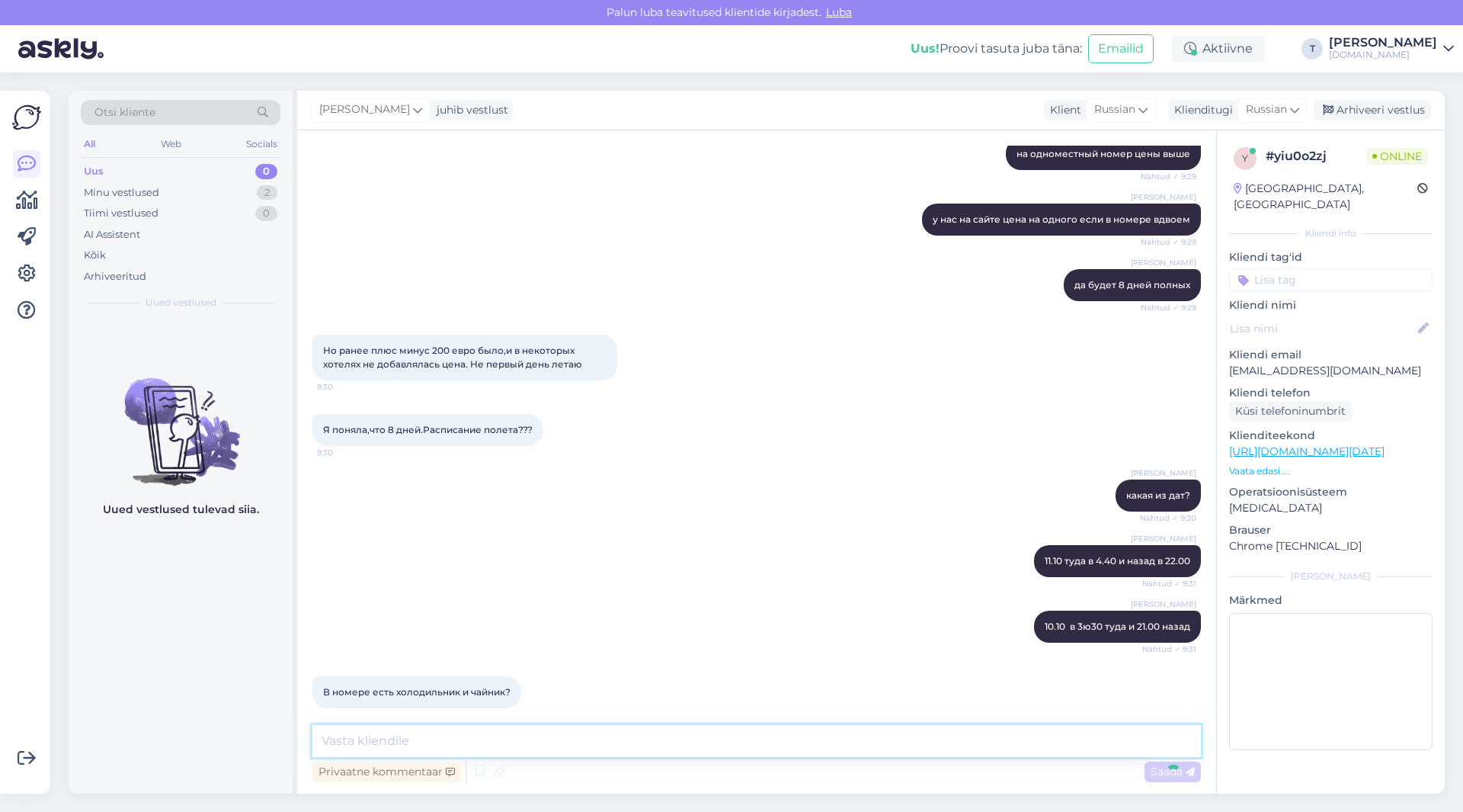
scroll to position [2256, 0]
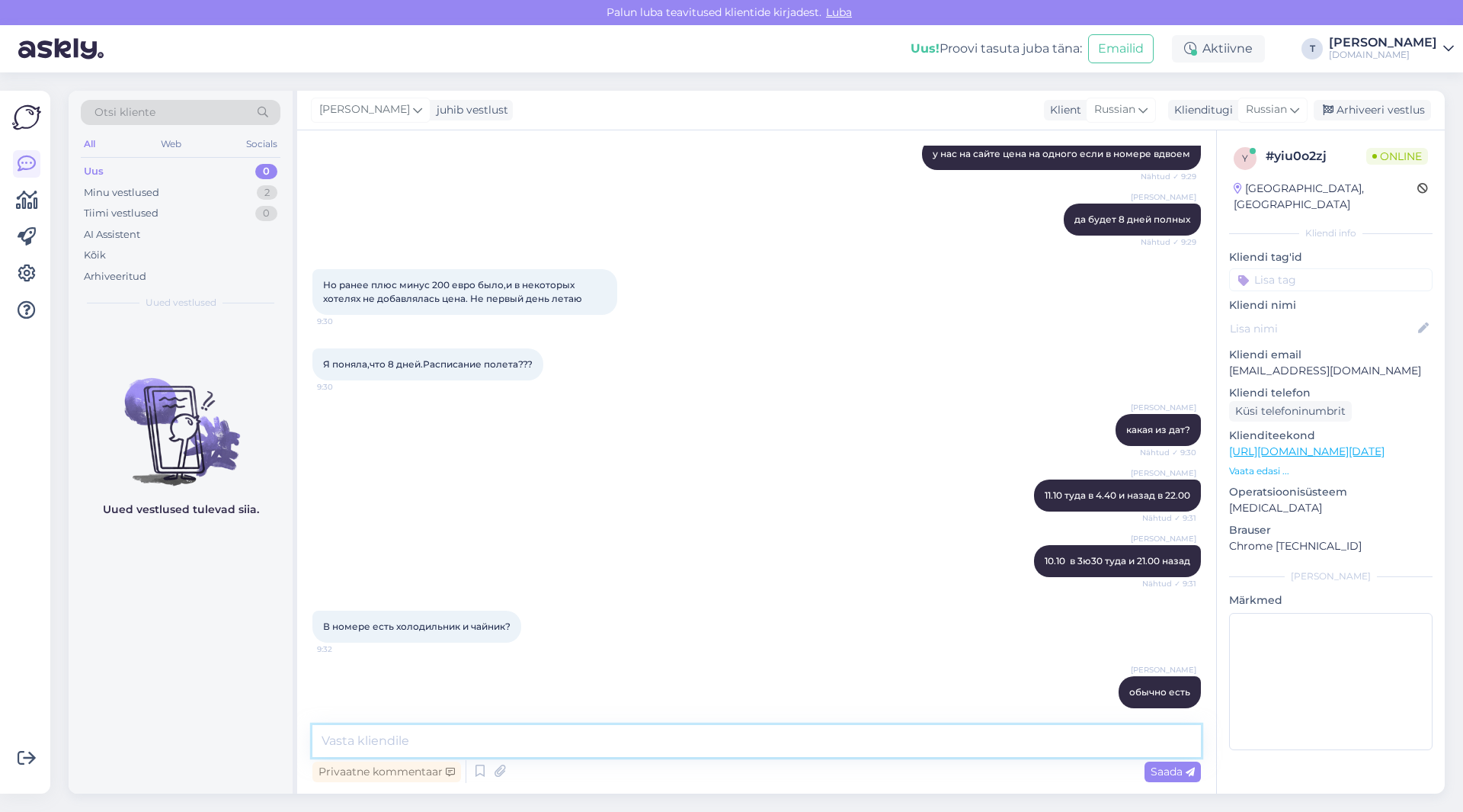
click at [788, 744] on textarea at bounding box center [756, 740] width 889 height 32
type textarea "мини бар всегда и там холодильник"
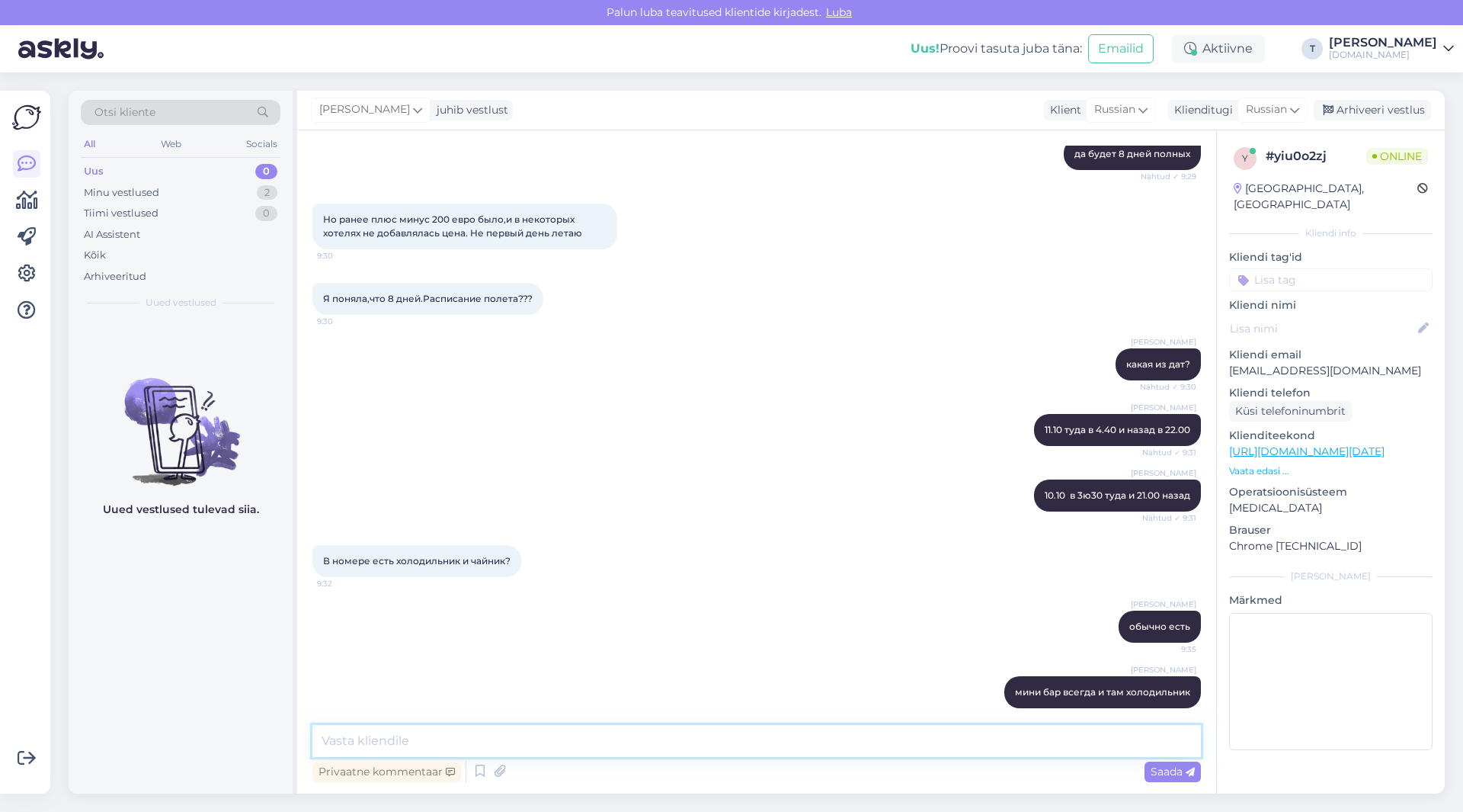
click at [584, 745] on textarea at bounding box center [756, 740] width 889 height 32
type textarea "про [PERSON_NAME] не смогу ответить"
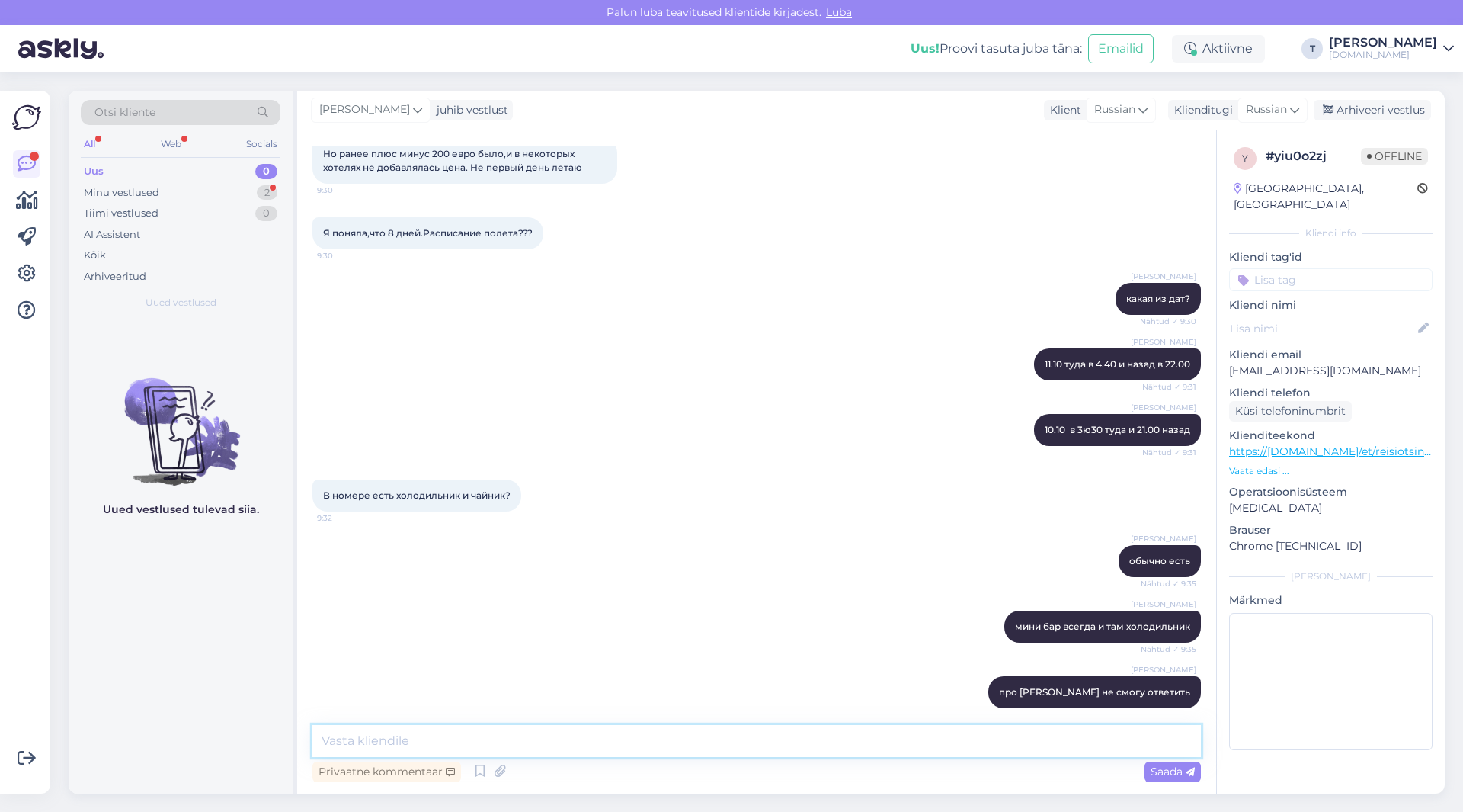
scroll to position [2649, 0]
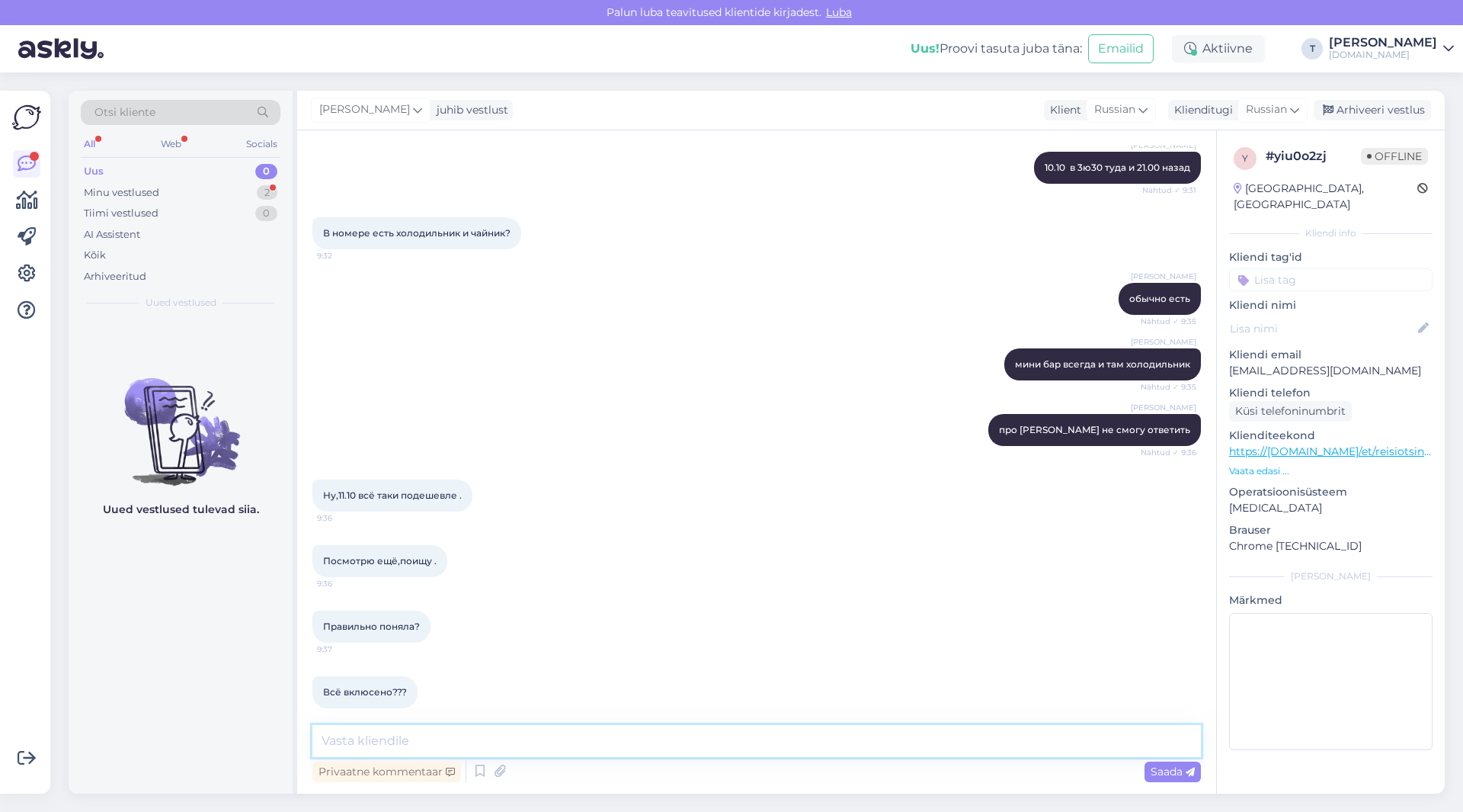
click at [629, 734] on textarea at bounding box center [756, 740] width 889 height 32
type textarea "да отель всё включено"
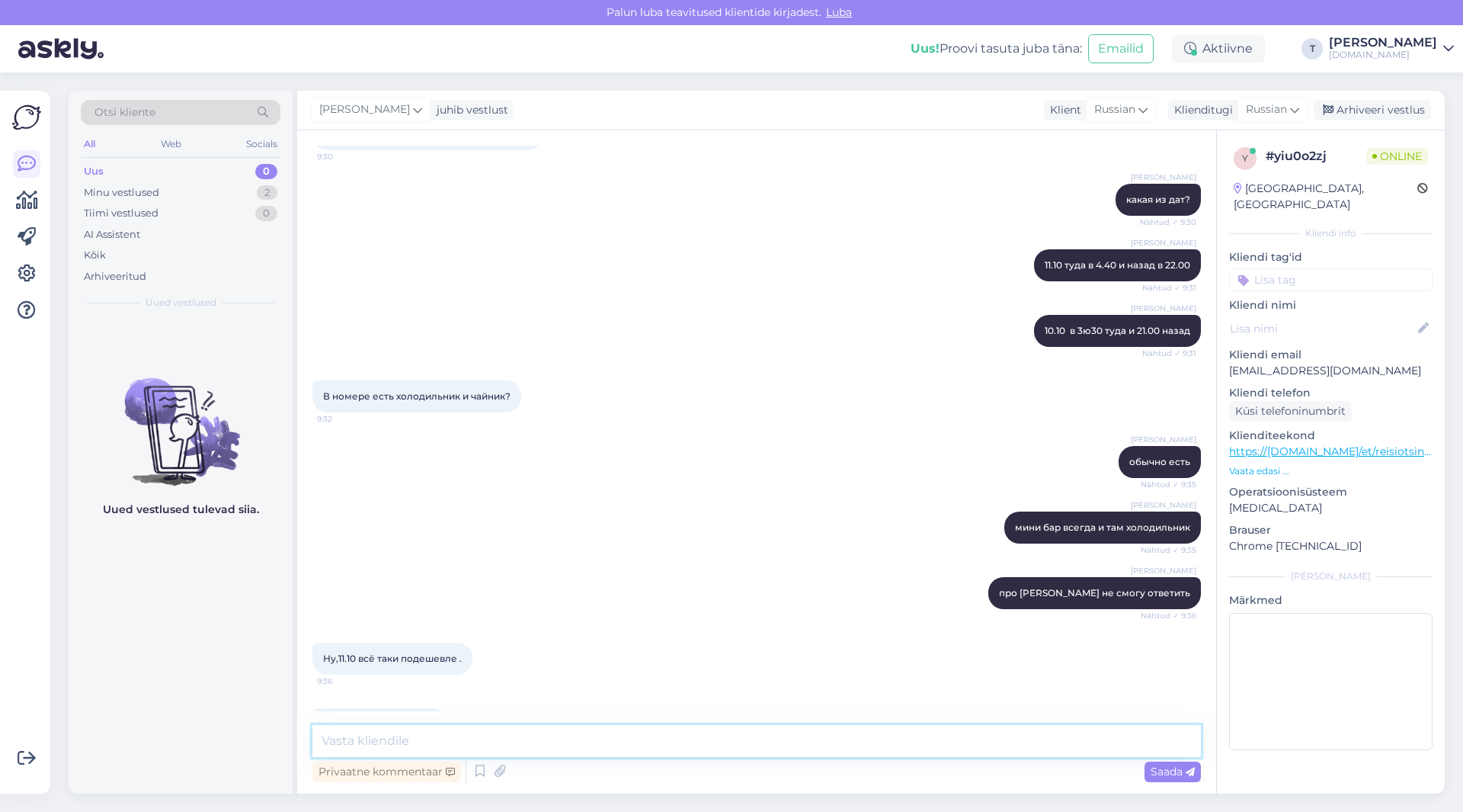
scroll to position [2715, 0]
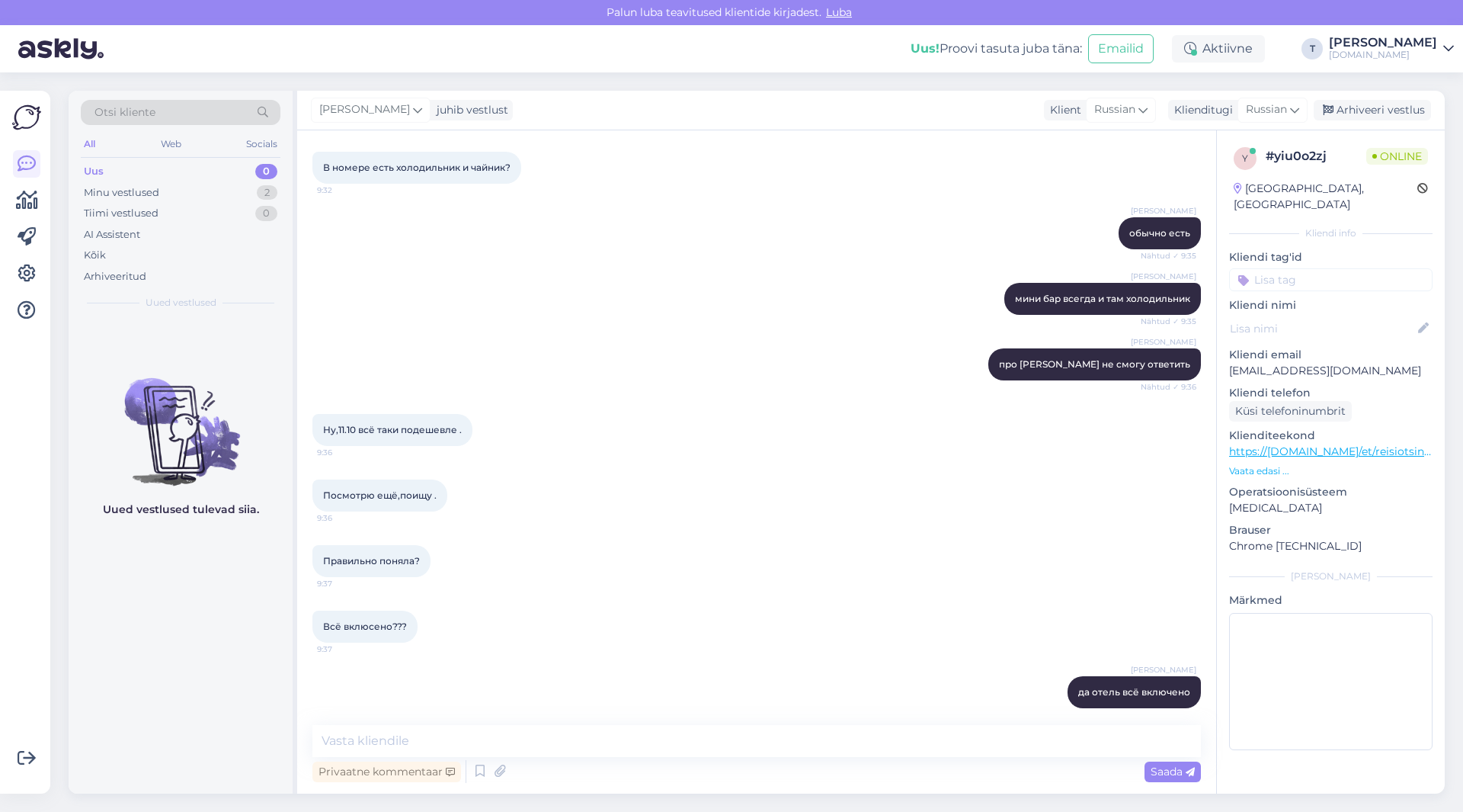
click at [1279, 464] on p "Vaata edasi ..." at bounding box center [1331, 471] width 204 height 14
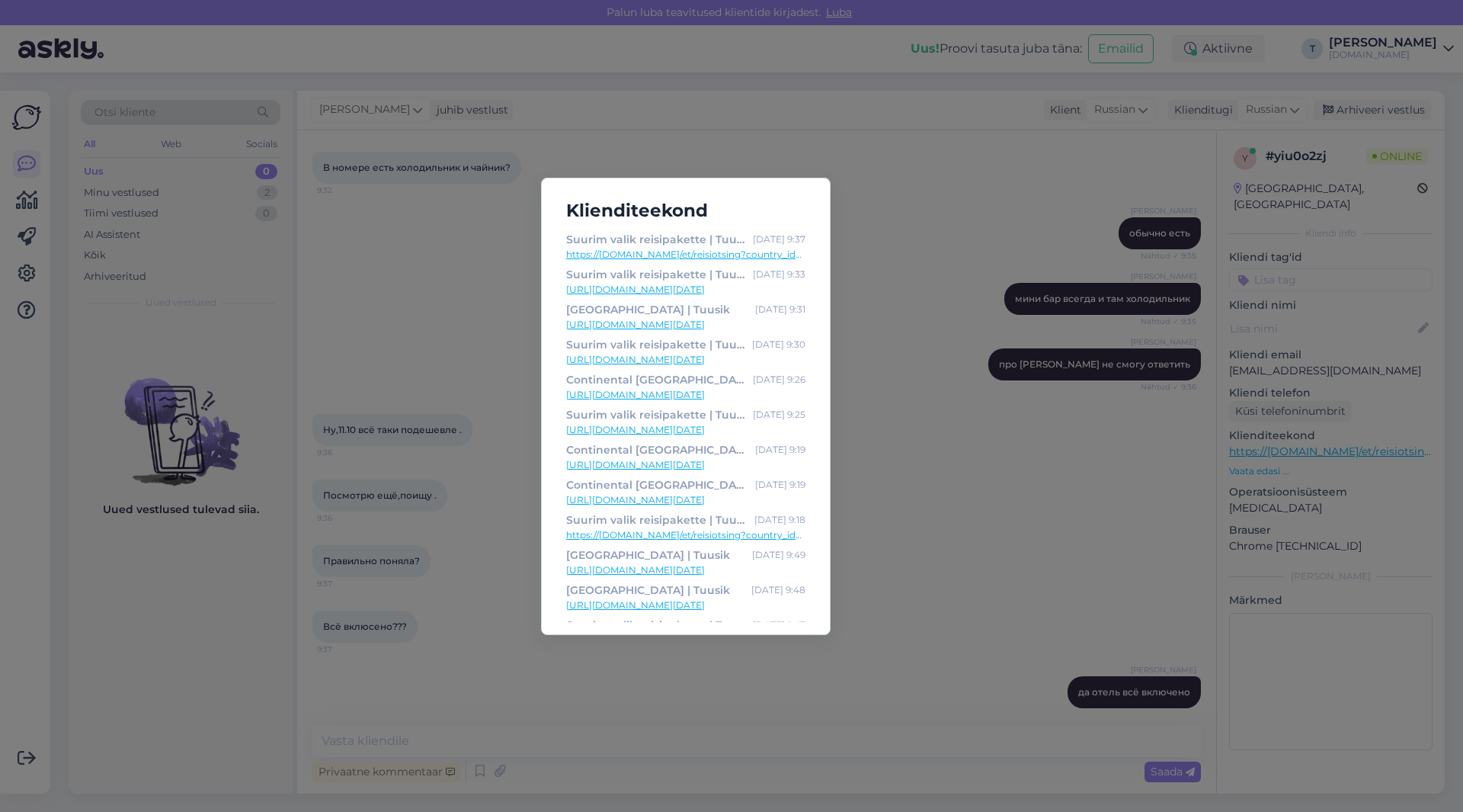
click at [889, 250] on div "Klienditeekond Suurim valik reisipakette | Tuusik [DATE] 9:37 https://[DOMAIN_N…" at bounding box center [731, 406] width 1463 height 812
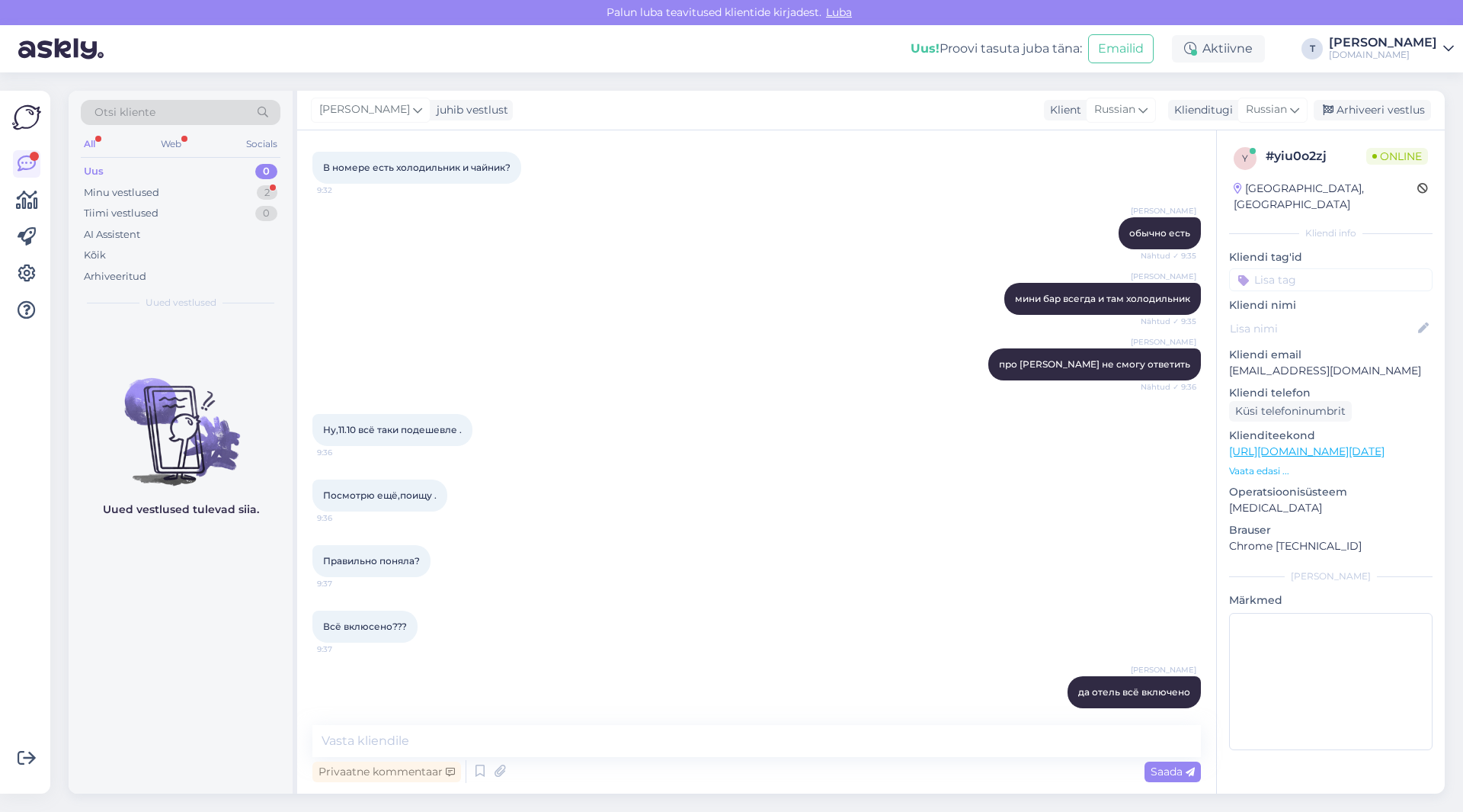
scroll to position [2794, 0]
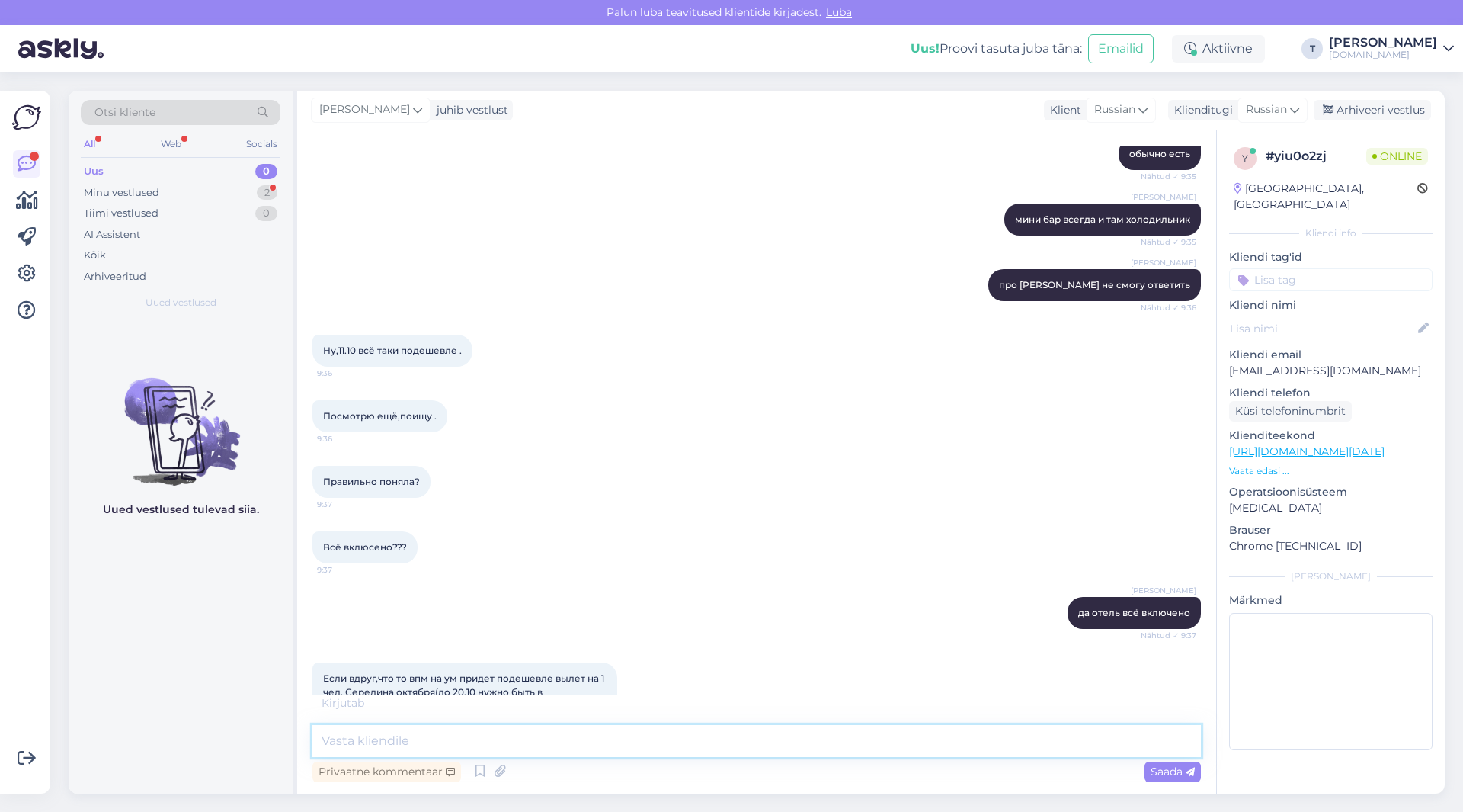
click at [482, 742] on textarea at bounding box center [756, 740] width 889 height 32
type textarea "l"
type textarea "e"
type textarea "какой бюджет укажите"
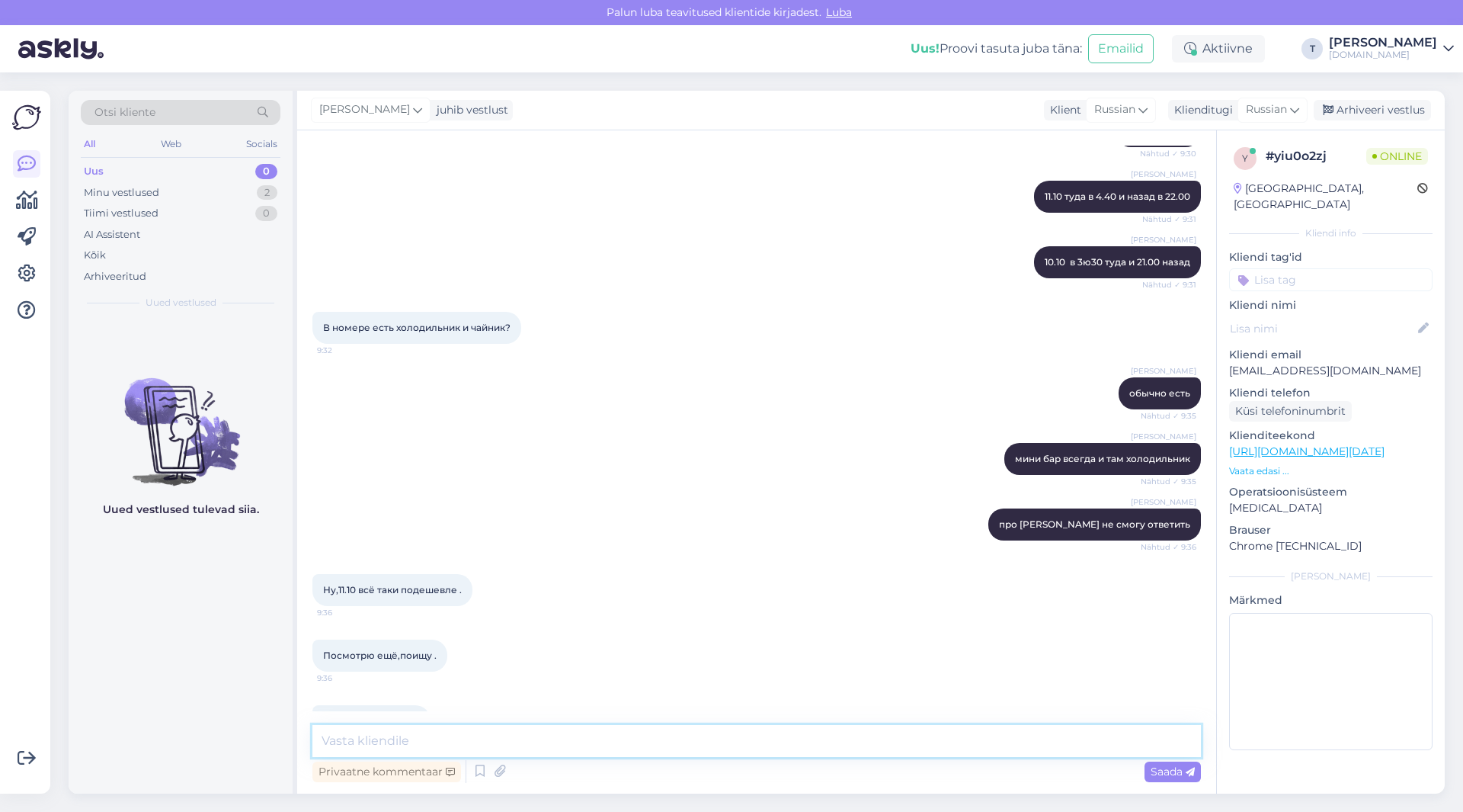
scroll to position [2860, 0]
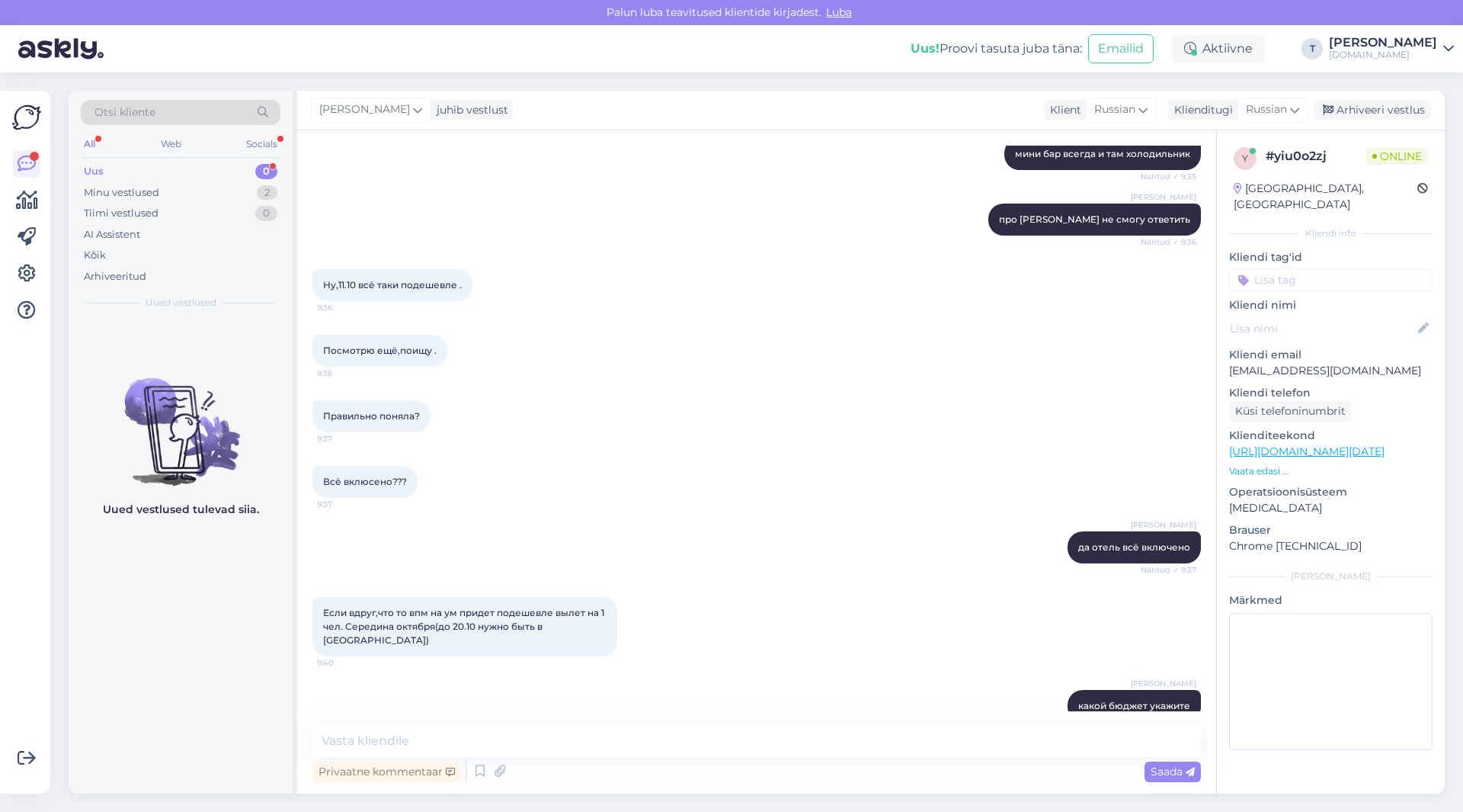
click at [215, 172] on div "Uus 0" at bounding box center [181, 172] width 200 height 21
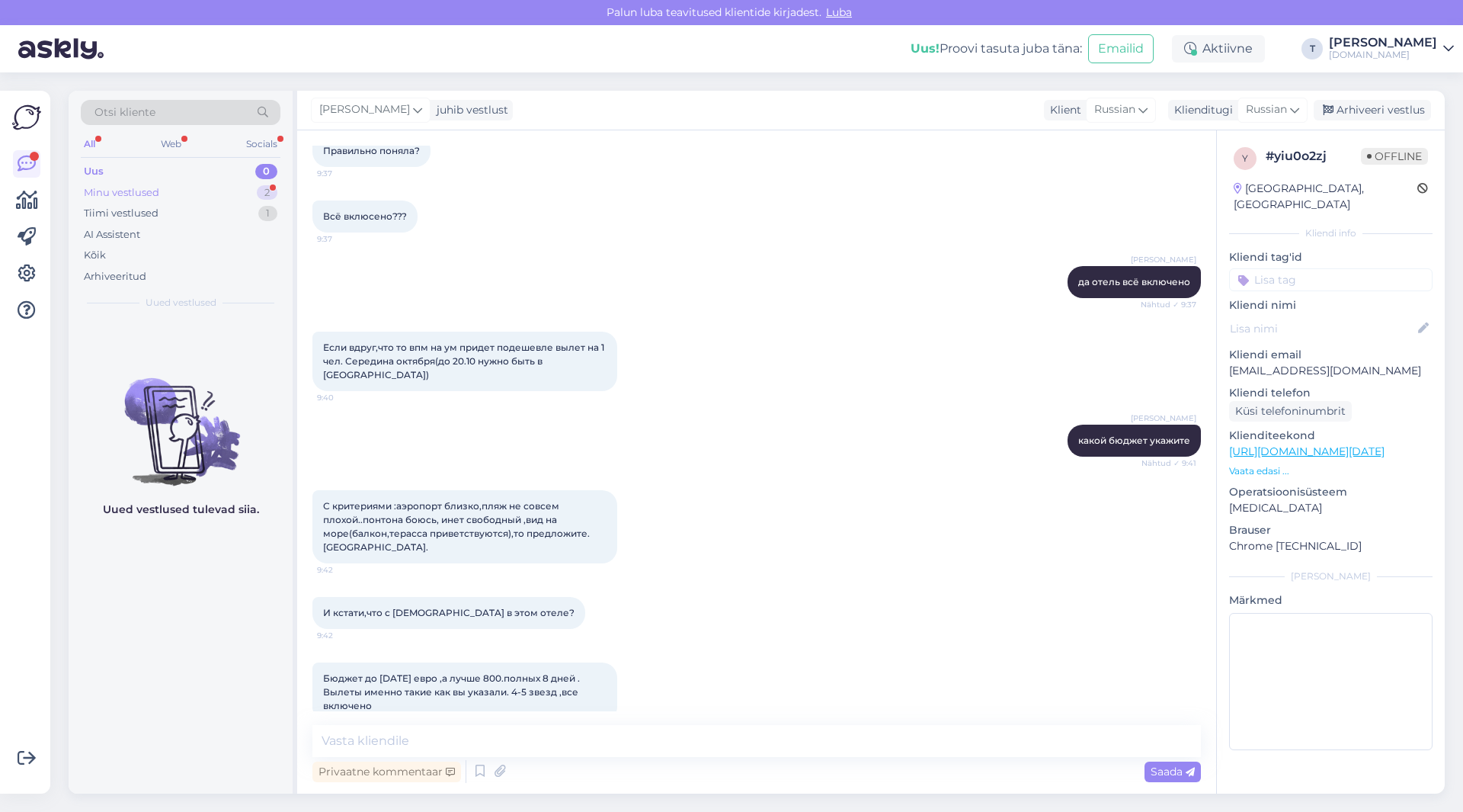
click at [195, 187] on div "Minu vestlused 2" at bounding box center [181, 193] width 200 height 21
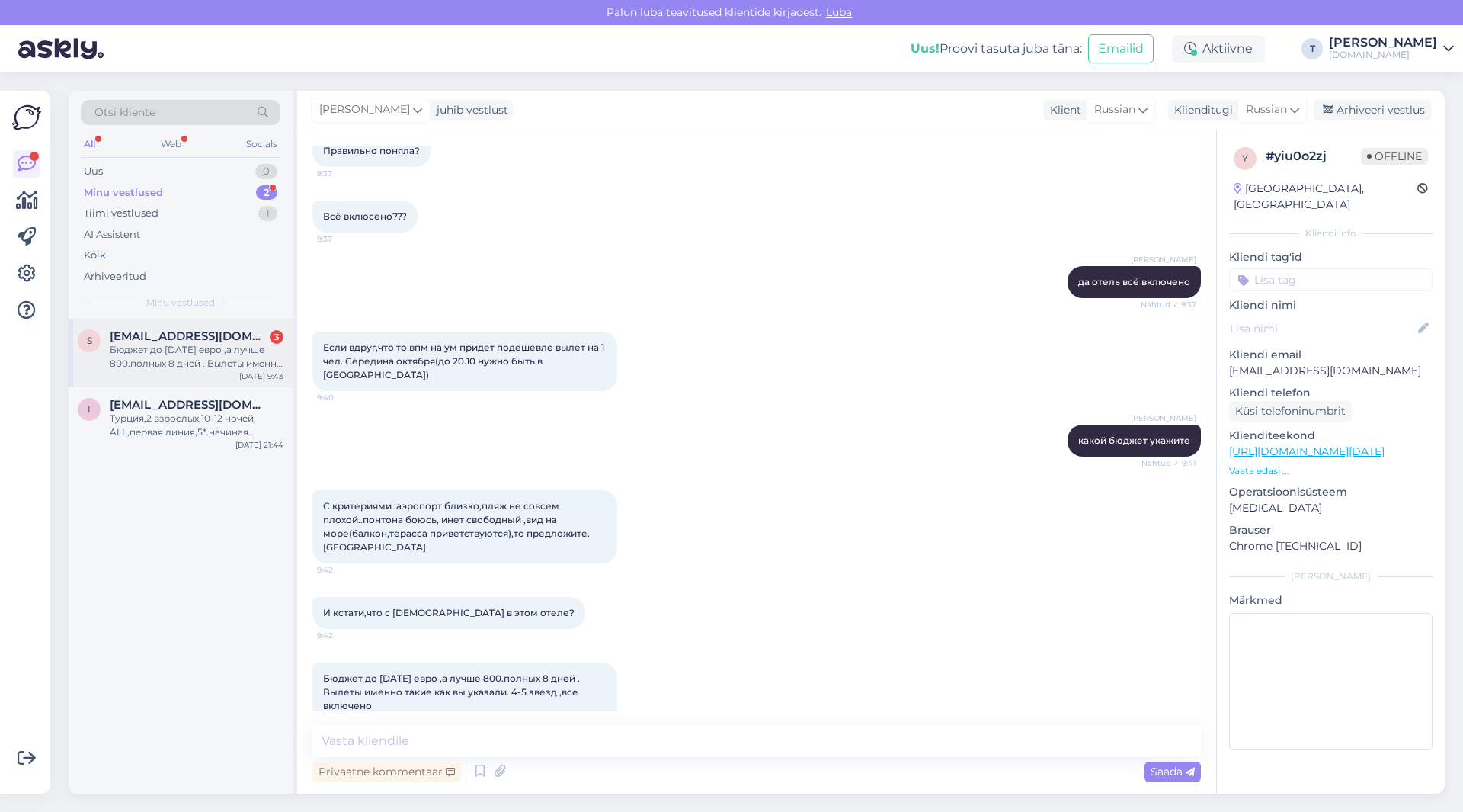
click at [191, 350] on div "Бюджет до [DATE] евро ,а лучше 800.полных 8 дней . Вылеты именно такие как вы у…" at bounding box center [196, 357] width 173 height 28
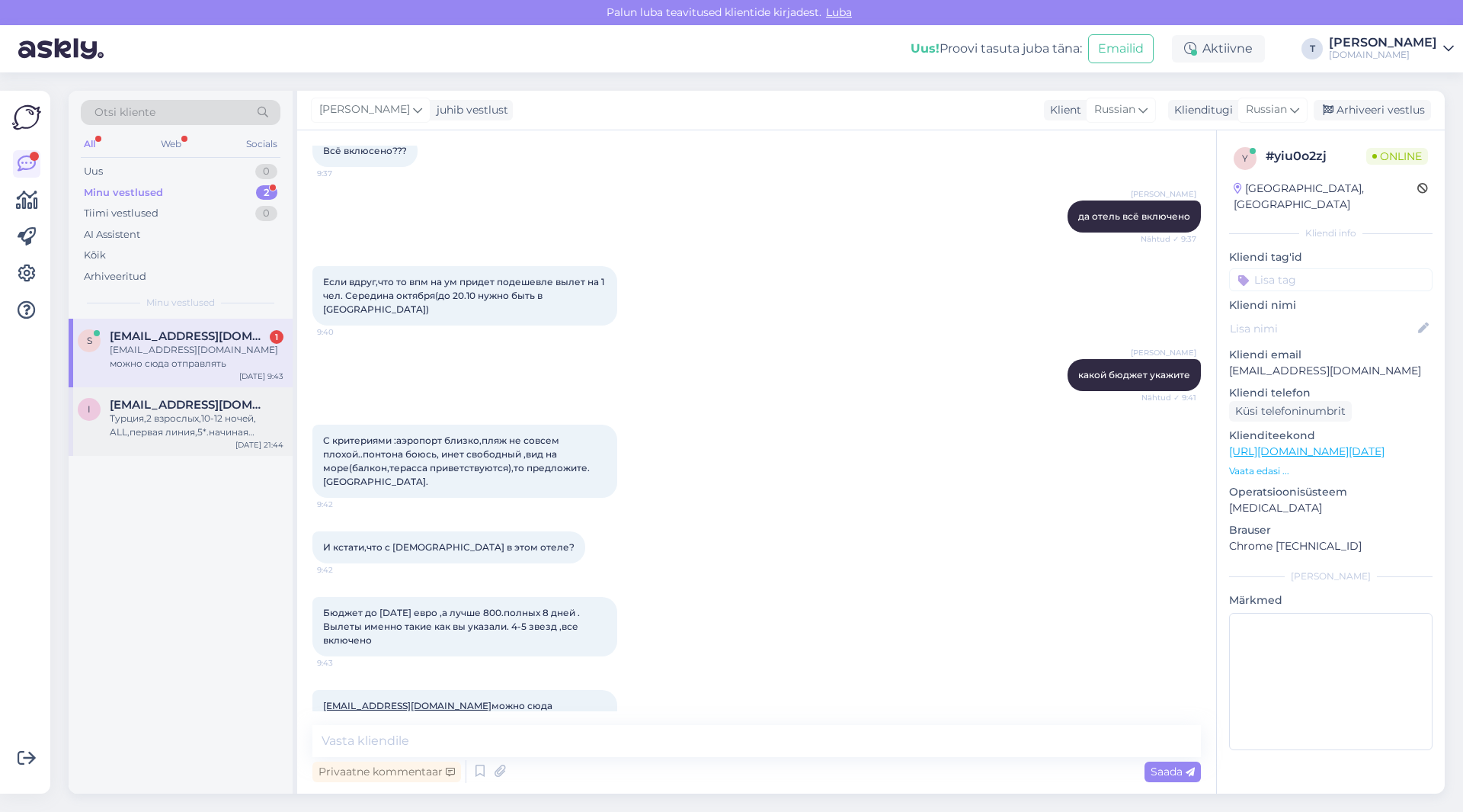
click at [163, 409] on span "[EMAIL_ADDRESS][DOMAIN_NAME]" at bounding box center [189, 405] width 159 height 14
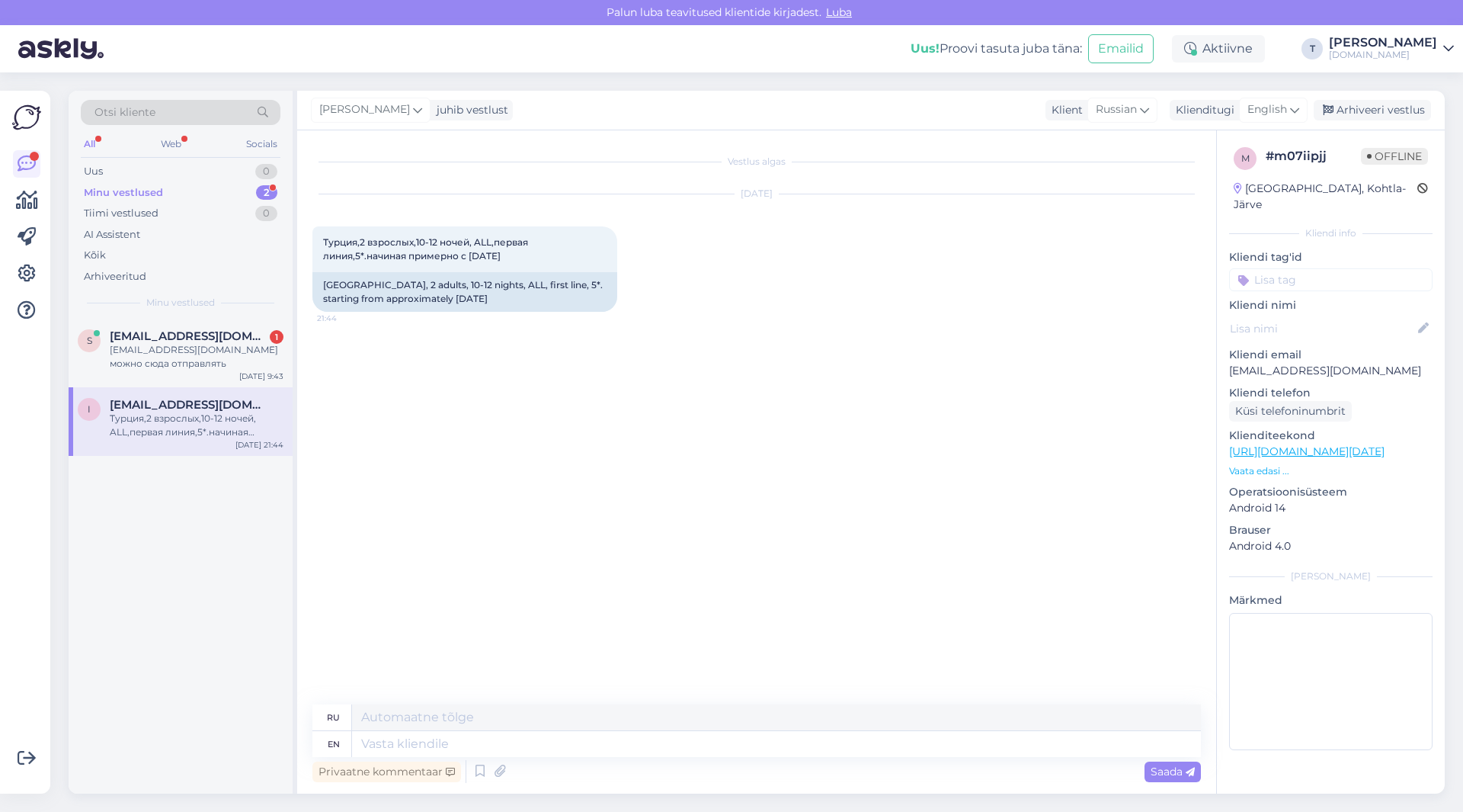
drag, startPoint x: 516, startPoint y: 255, endPoint x: 349, endPoint y: 238, distance: 167.9
click at [307, 235] on div "Vestlus algas [DATE] [GEOGRAPHIC_DATA],2 взрослых,10-12 ночей, ALL,первая линия…" at bounding box center [756, 461] width 919 height 663
copy span "Турция,2 взрослых,10-12 ночей, ALL,первая линия,5*.начиная примерно с [DATE]"
click at [195, 361] on div "[EMAIL_ADDRESS][DOMAIN_NAME] можно сюда отправлять" at bounding box center [196, 357] width 173 height 28
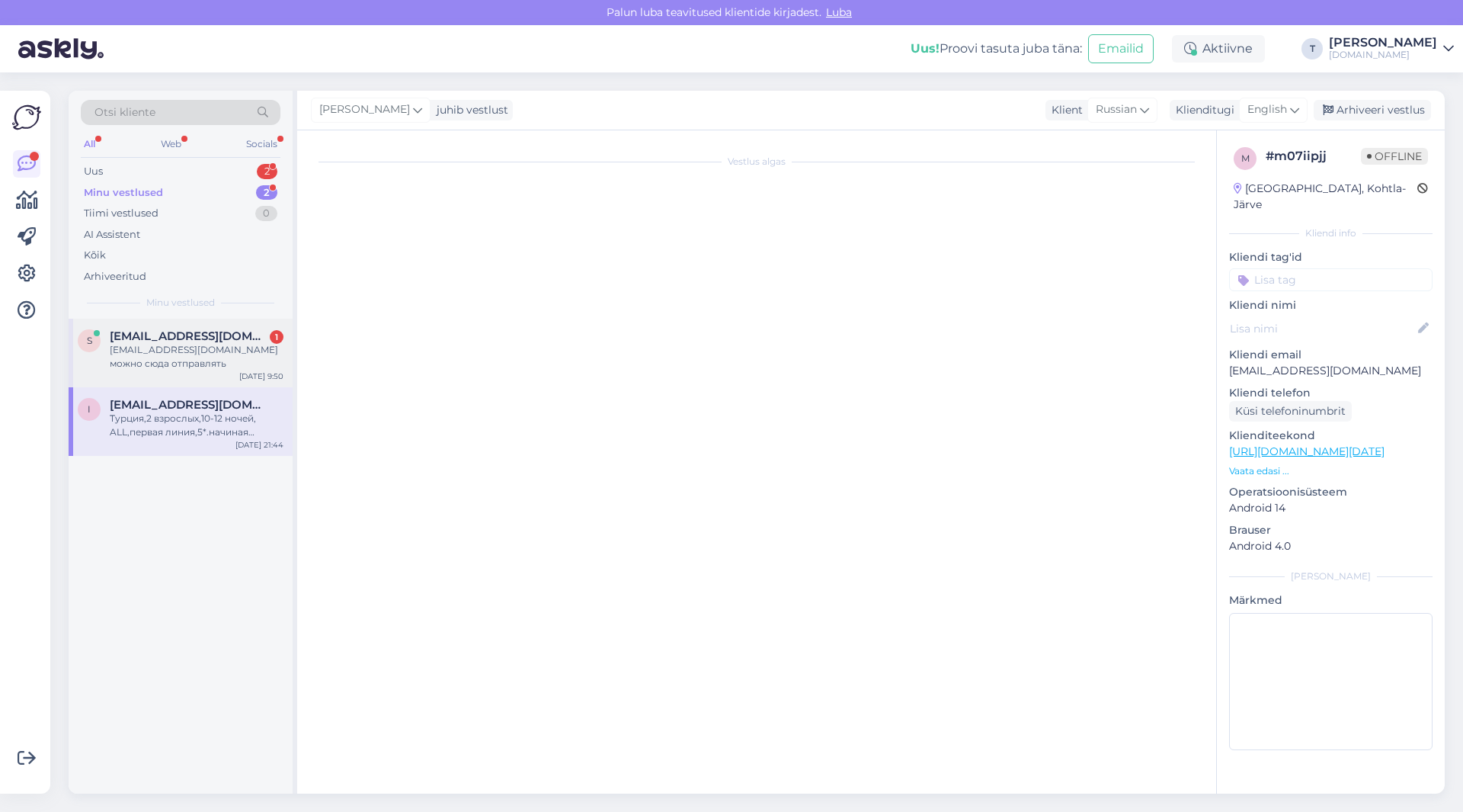
scroll to position [3190, 0]
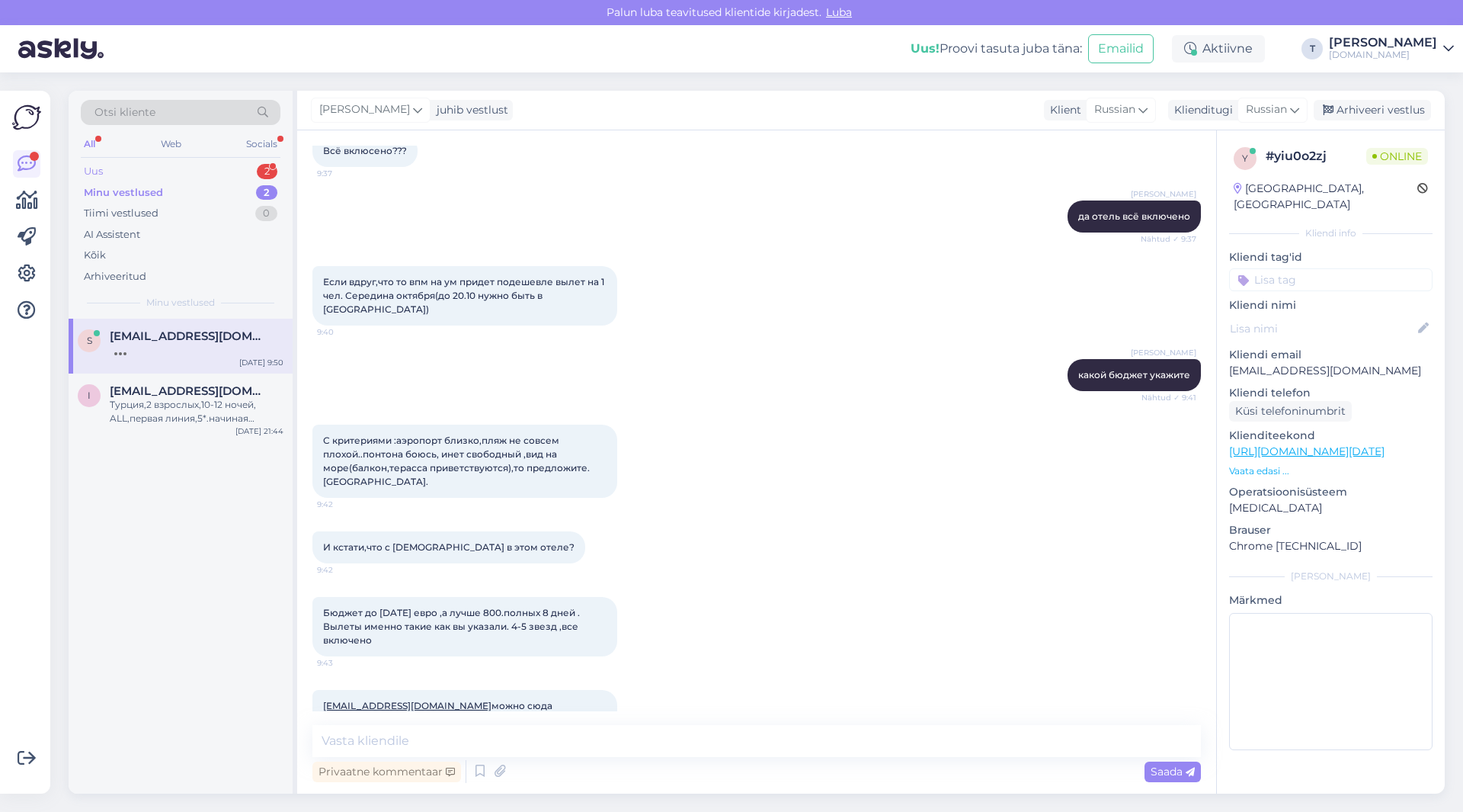
click at [174, 171] on div "Uus 2" at bounding box center [181, 172] width 200 height 21
click at [178, 194] on div "Minu vestlused 2" at bounding box center [181, 193] width 200 height 21
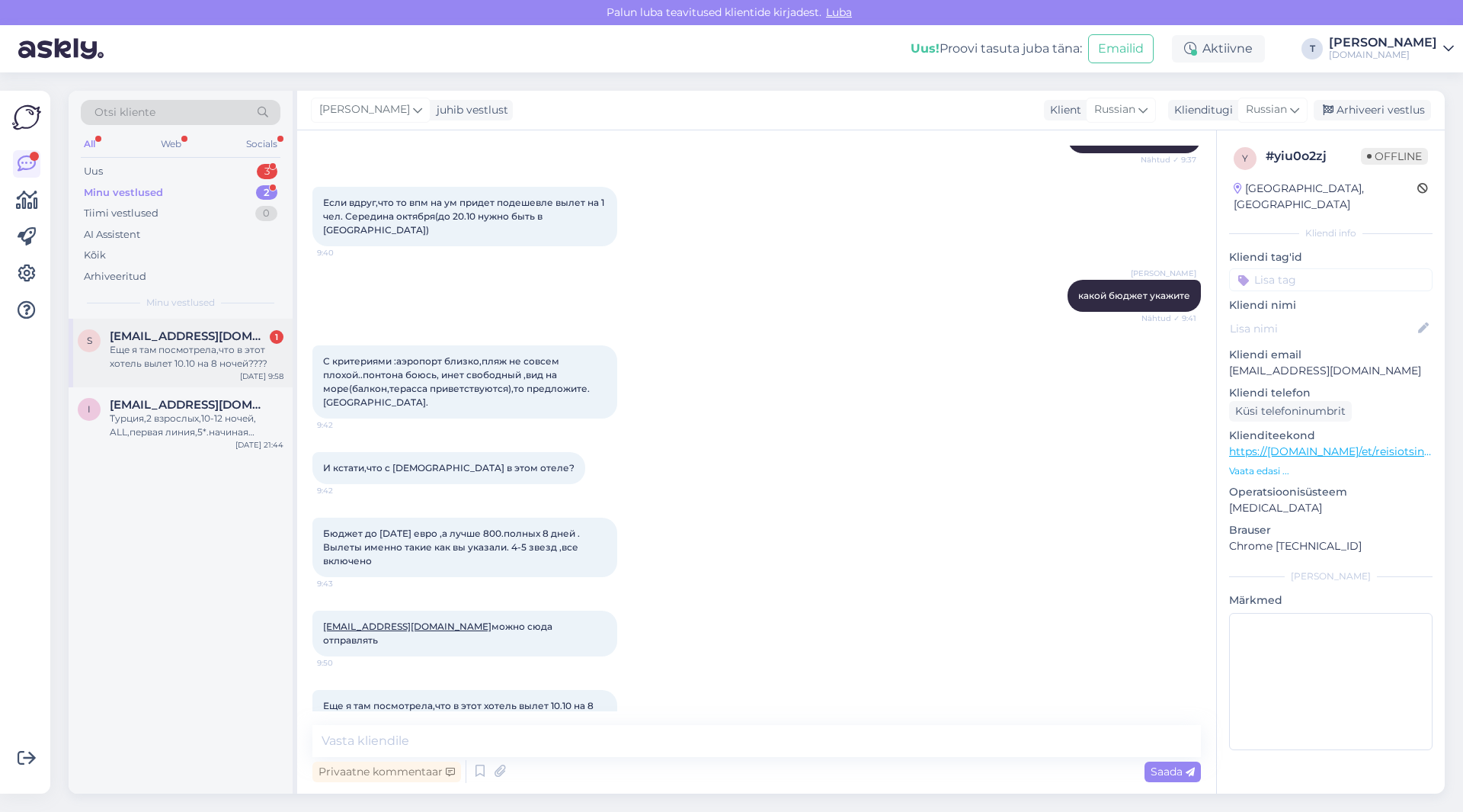
click at [141, 348] on div "Еще я там посмотрела,что в этот хотель вылет 10.10 на 8 ночей????" at bounding box center [196, 357] width 173 height 28
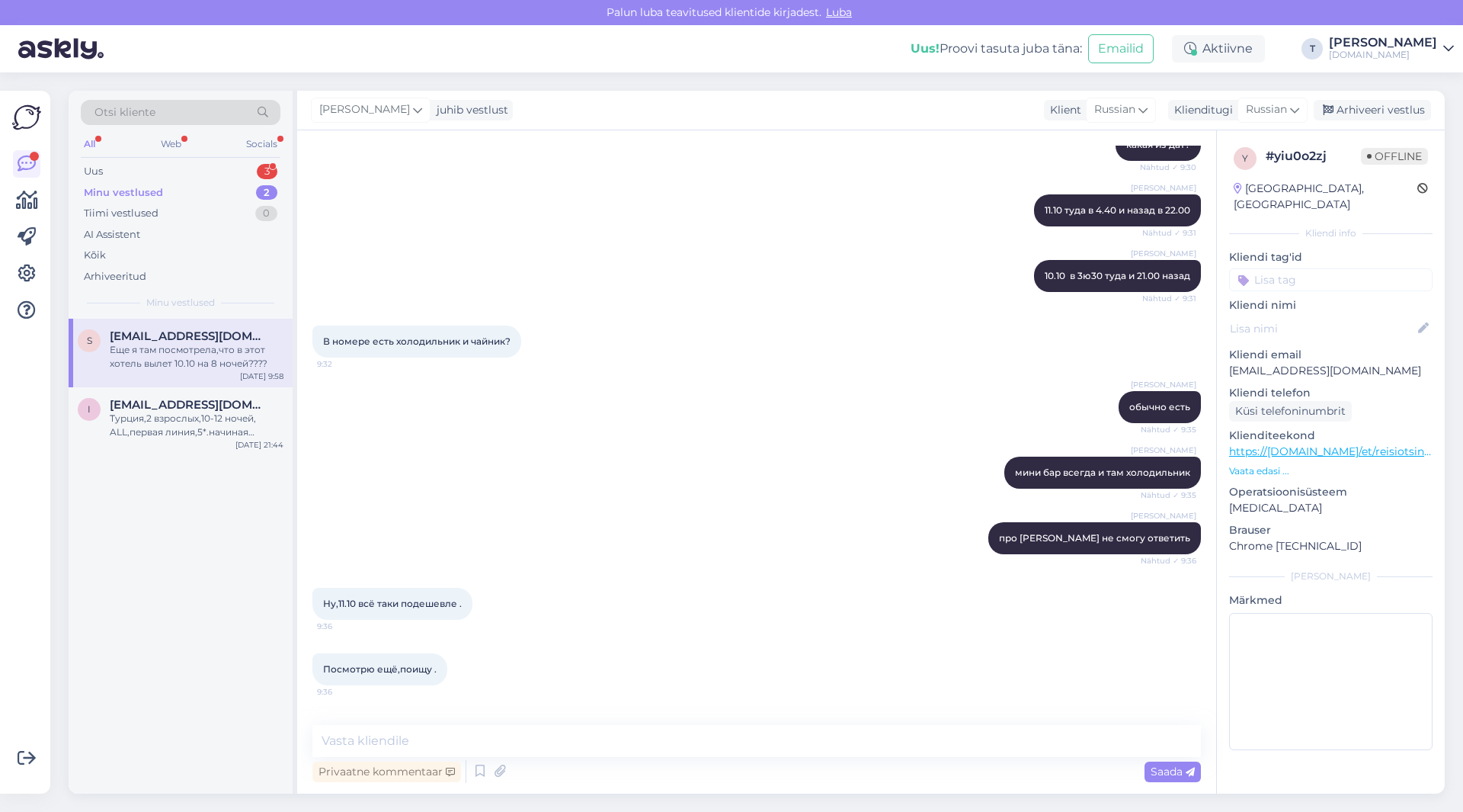
scroll to position [2279, 0]
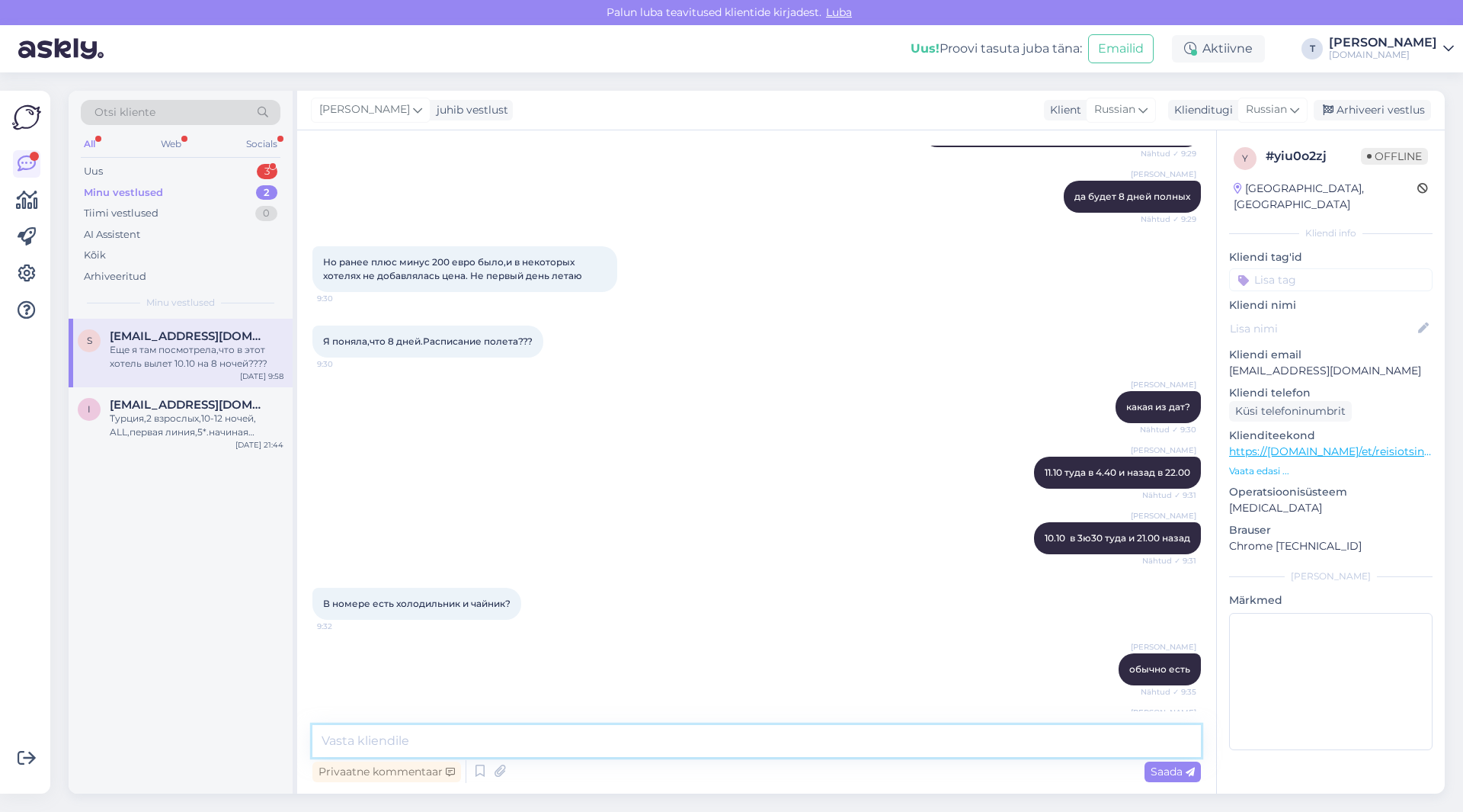
click at [446, 742] on textarea at bounding box center [756, 740] width 889 height 32
type textarea "l"
click at [318, 740] on textarea "да 1146€" at bounding box center [756, 740] width 889 height 32
type textarea "10.08 8 ночей да 1146€"
click at [1184, 769] on span "Saada" at bounding box center [1173, 771] width 44 height 14
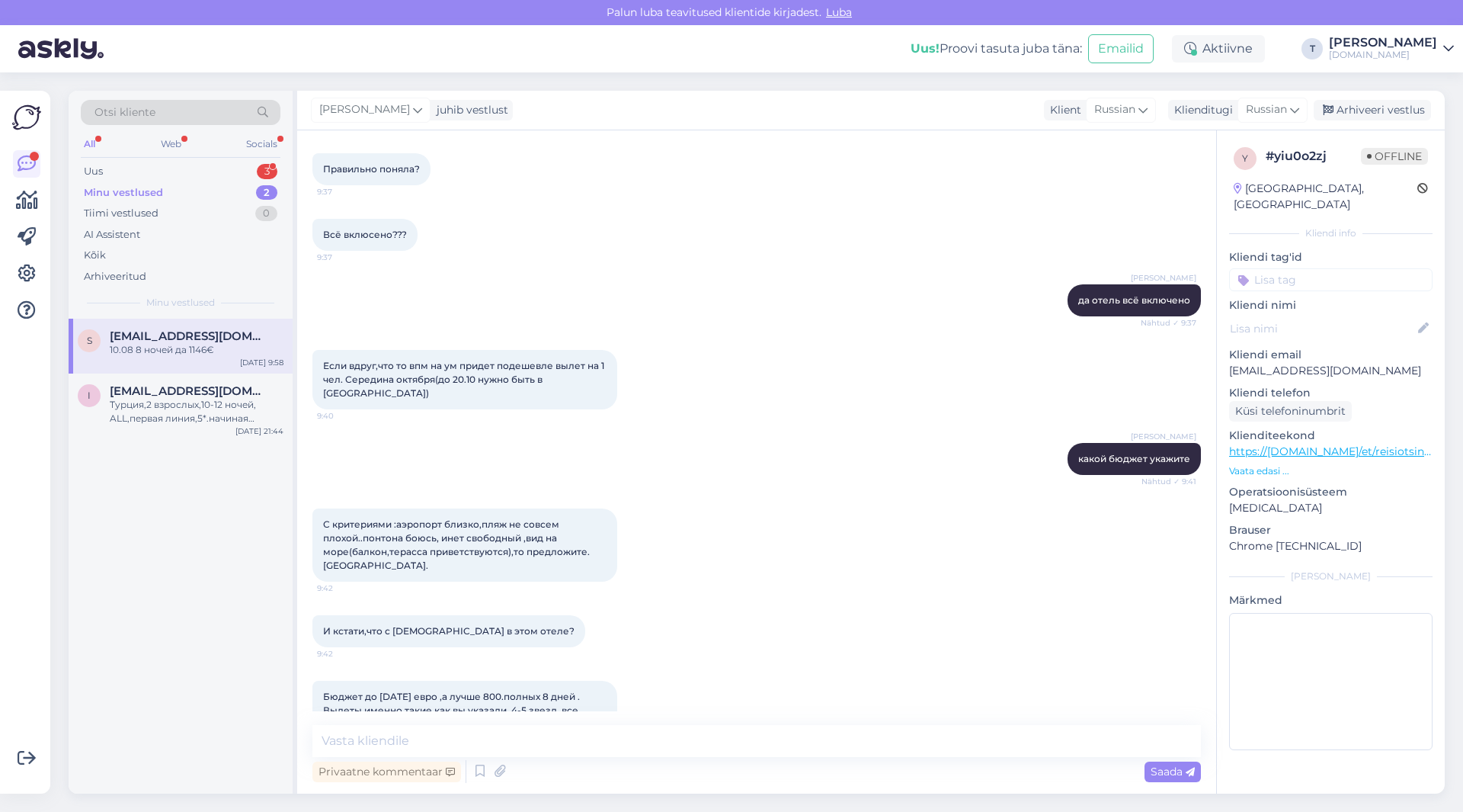
scroll to position [3335, 0]
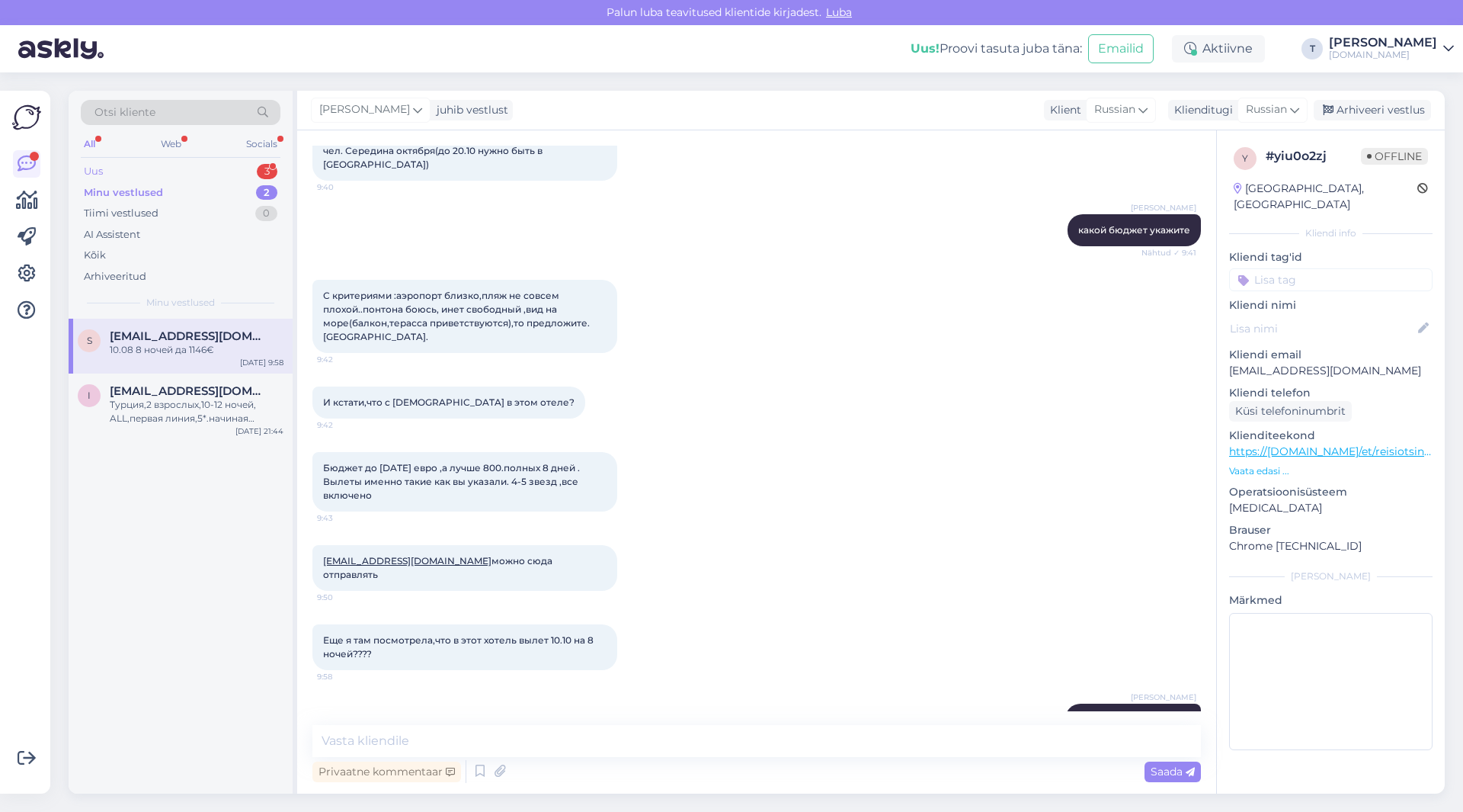
click at [175, 168] on div "Uus 3" at bounding box center [181, 172] width 200 height 21
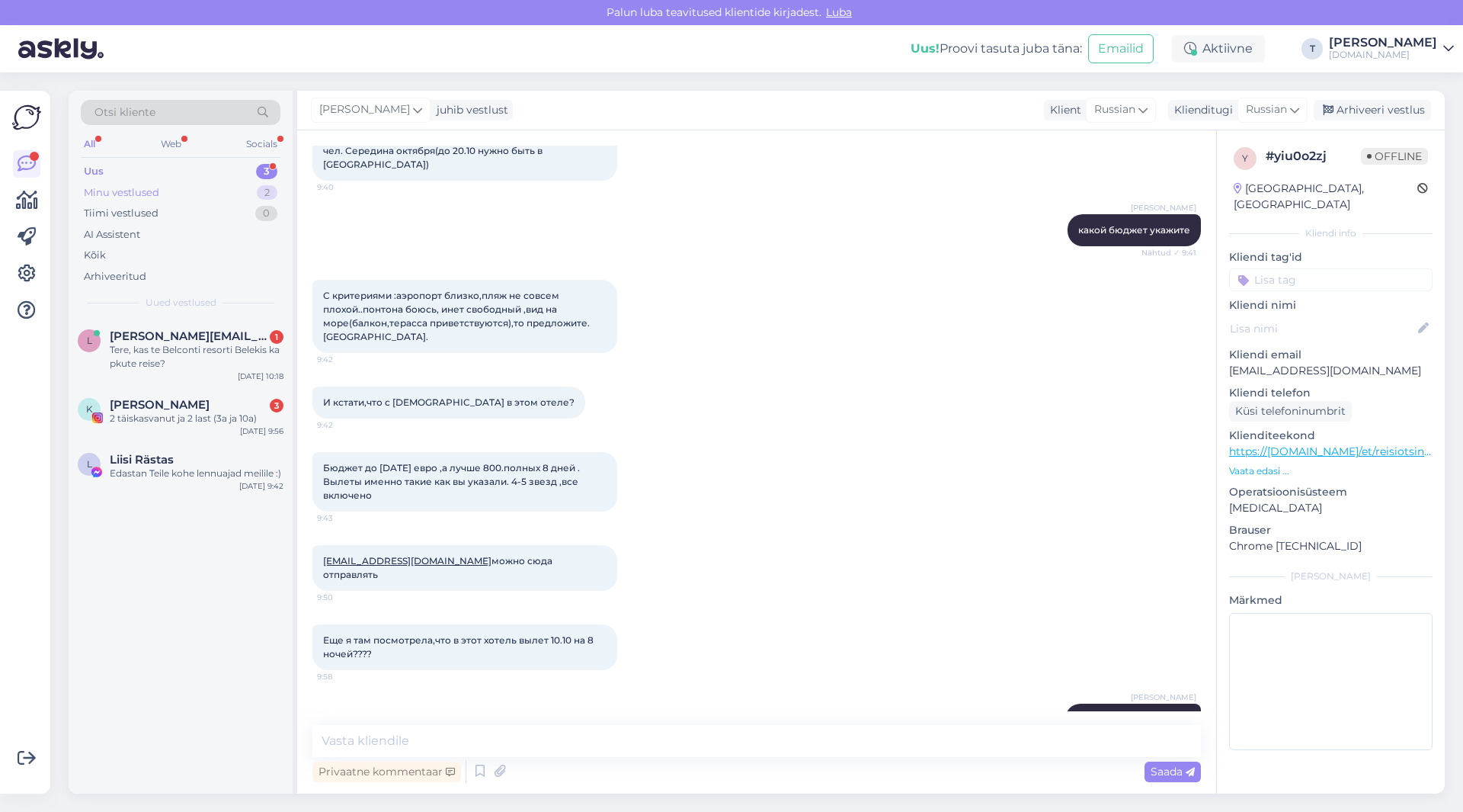
click at [151, 191] on div "Minu vestlused" at bounding box center [122, 192] width 75 height 16
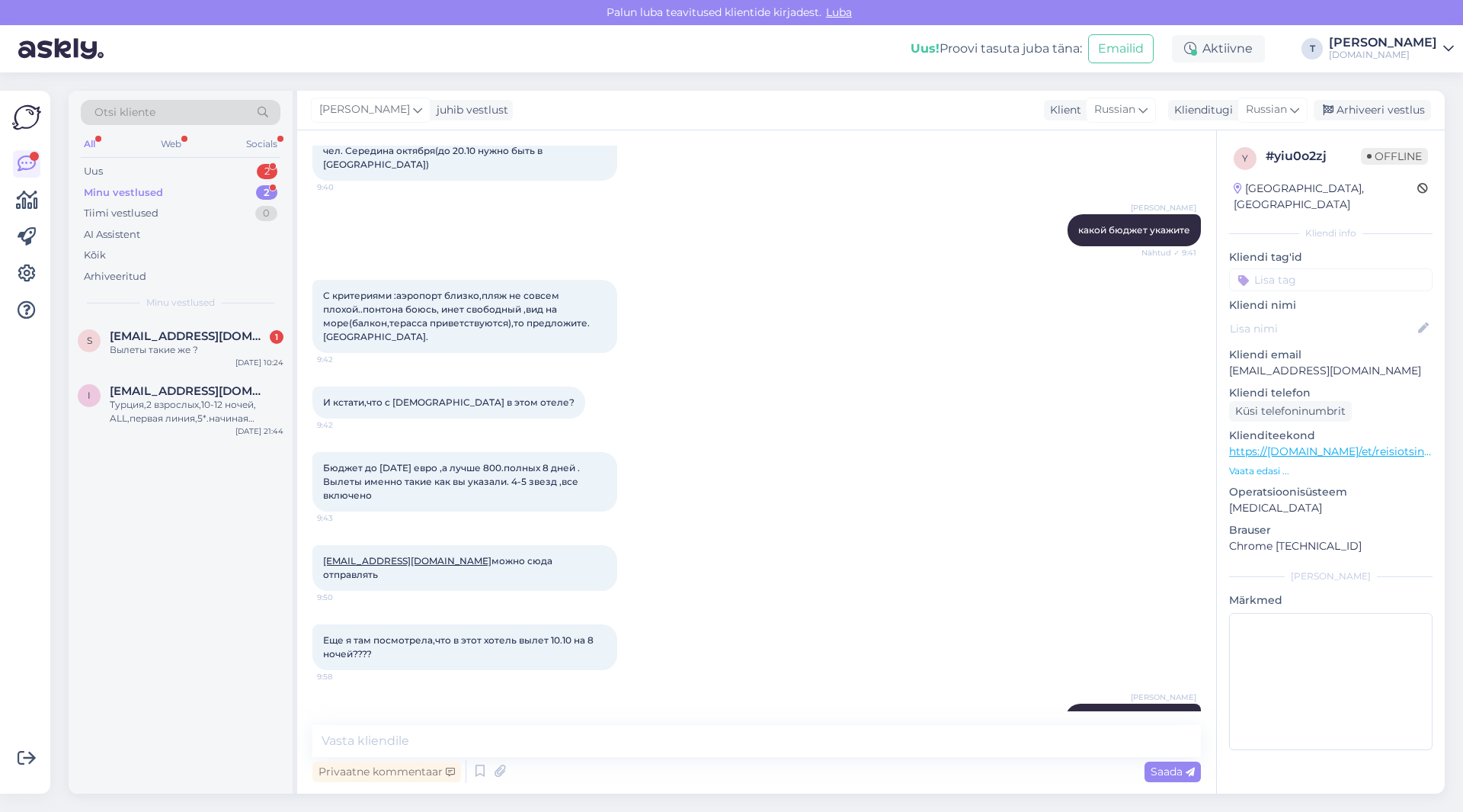
scroll to position [3401, 0]
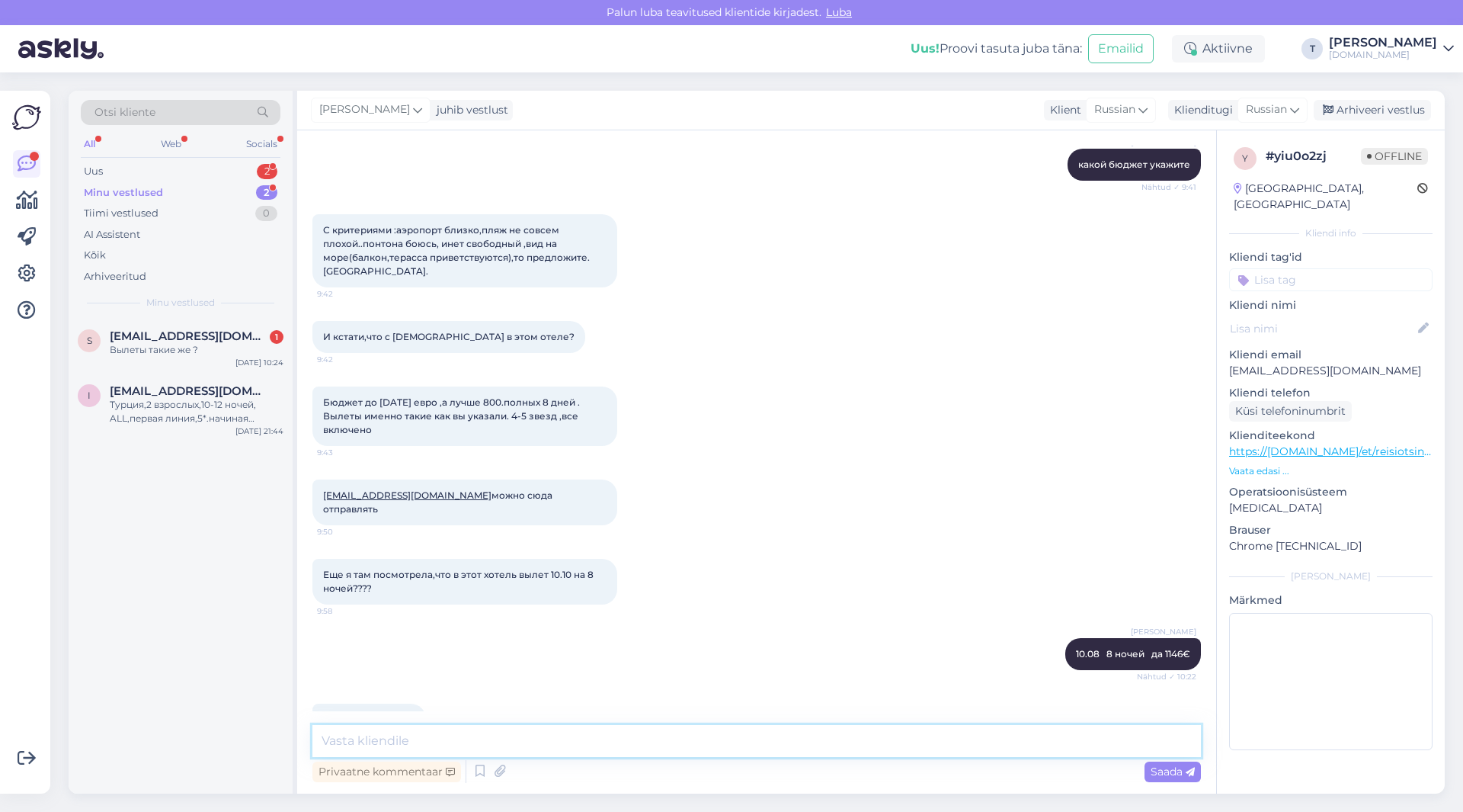
click at [507, 735] on textarea at bounding box center [756, 740] width 889 height 32
type textarea "l"
type textarea "да"
